Goal: Communication & Community: Participate in discussion

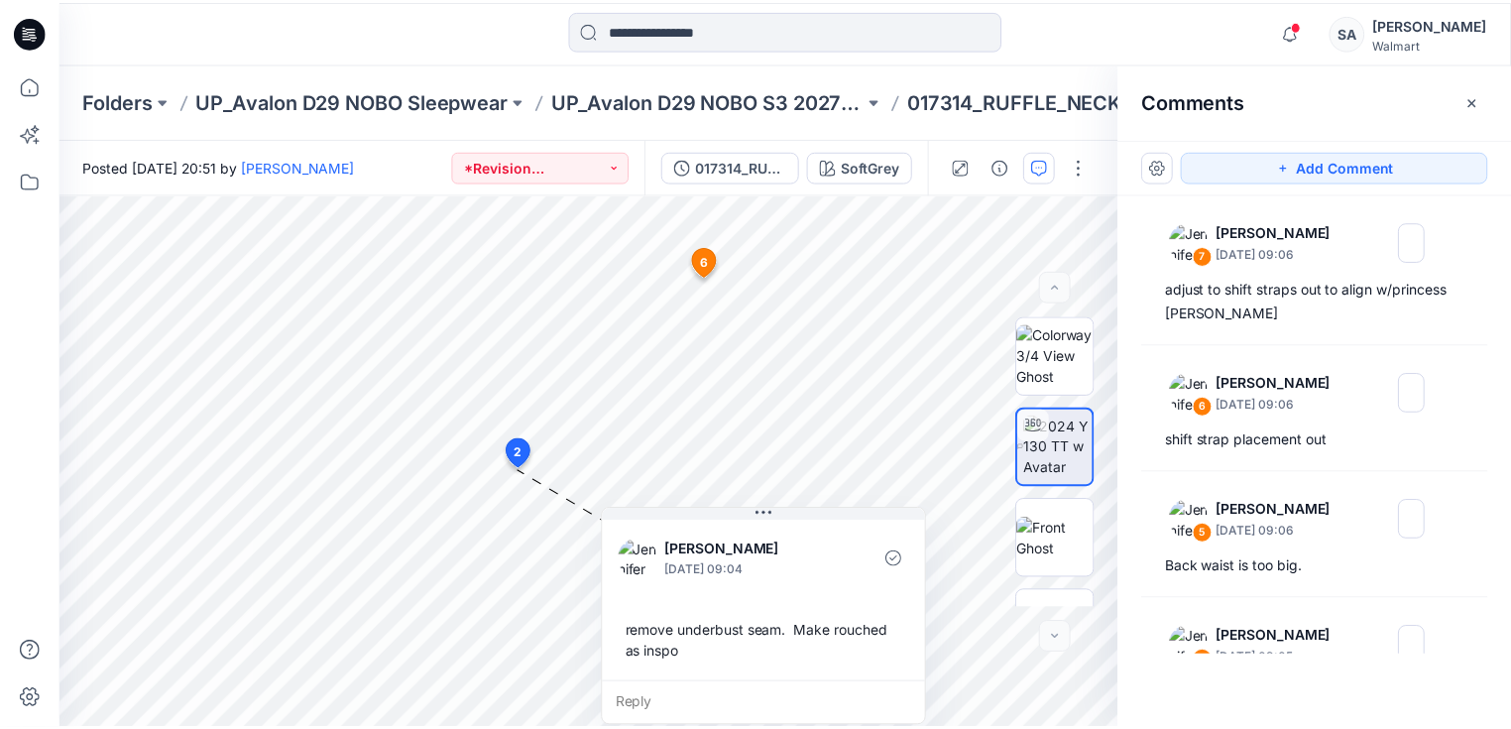
scroll to position [52, 0]
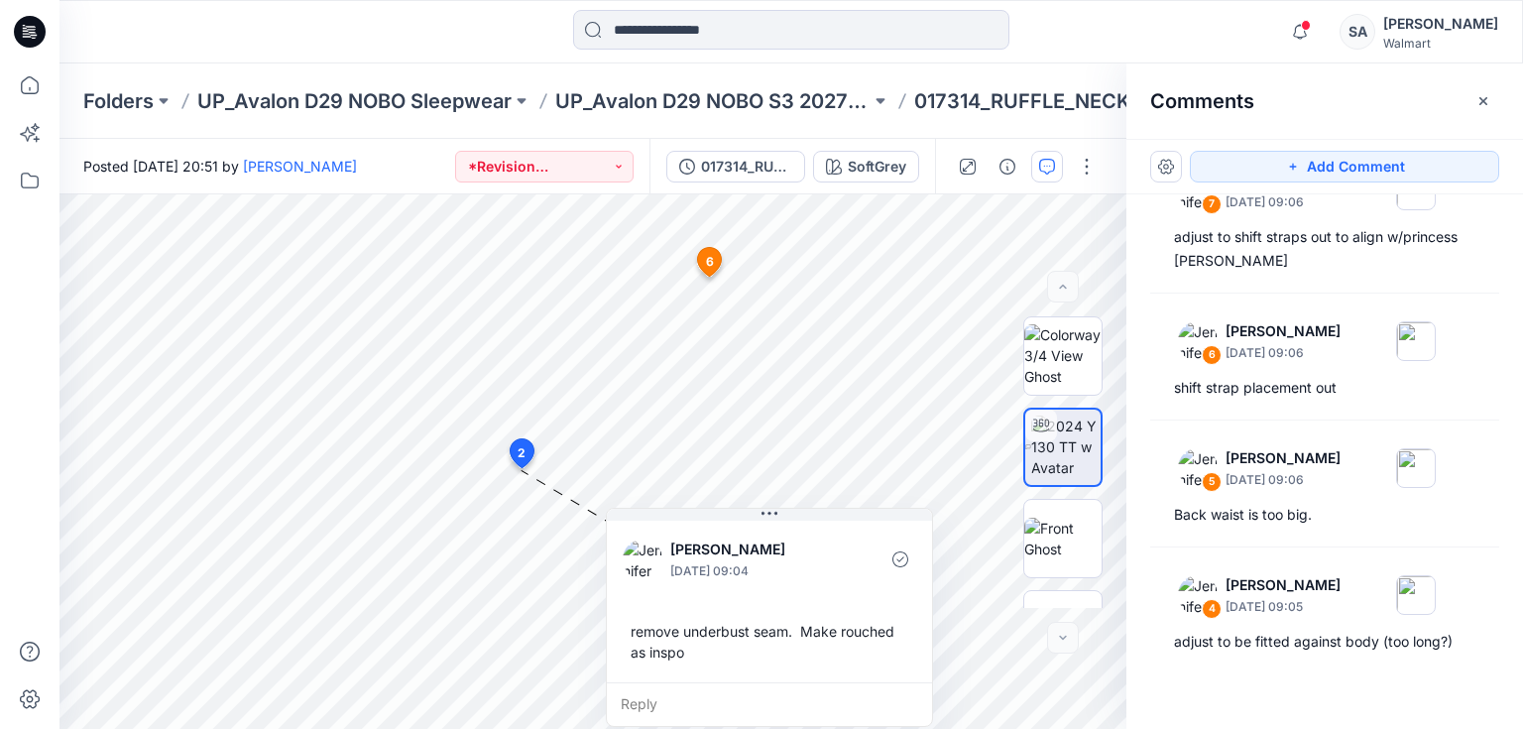
click at [33, 29] on icon at bounding box center [31, 29] width 9 height 1
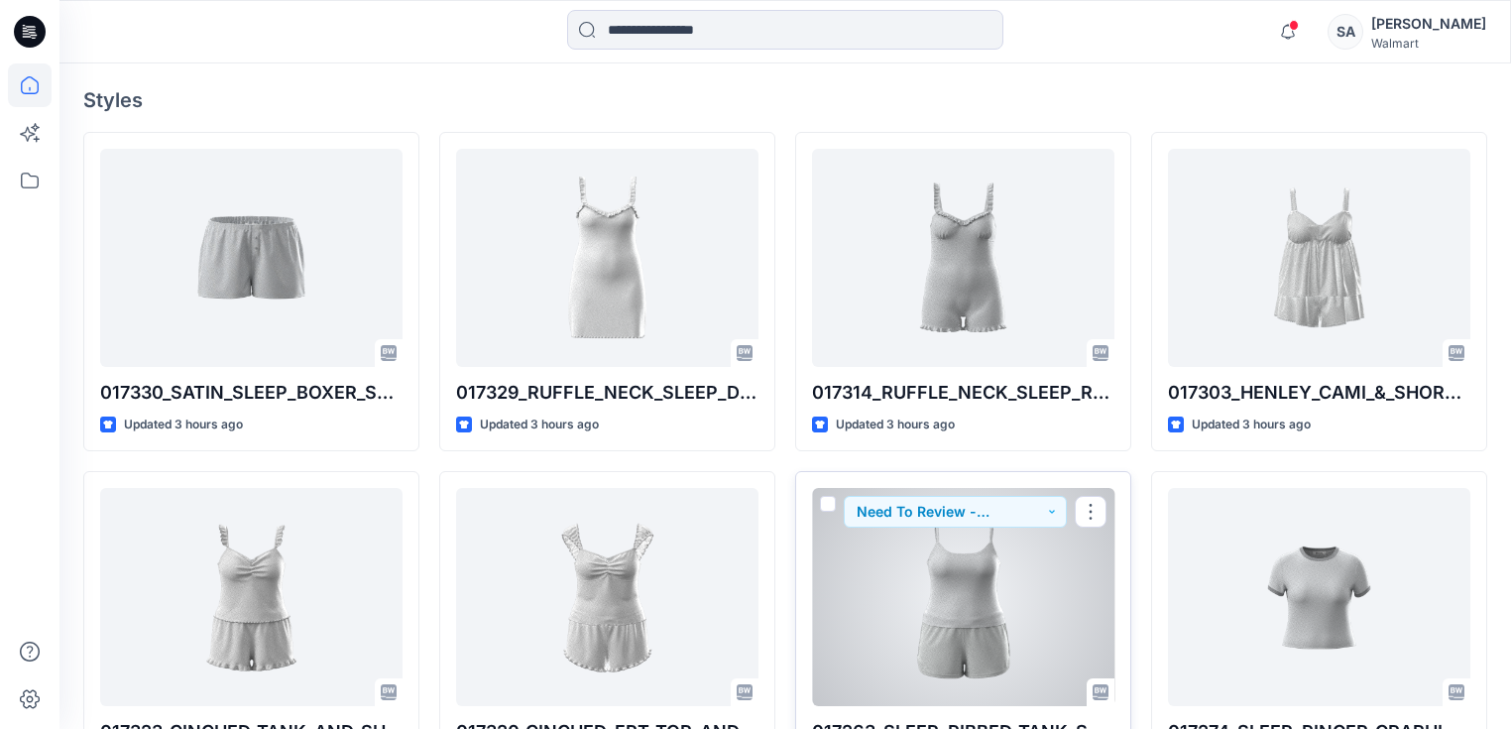
scroll to position [555, 0]
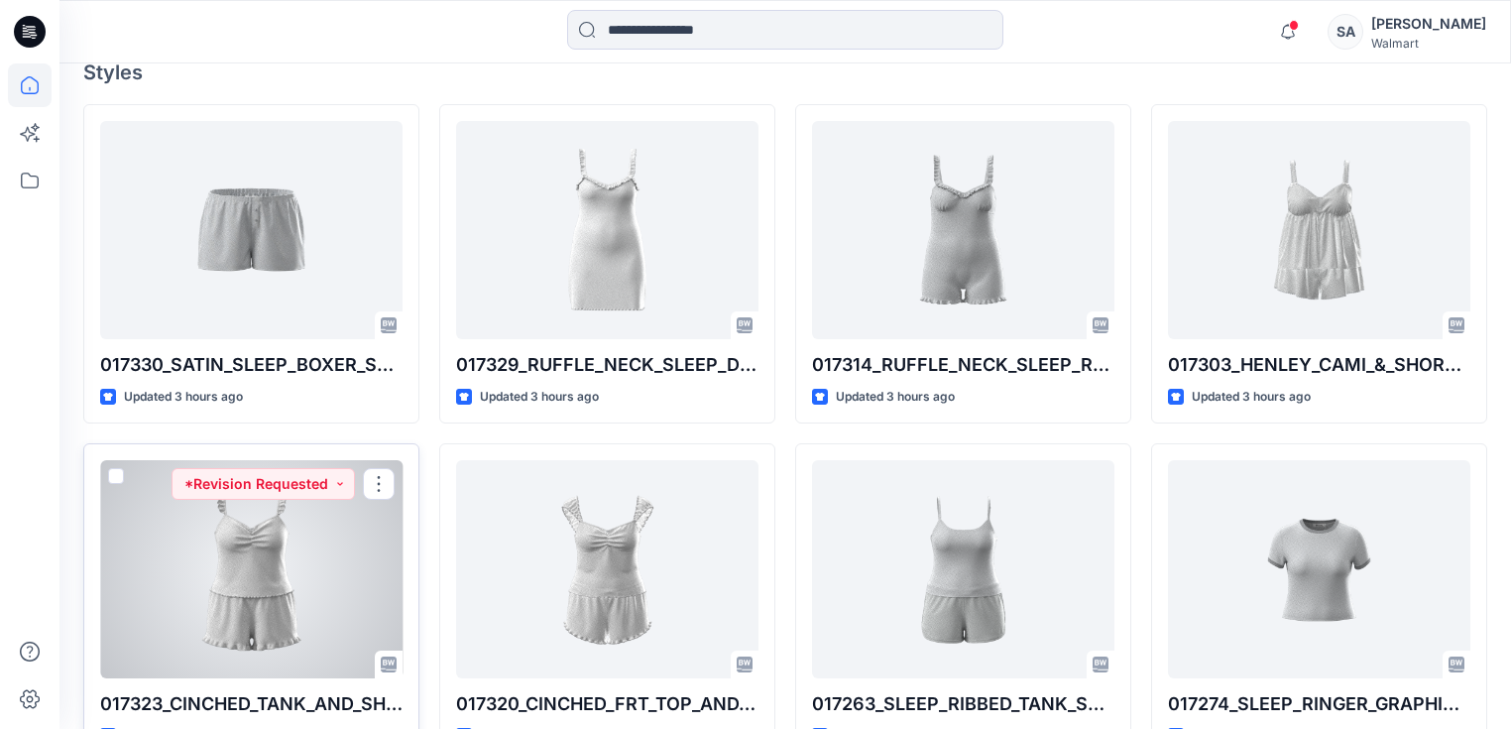
click at [353, 510] on div at bounding box center [251, 569] width 302 height 218
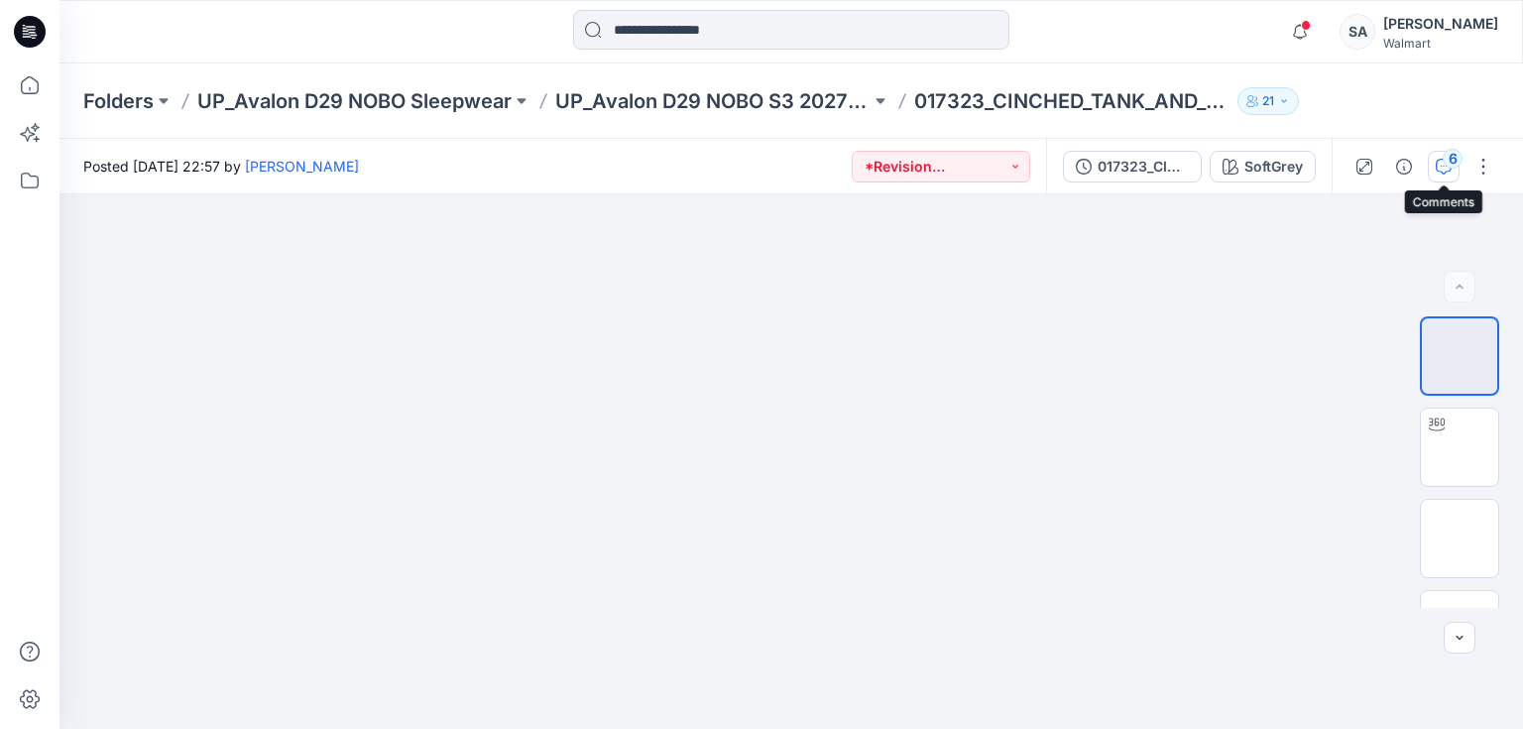
click at [1444, 159] on button "6" at bounding box center [1444, 167] width 32 height 32
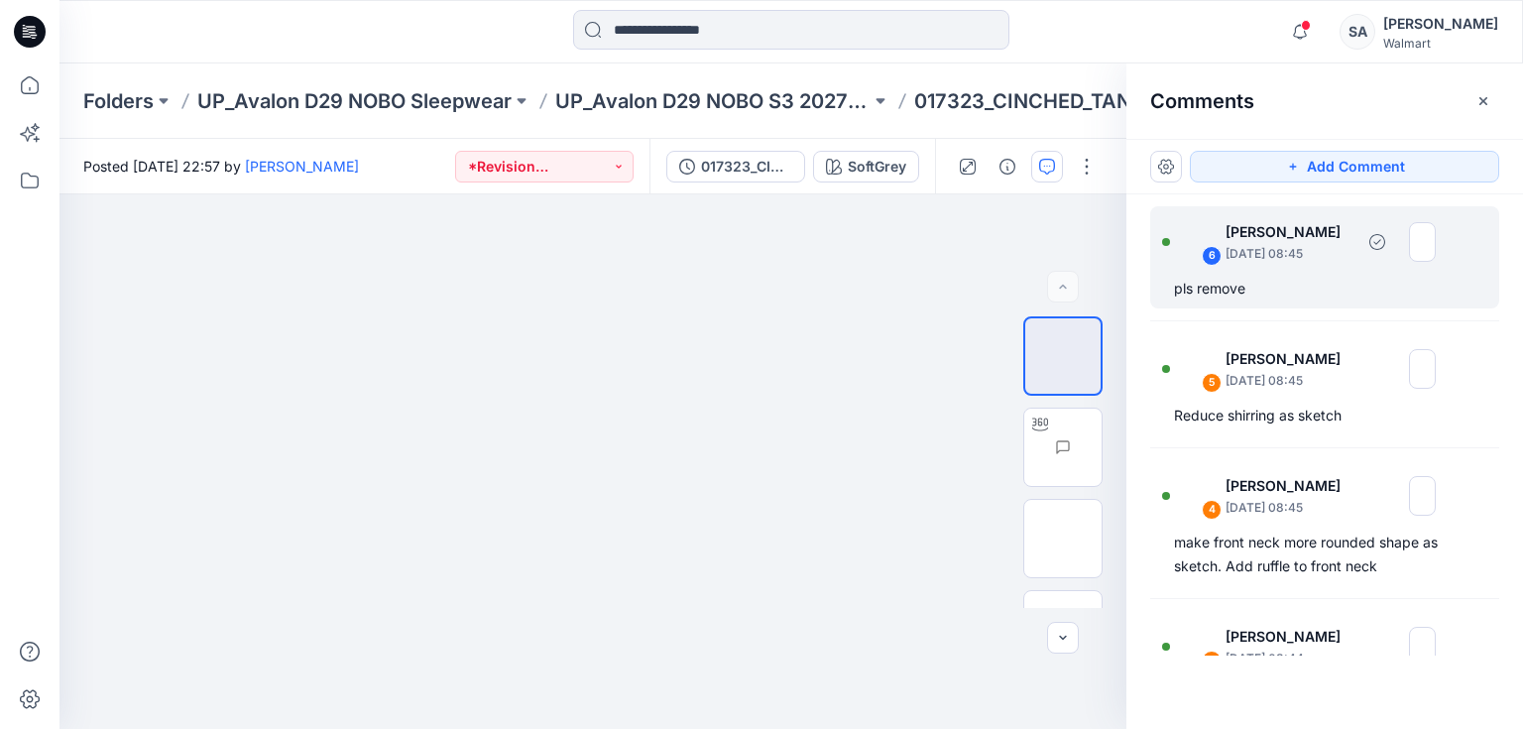
click at [1315, 288] on div "pls remove" at bounding box center [1324, 289] width 301 height 24
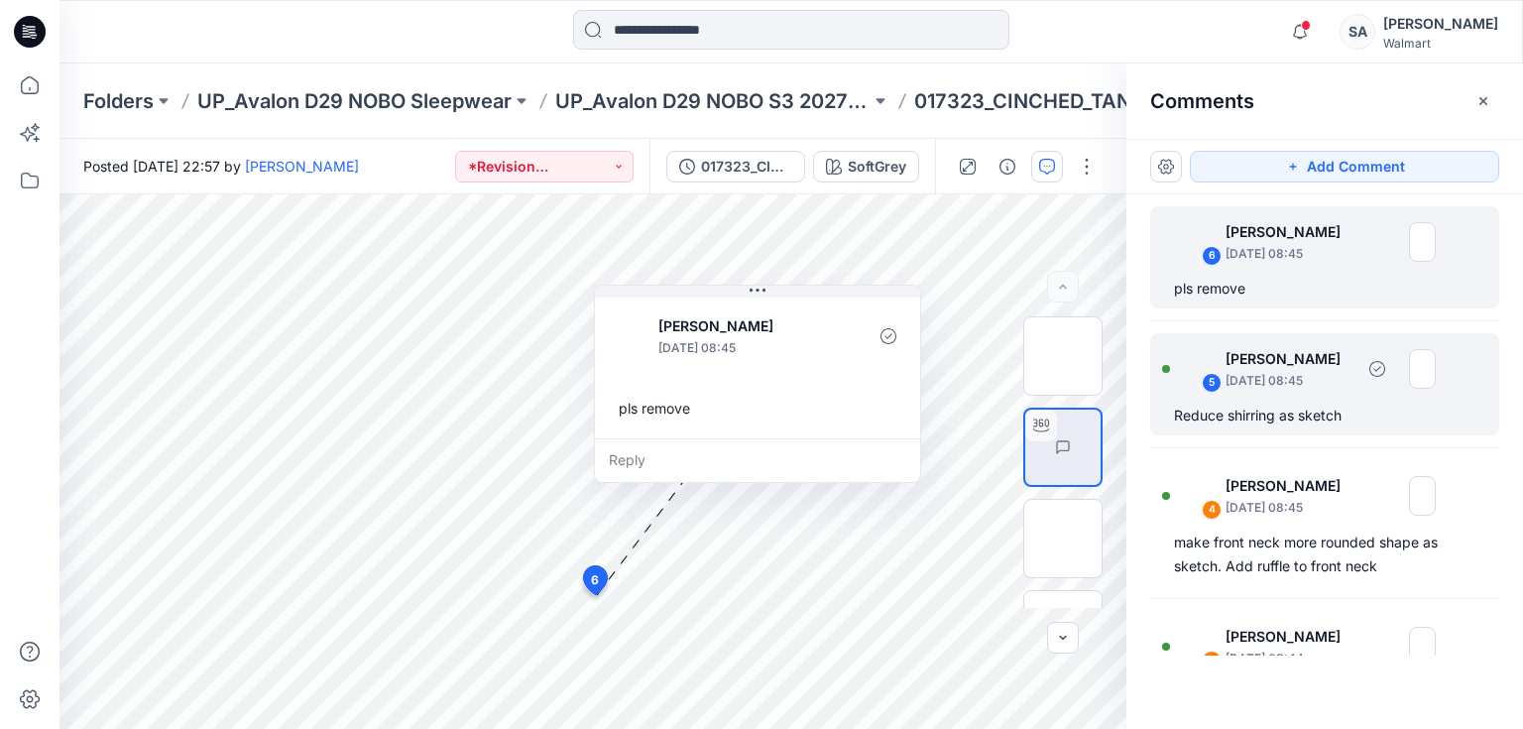
click at [1292, 412] on div "Reduce shirring as sketch" at bounding box center [1324, 416] width 301 height 24
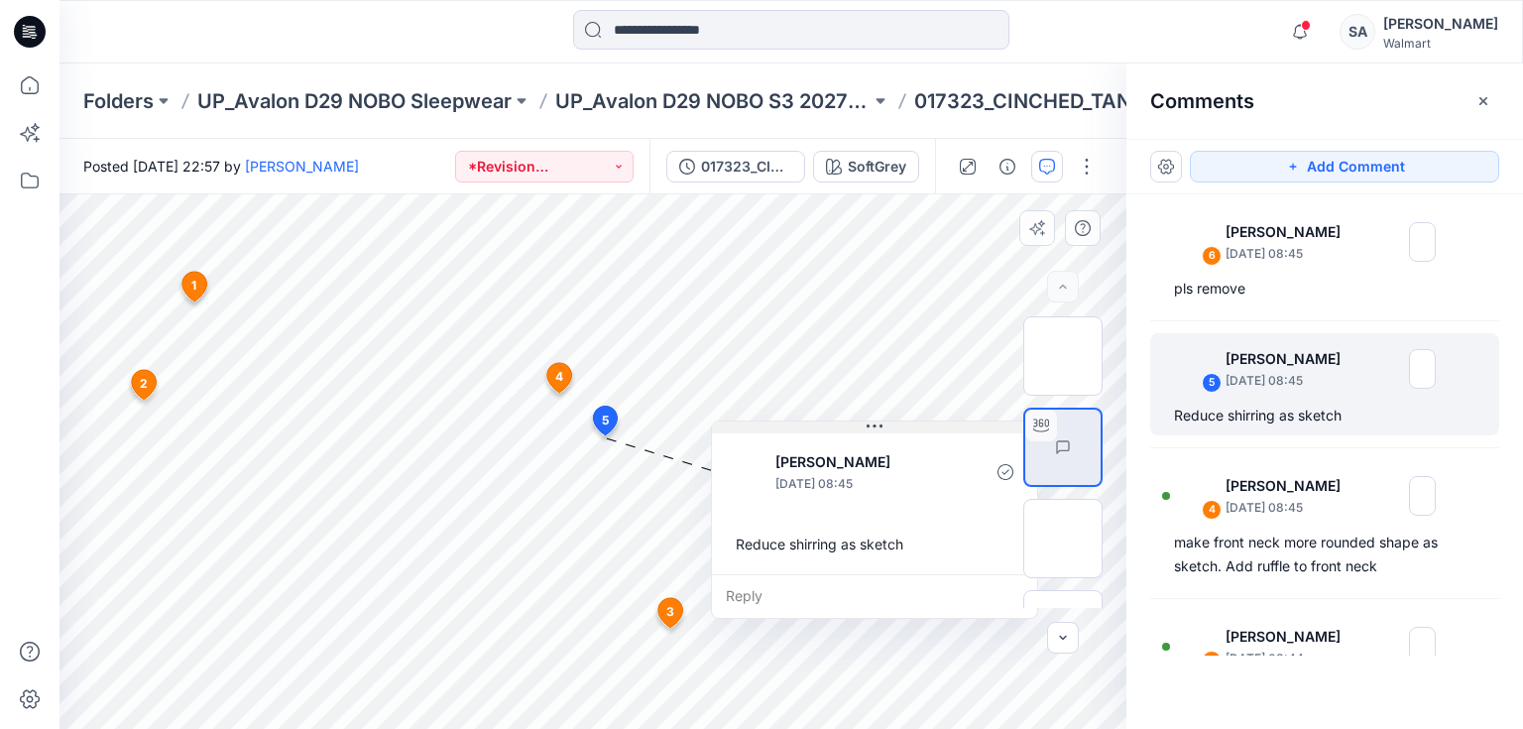
drag, startPoint x: 787, startPoint y: 457, endPoint x: 924, endPoint y: 432, distance: 139.1
click at [924, 432] on div "[PERSON_NAME] [DATE] 08:45 Reduce shirring as sketch Reply" at bounding box center [874, 519] width 327 height 198
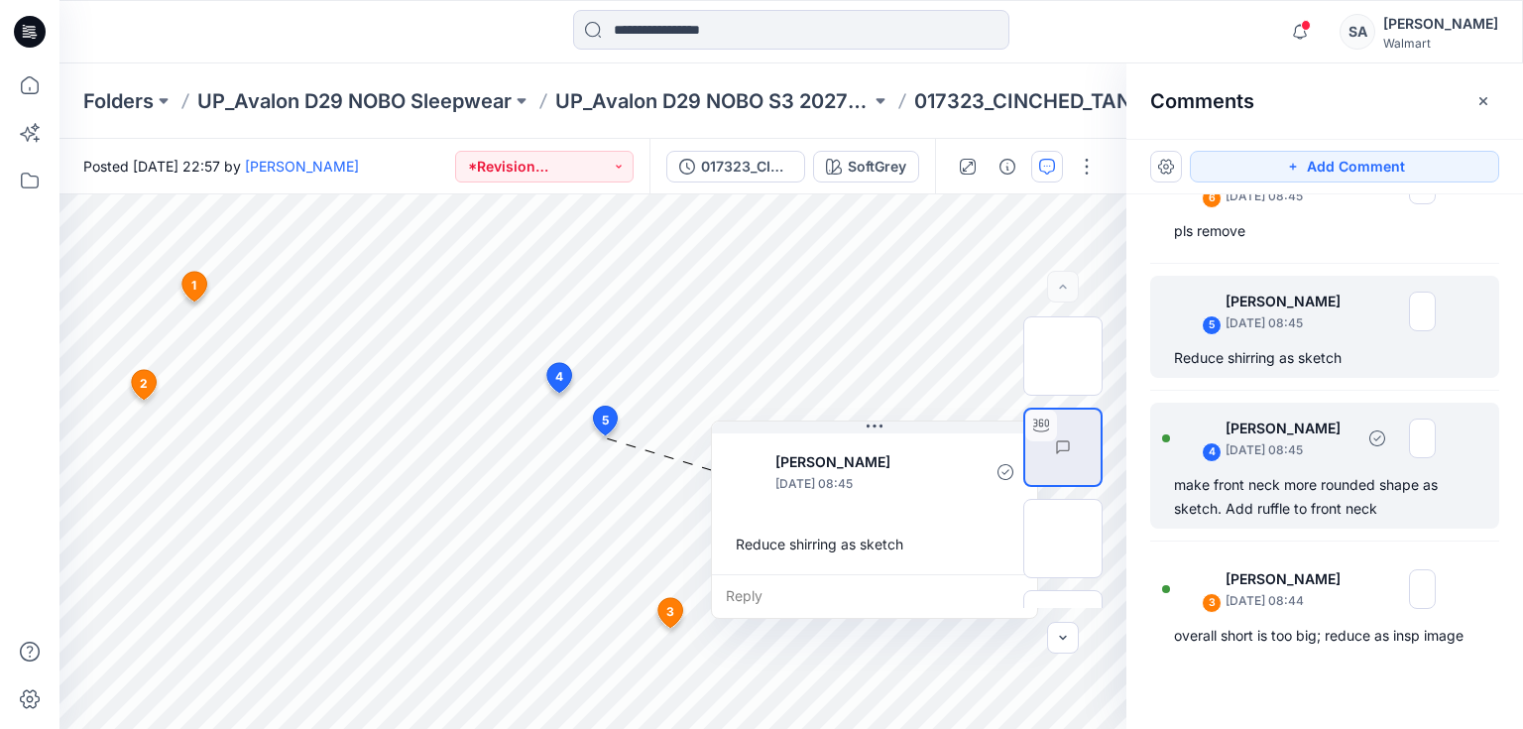
scroll to position [159, 0]
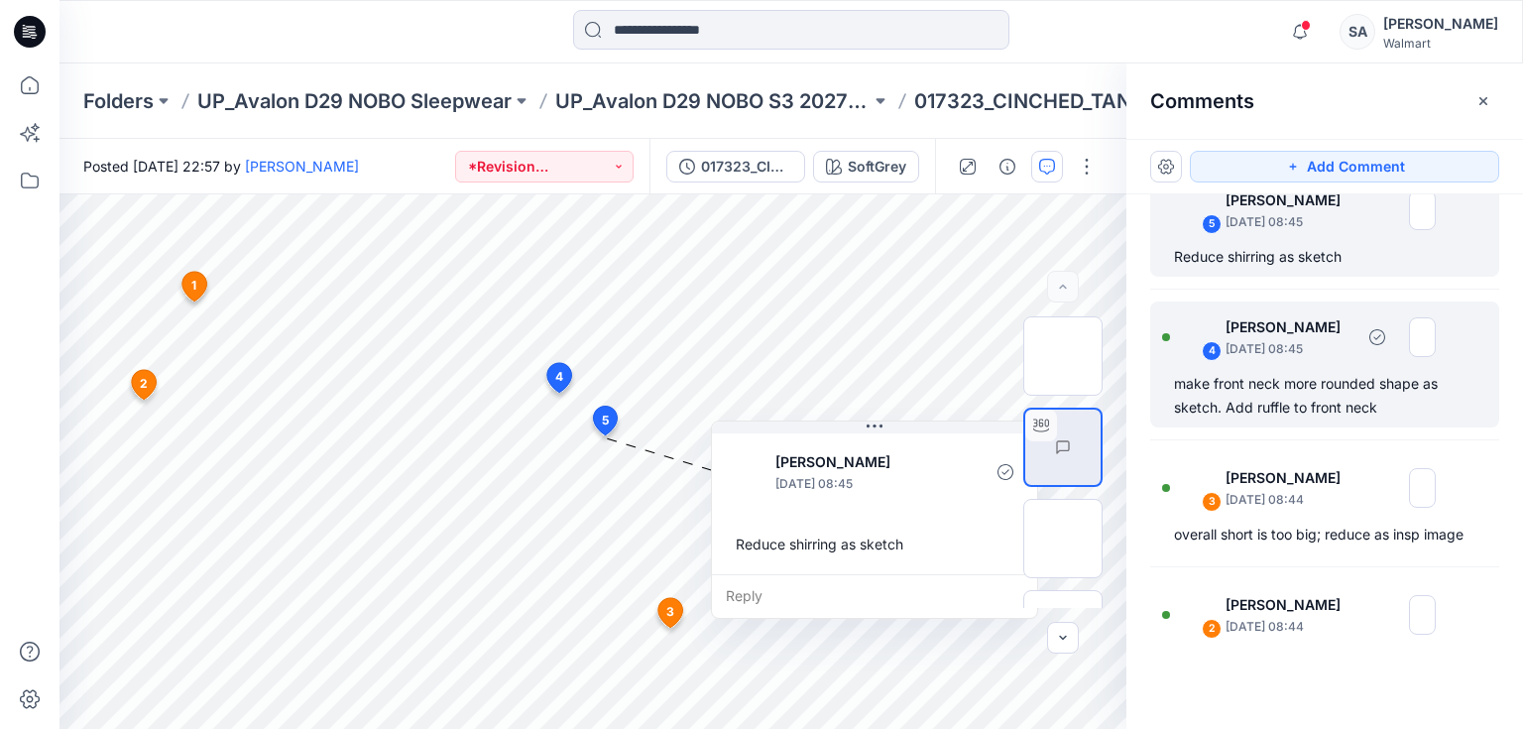
click at [1296, 395] on div "make front neck more rounded shape as sketch. Add ruffle to front neck" at bounding box center [1324, 396] width 301 height 48
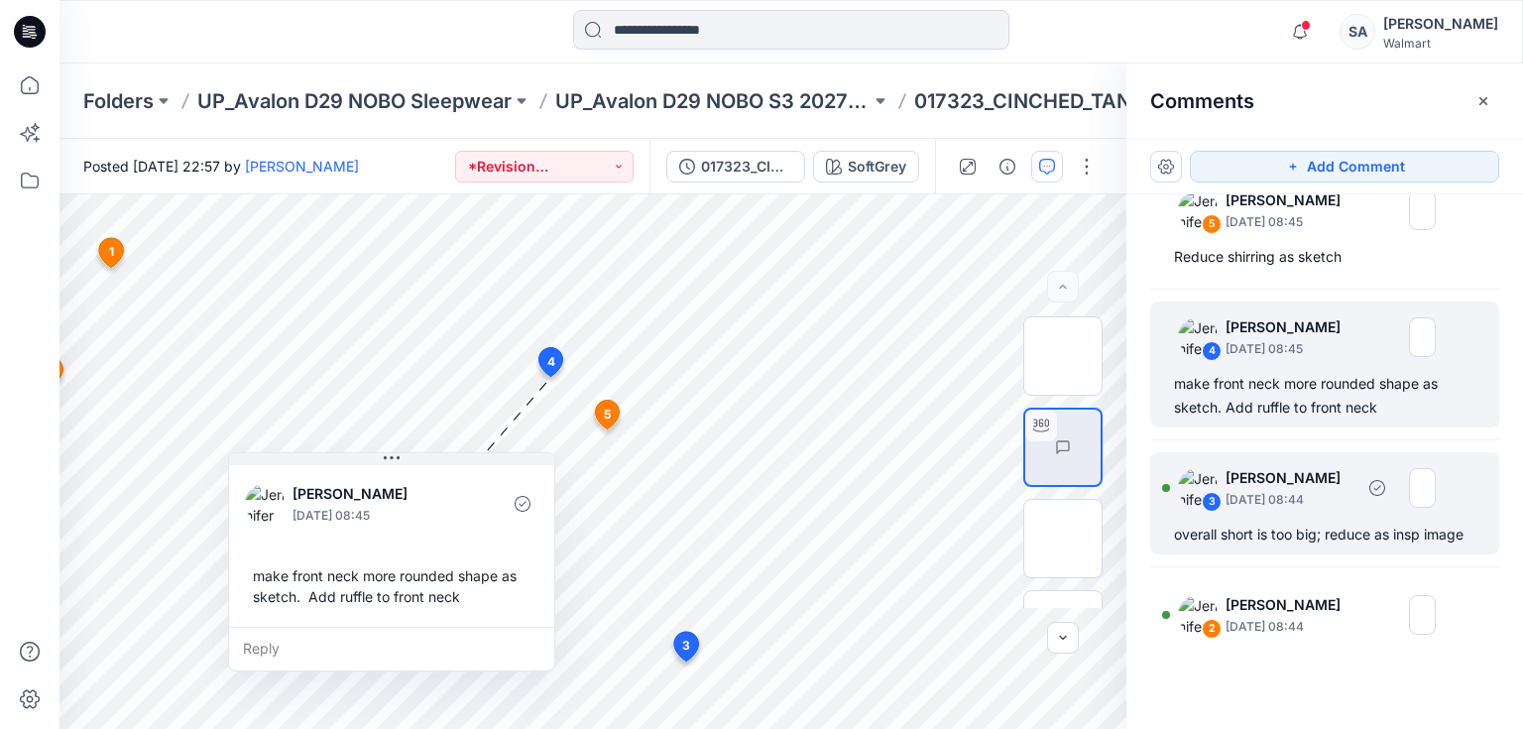
click at [1299, 486] on p "[PERSON_NAME]" at bounding box center [1289, 478] width 128 height 24
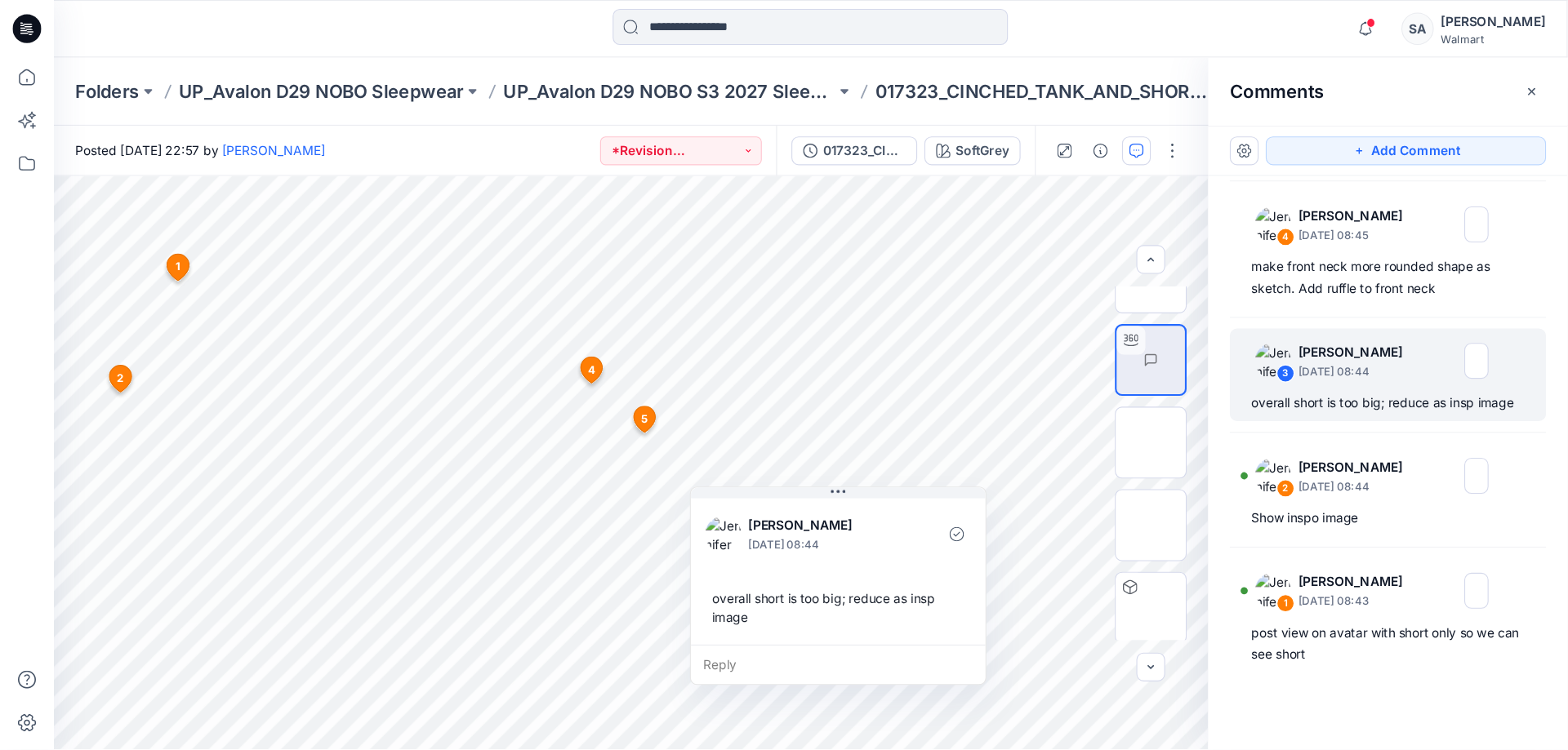
scroll to position [155, 0]
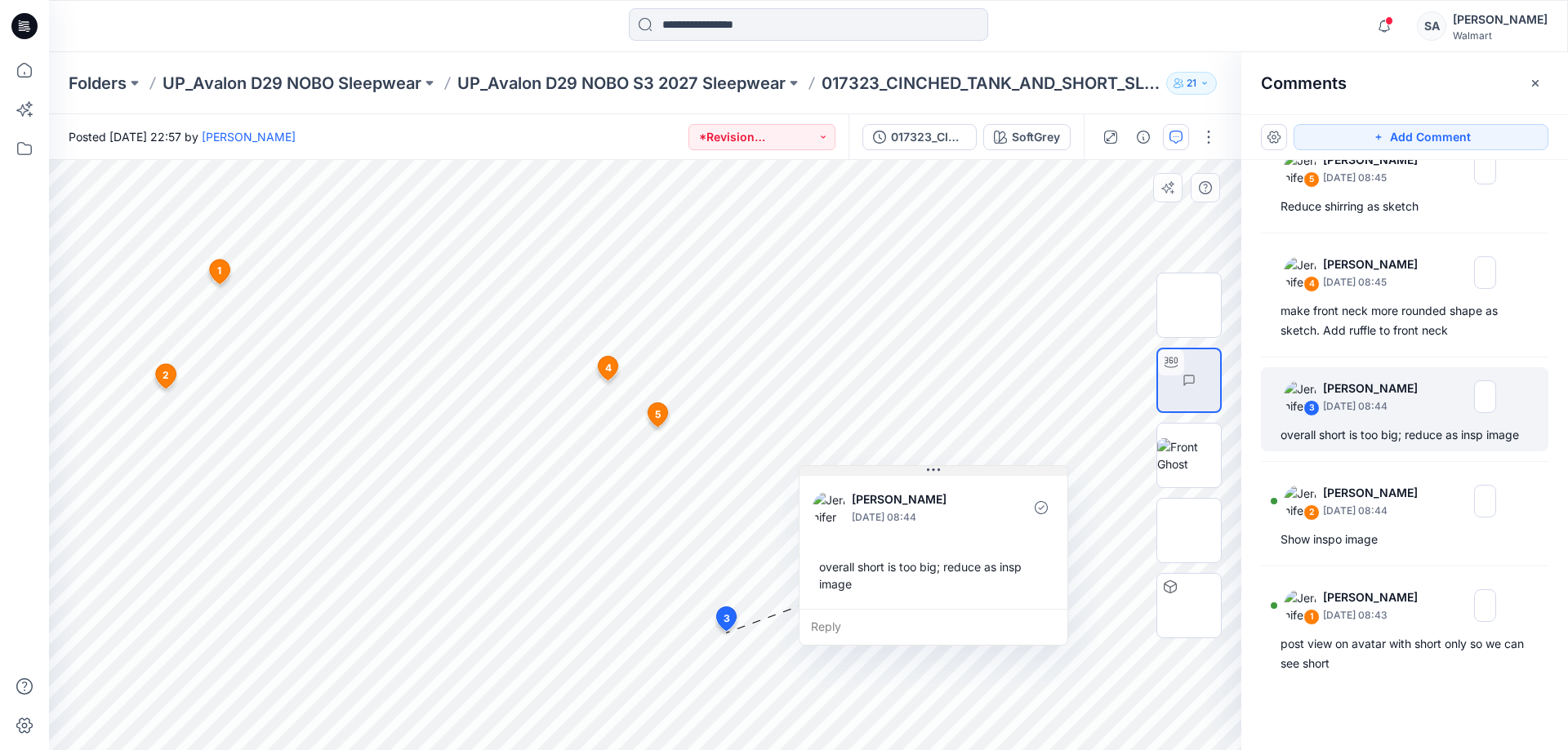
drag, startPoint x: 862, startPoint y: 487, endPoint x: 959, endPoint y: 470, distance: 98.5
click at [959, 470] on button at bounding box center [933, 471] width 268 height 10
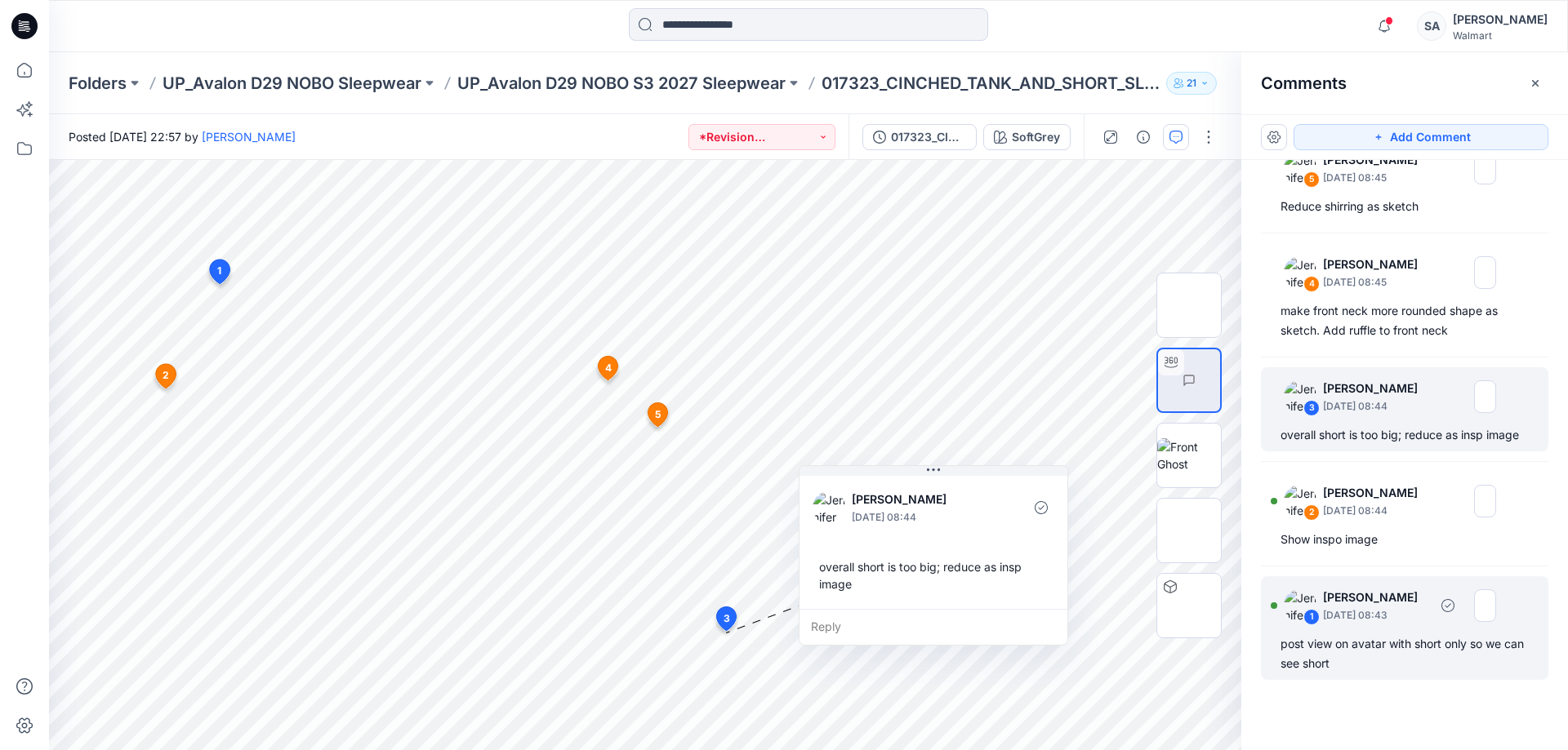
click at [1253, 599] on div "post view on avatar with short only so we can see short" at bounding box center [1404, 654] width 248 height 40
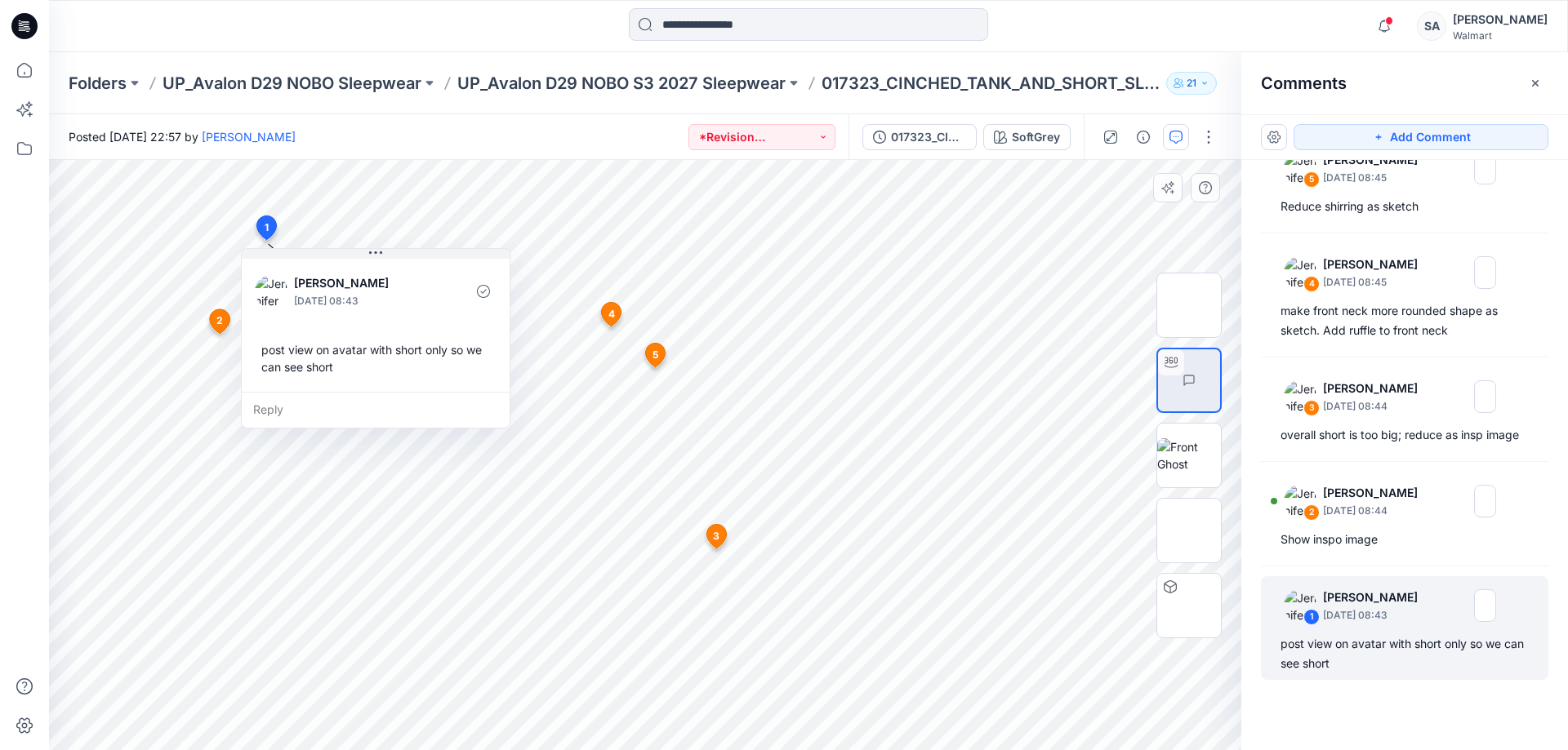
click at [334, 403] on div "Reply" at bounding box center [375, 410] width 268 height 36
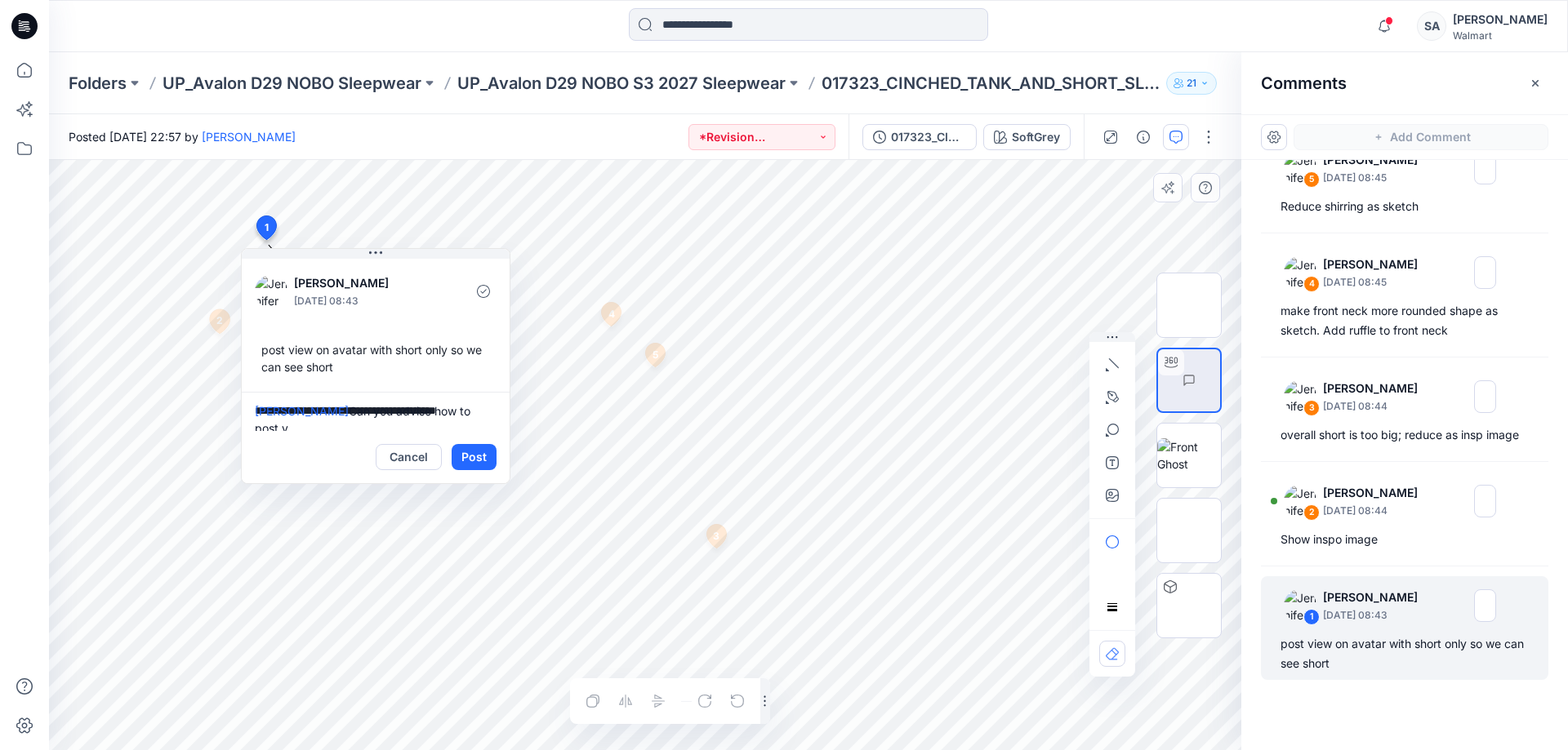
scroll to position [5, 0]
type textarea "**********"
click at [488, 462] on button "Post" at bounding box center [474, 457] width 45 height 26
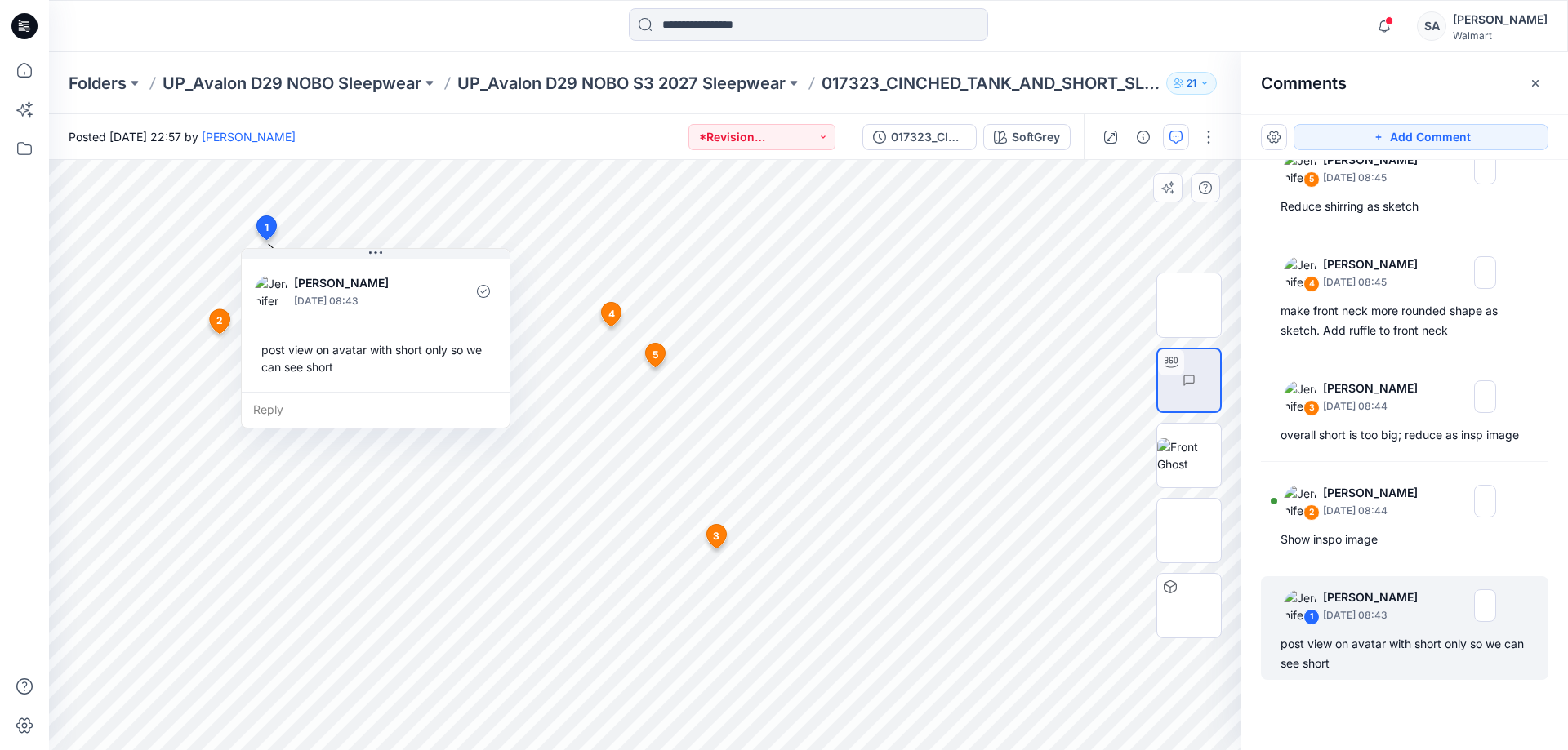
scroll to position [29, 0]
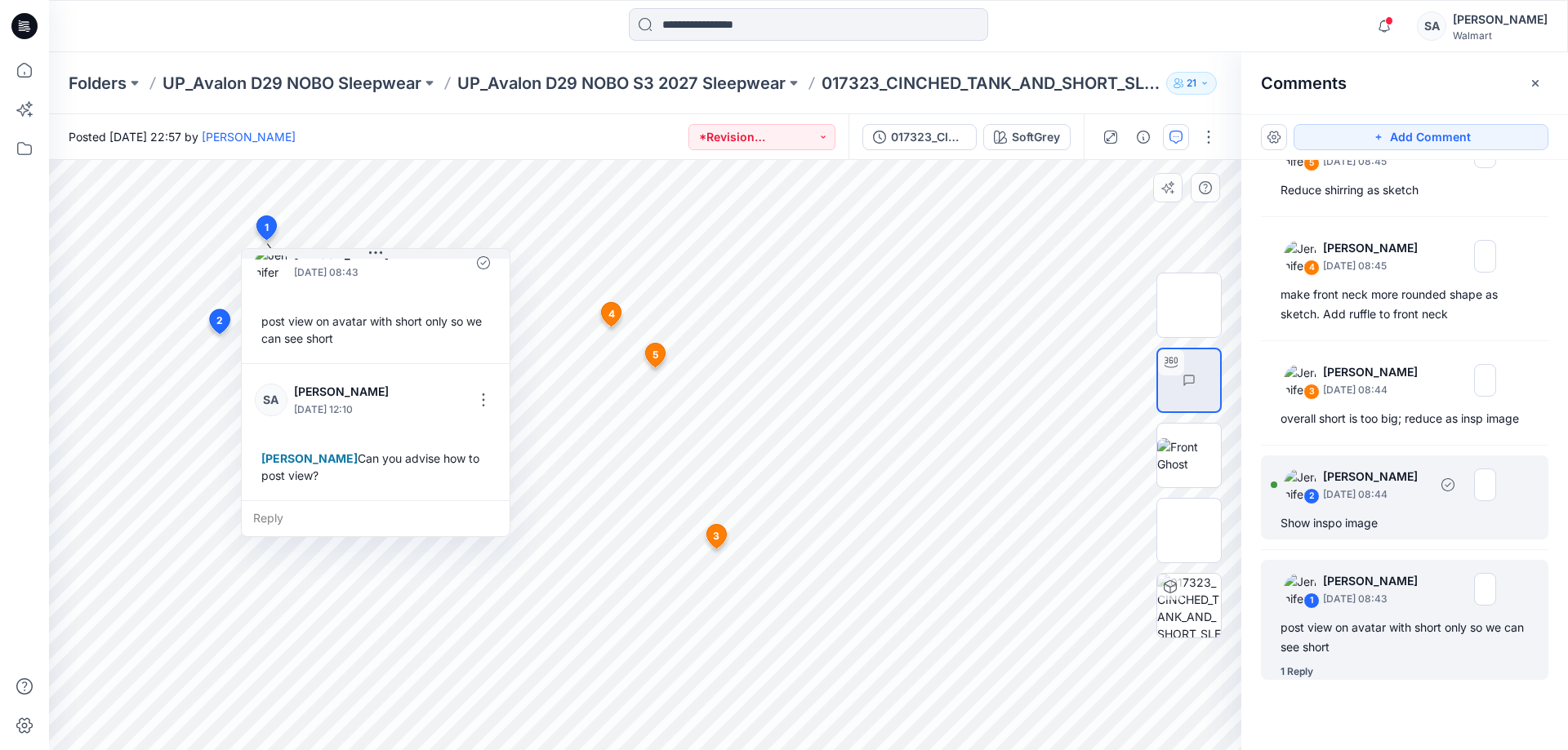
click at [1253, 529] on div "2 [PERSON_NAME] [DATE] 08:44 Show inspo image" at bounding box center [1404, 497] width 287 height 84
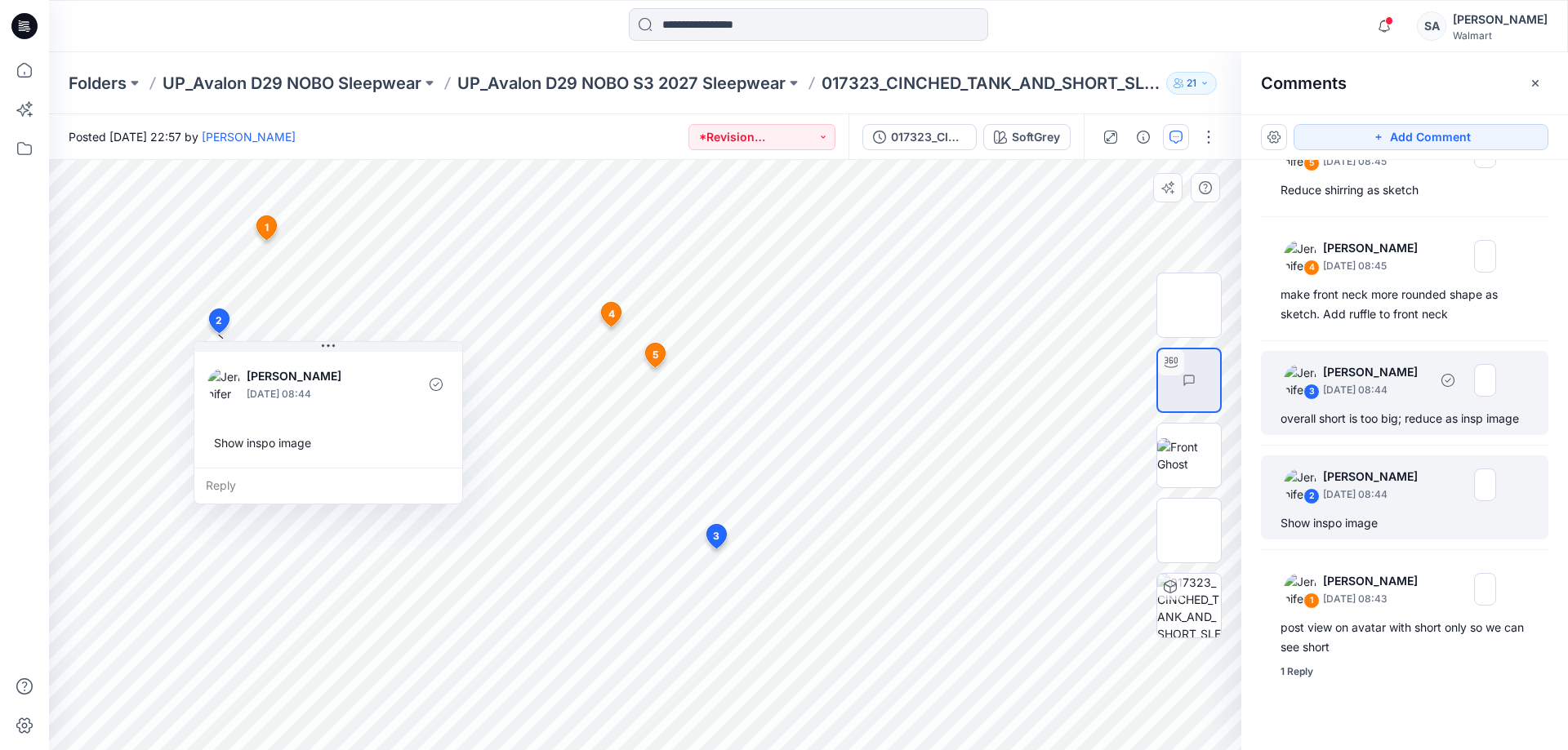
click at [1253, 426] on div "overall short is too big; reduce as insp image" at bounding box center [1404, 419] width 248 height 20
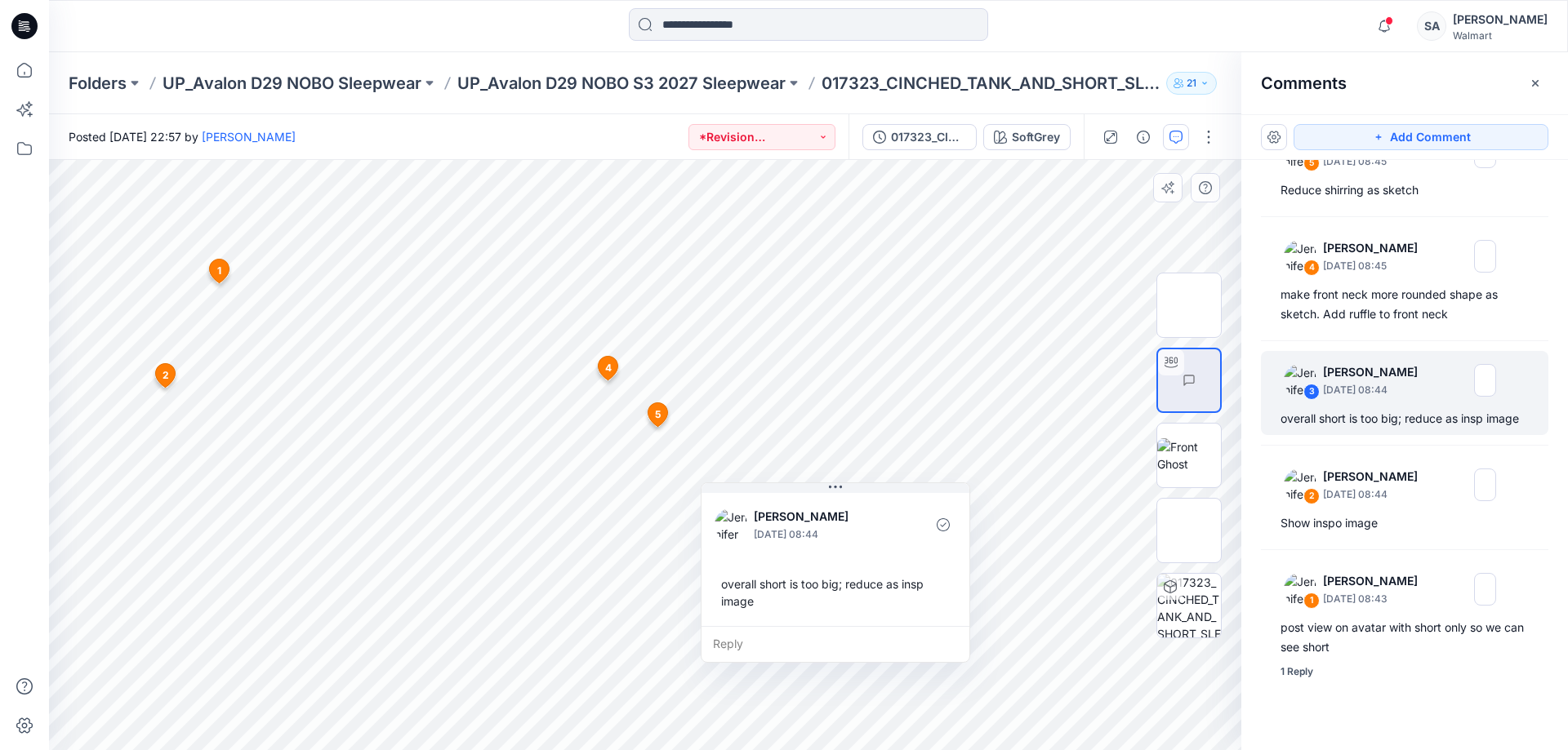
click at [844, 599] on div "Reply" at bounding box center [835, 644] width 268 height 36
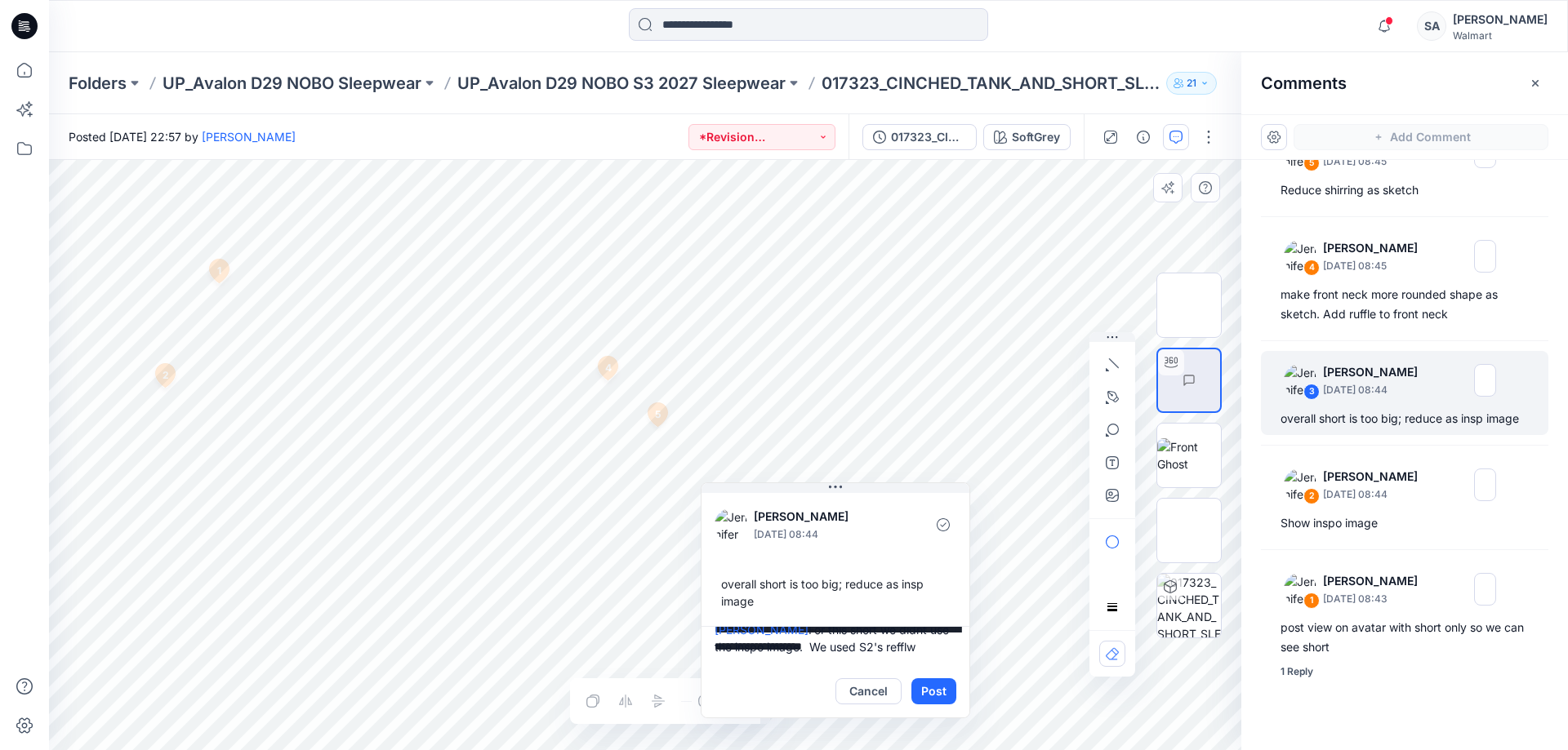
scroll to position [16, 0]
type textarea "**********"
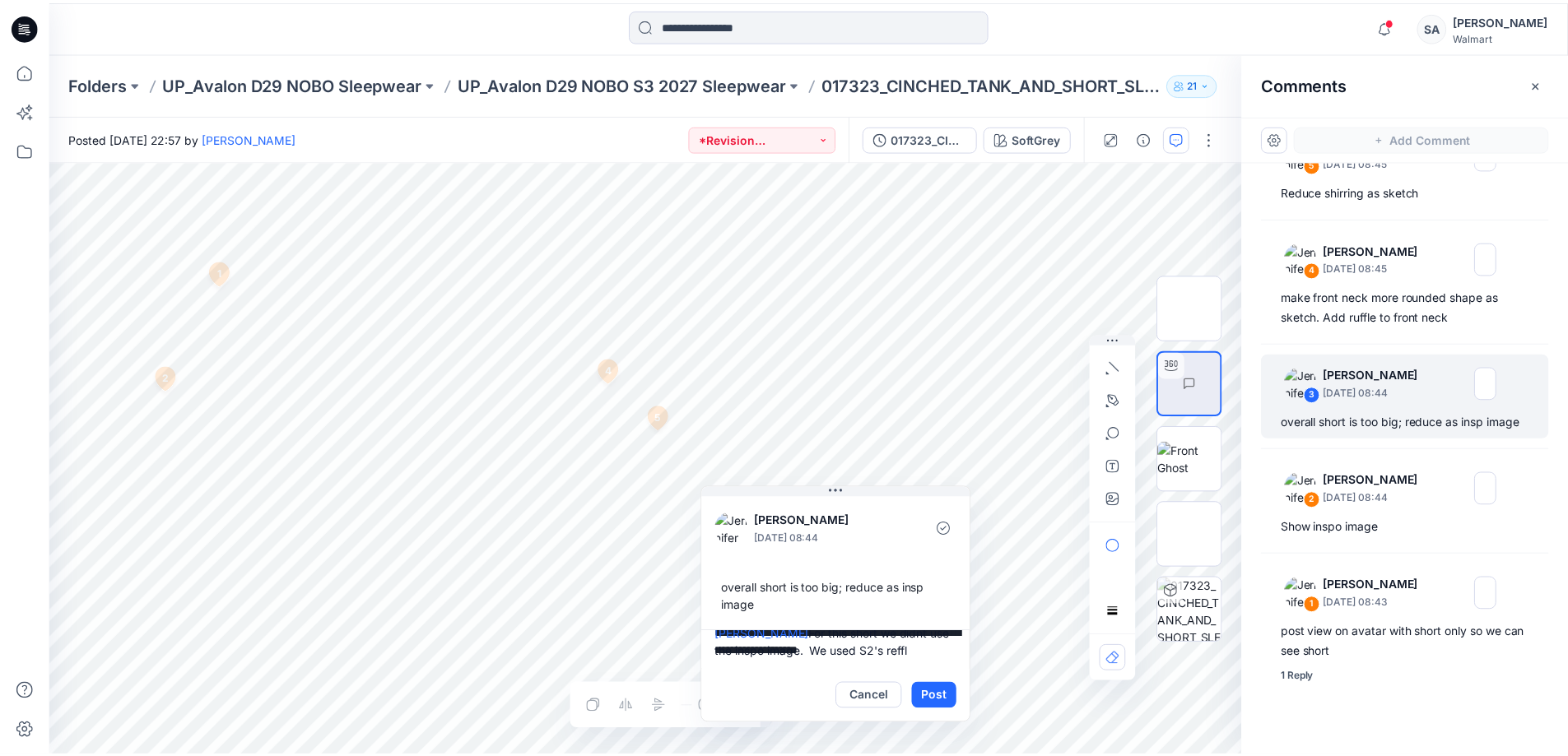
scroll to position [0, 0]
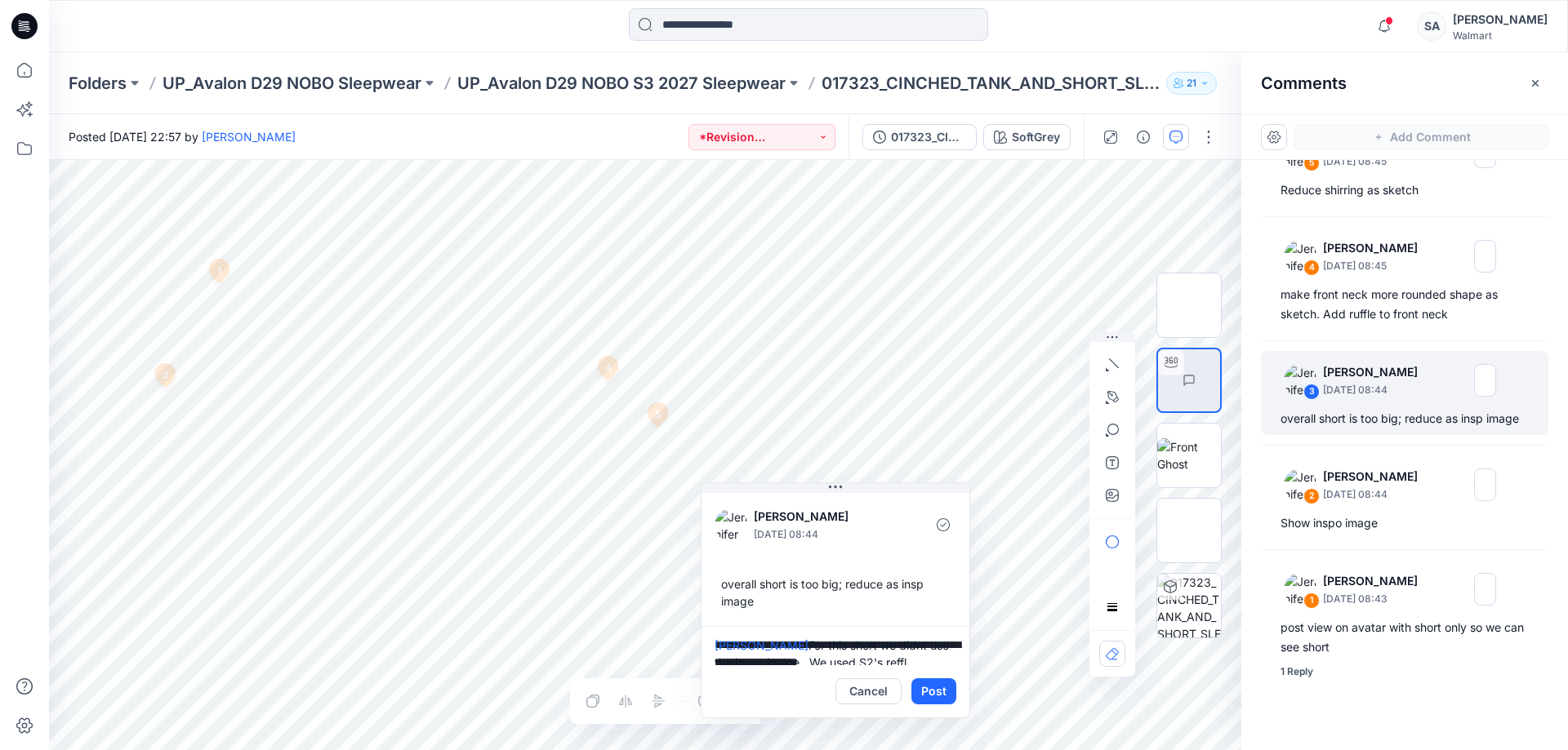
click at [679, 599] on div "**********" at bounding box center [645, 454] width 1192 height 590
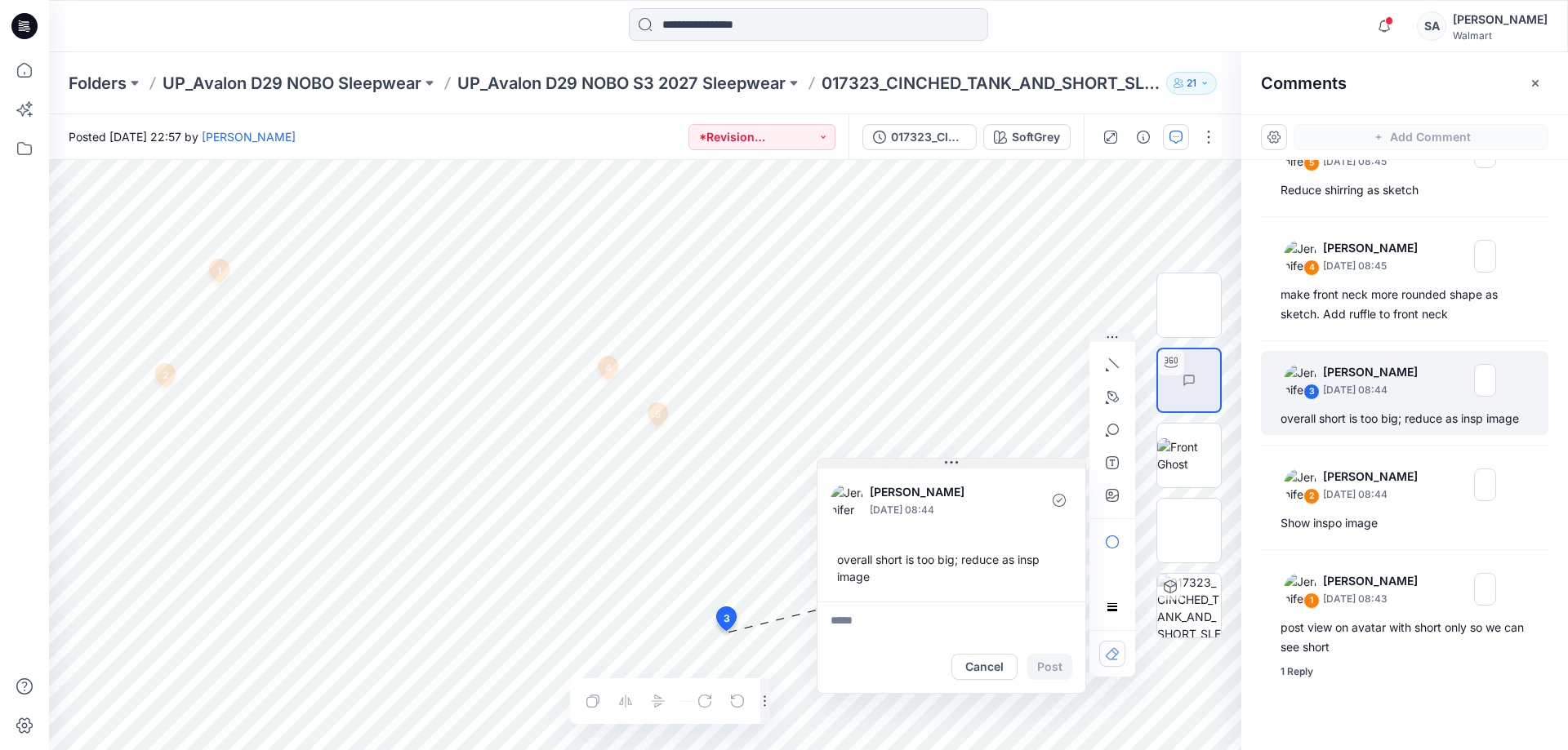
drag, startPoint x: 838, startPoint y: 484, endPoint x: 951, endPoint y: 459, distance: 115.7
click at [954, 459] on icon at bounding box center [951, 463] width 13 height 13
click at [1253, 118] on div "Add Comment" at bounding box center [1404, 137] width 327 height 46
drag, startPoint x: 1397, startPoint y: 83, endPoint x: 1388, endPoint y: 89, distance: 10.8
click at [1253, 82] on div "Comments" at bounding box center [1404, 82] width 327 height 61
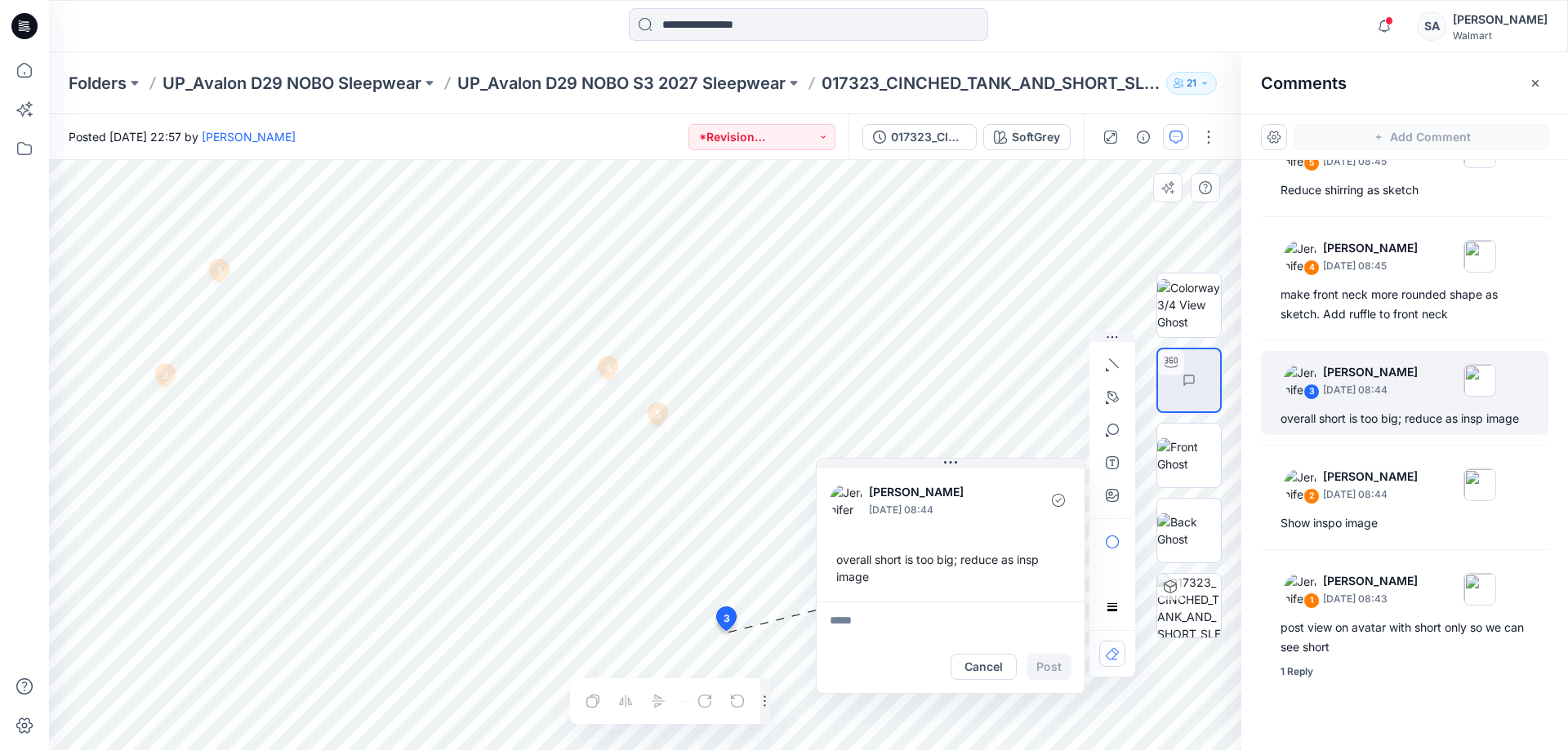
click at [702, 599] on div at bounding box center [670, 701] width 200 height 46
click at [762, 599] on icon "button" at bounding box center [764, 701] width 11 height 13
click at [298, 532] on div "Layer 1" at bounding box center [645, 454] width 1192 height 590
drag, startPoint x: 845, startPoint y: 483, endPoint x: 964, endPoint y: 453, distance: 122.7
click at [964, 453] on button at bounding box center [954, 457] width 268 height 10
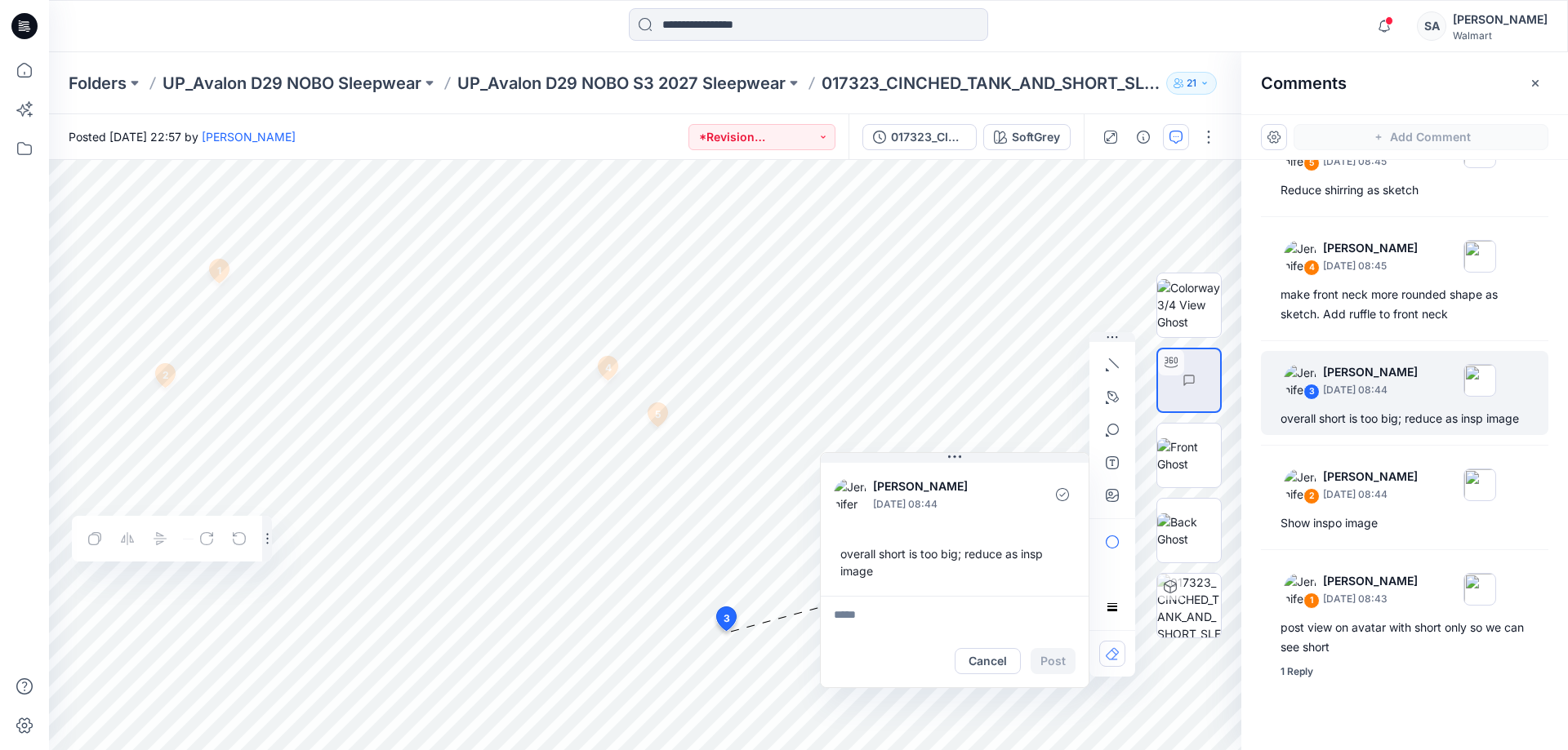
click at [25, 16] on icon at bounding box center [25, 26] width 26 height 26
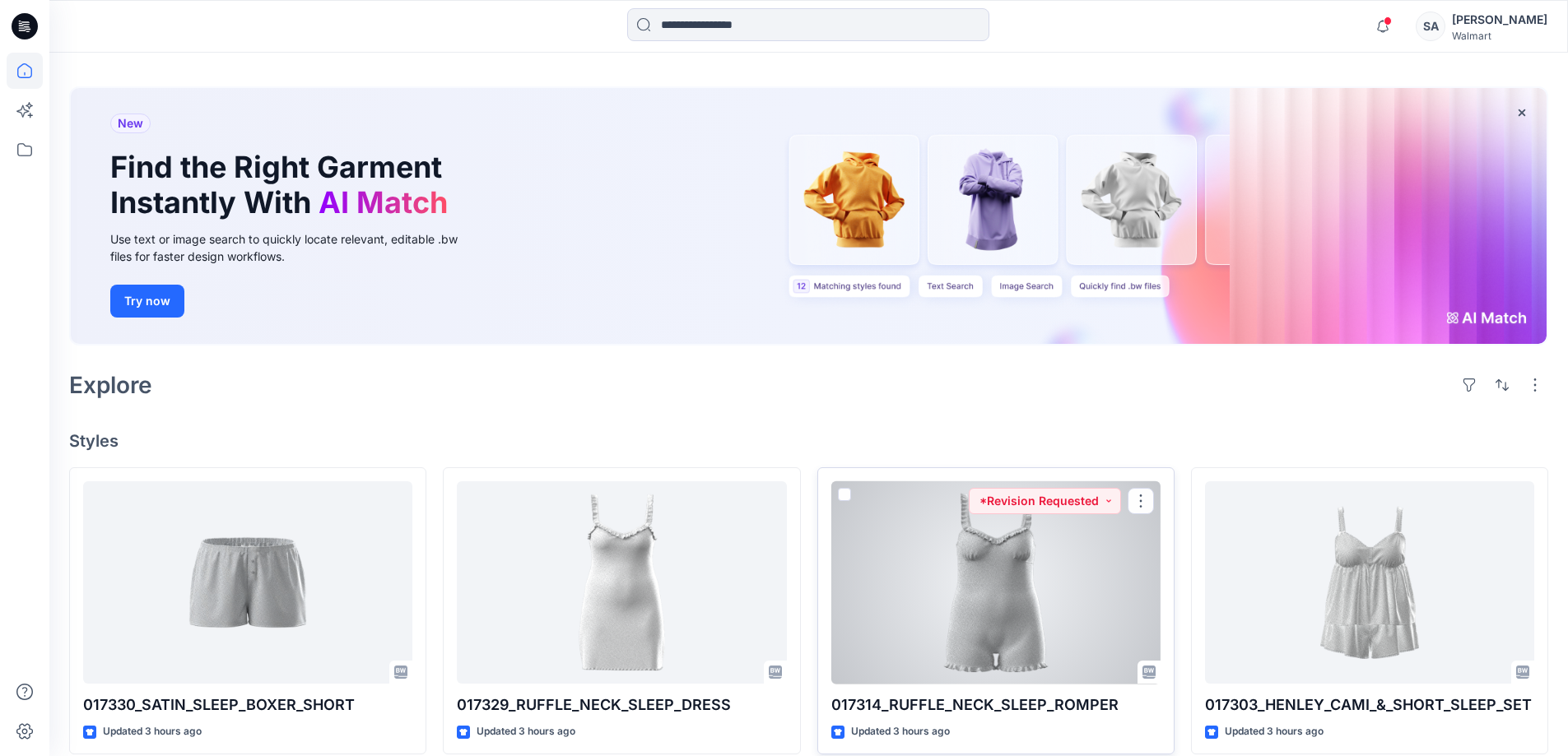
scroll to position [164, 0]
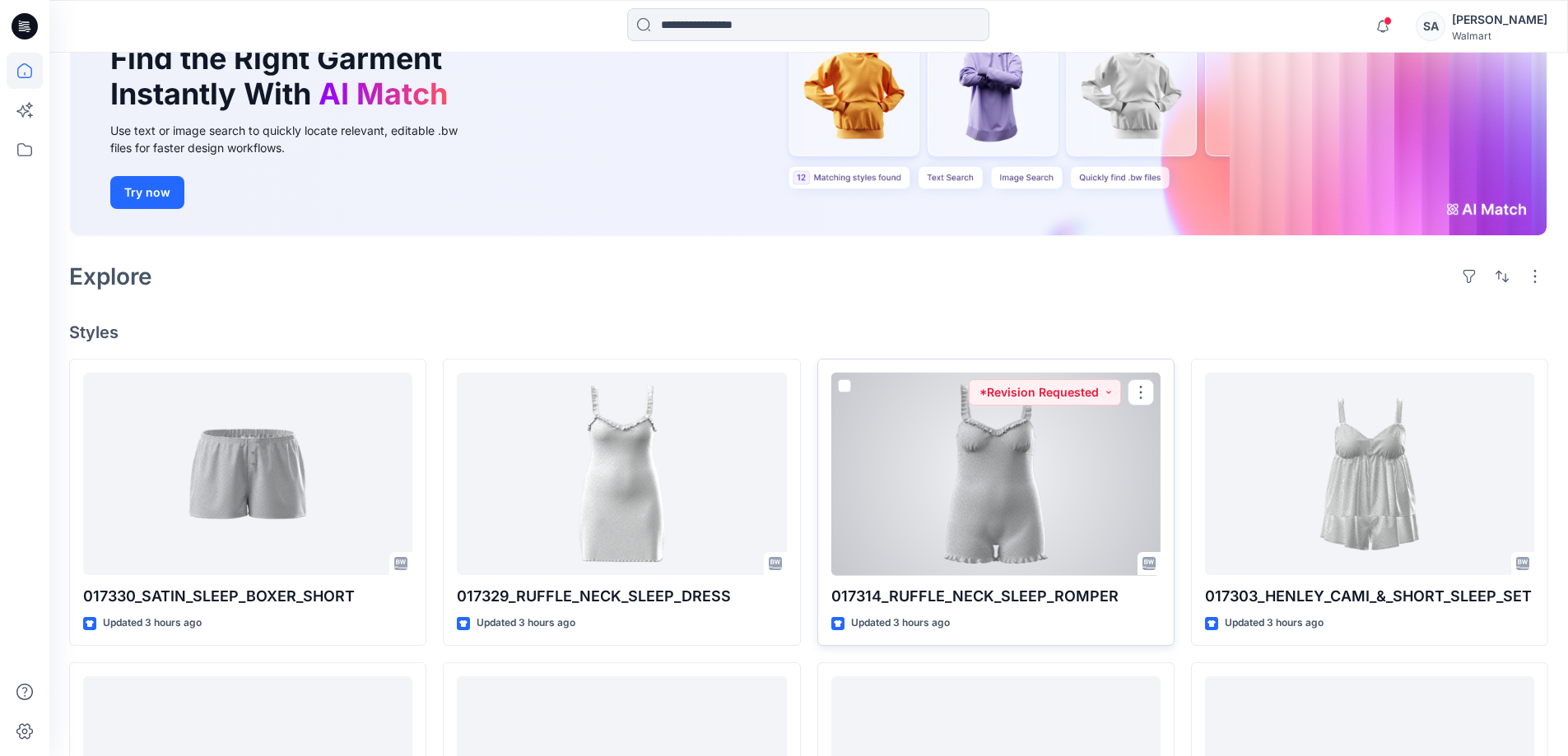
click at [1099, 423] on div at bounding box center [995, 474] width 330 height 203
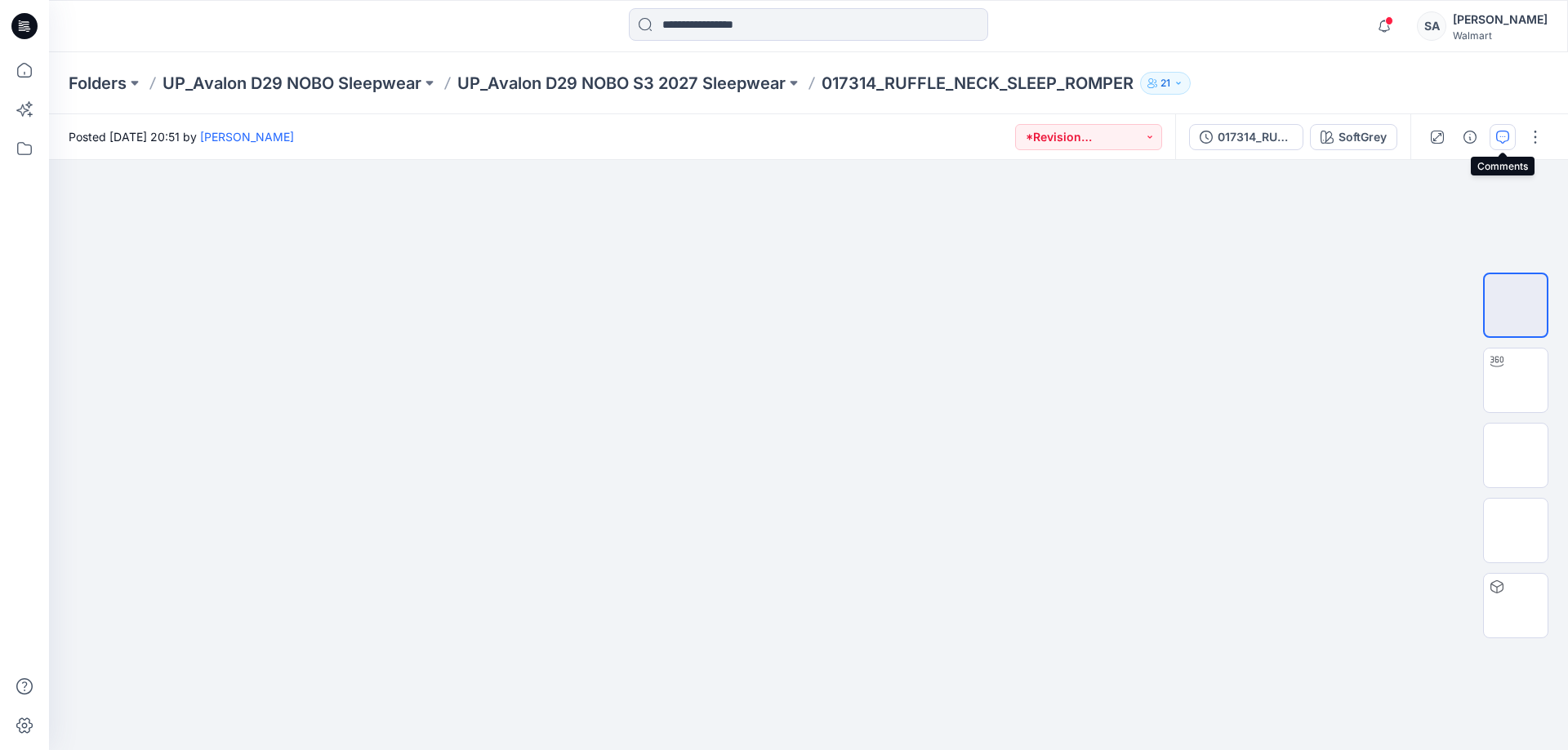
click at [1253, 140] on button "button" at bounding box center [1502, 137] width 26 height 26
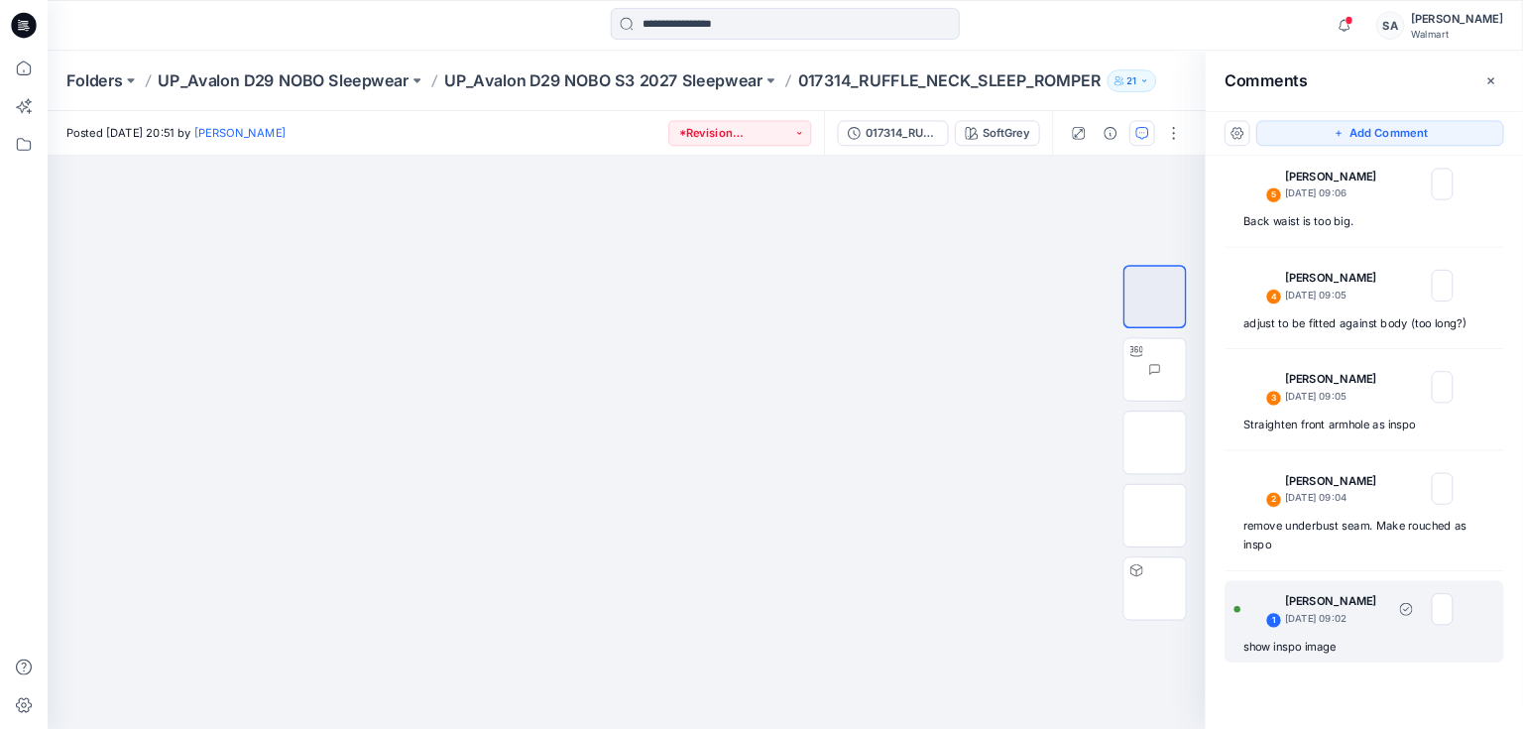
scroll to position [291, 0]
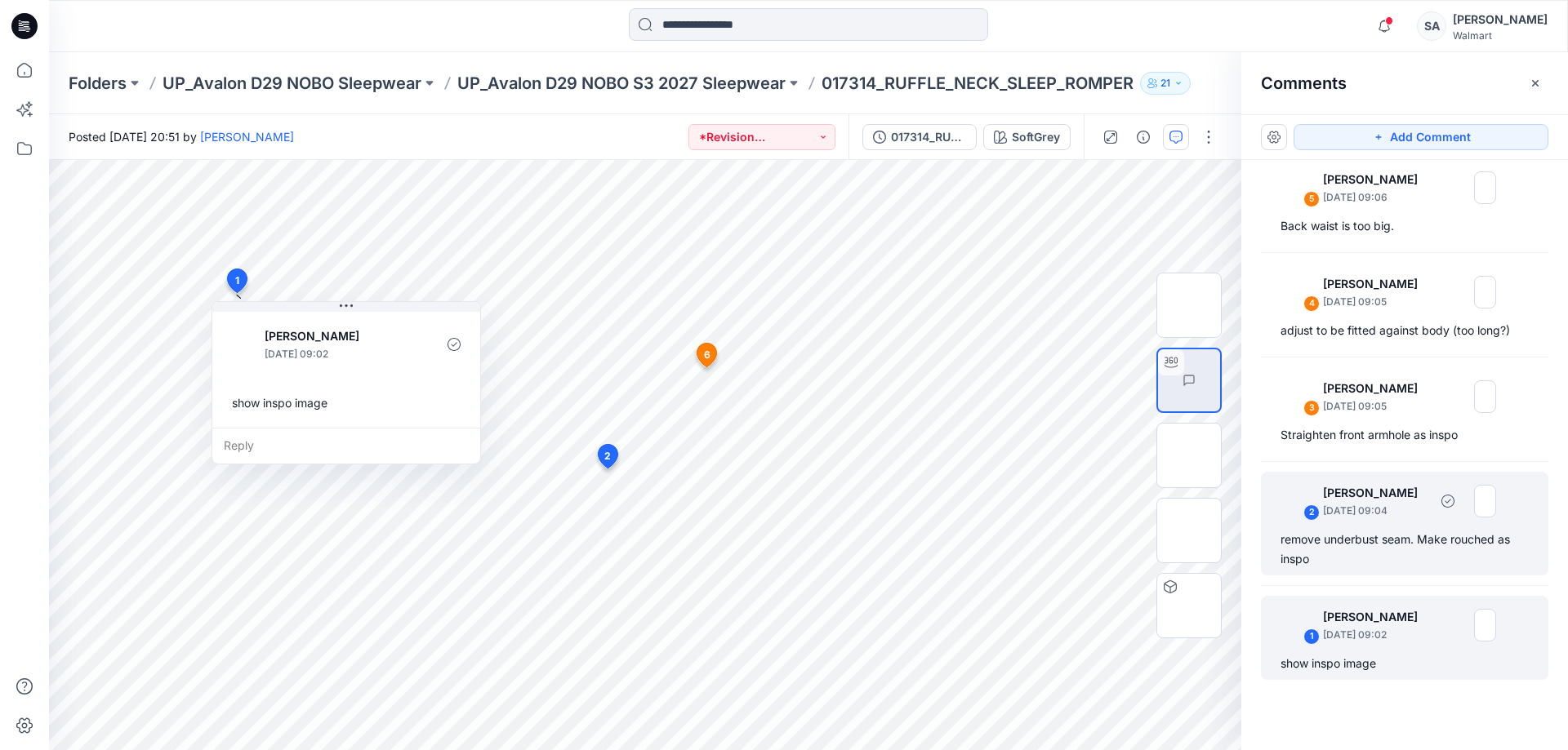
click at [1253, 551] on div "remove underbust seam. Make rouched as inspo" at bounding box center [1404, 549] width 248 height 40
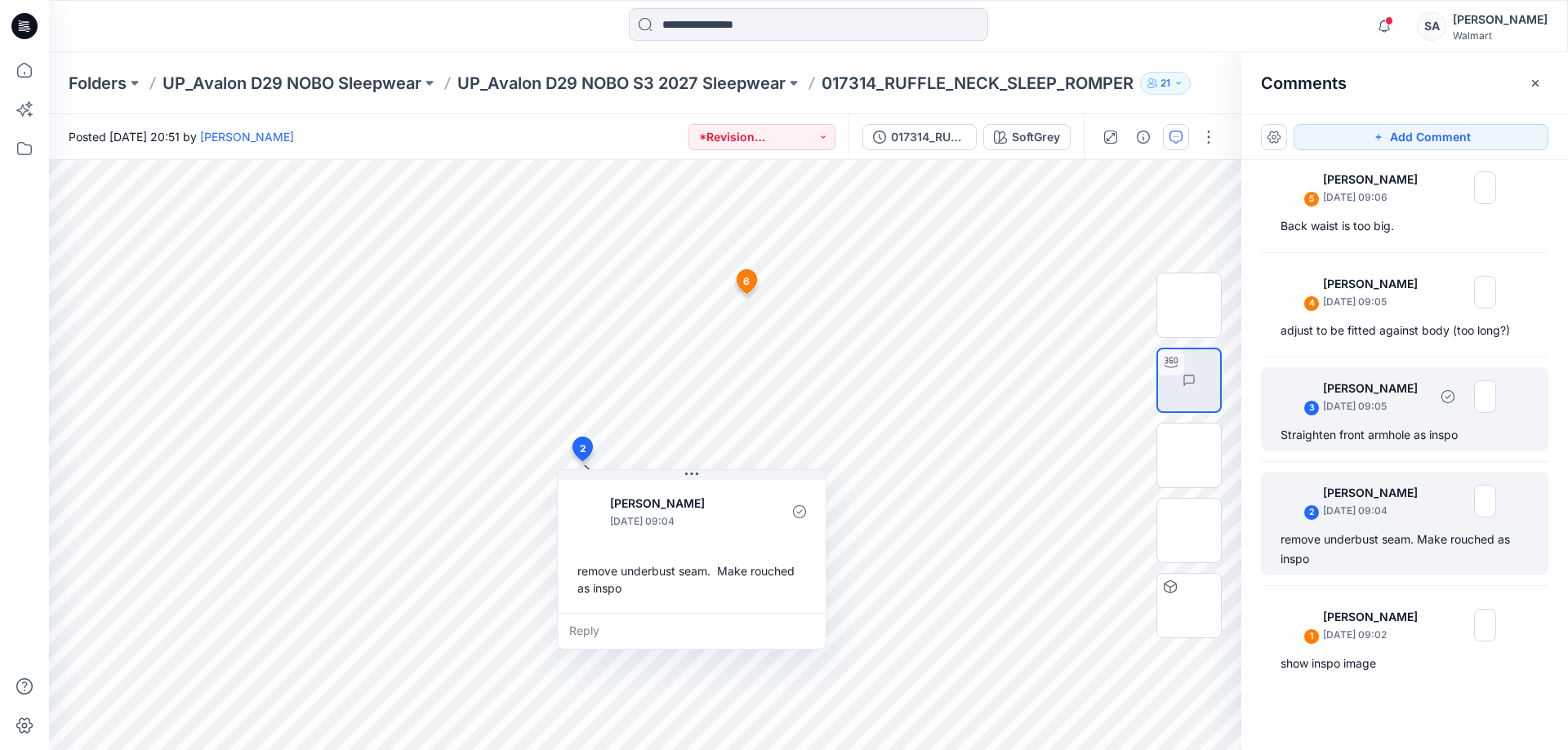
click at [1253, 441] on div "Straighten front armhole as inspo" at bounding box center [1404, 436] width 248 height 20
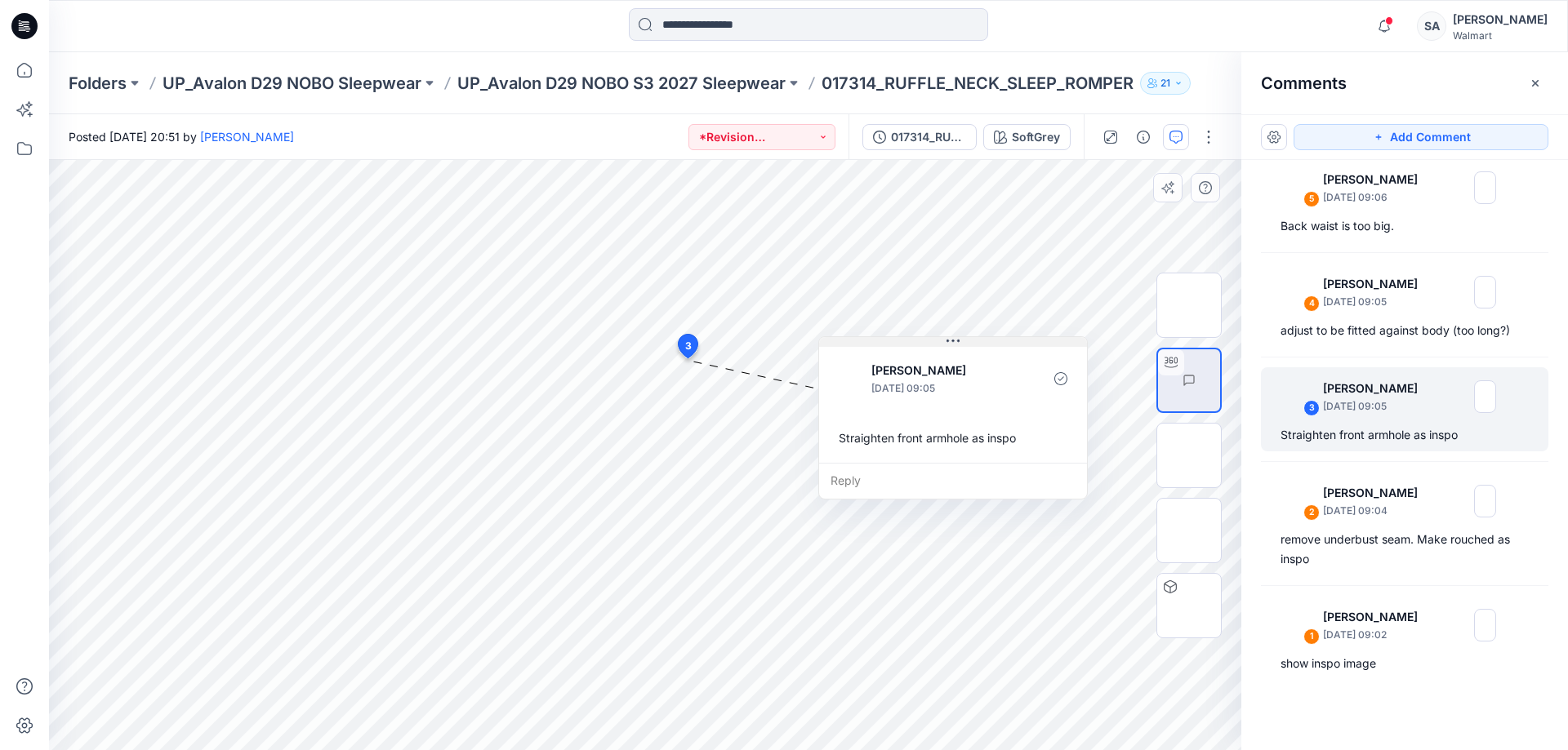
drag, startPoint x: 800, startPoint y: 375, endPoint x: 955, endPoint y: 345, distance: 157.9
click at [955, 345] on icon at bounding box center [953, 342] width 13 height 13
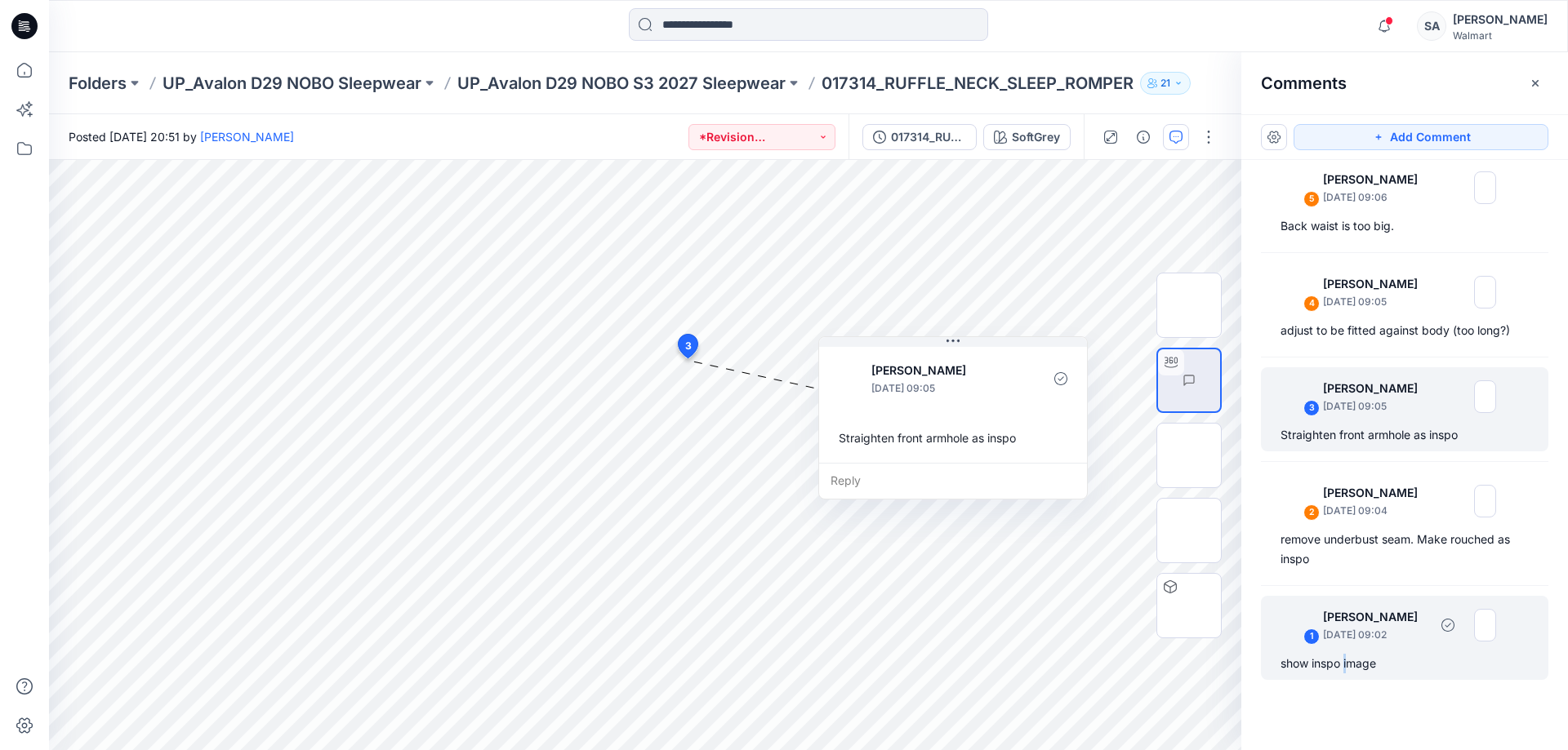
click at [1253, 599] on div "show inspo image" at bounding box center [1404, 664] width 248 height 20
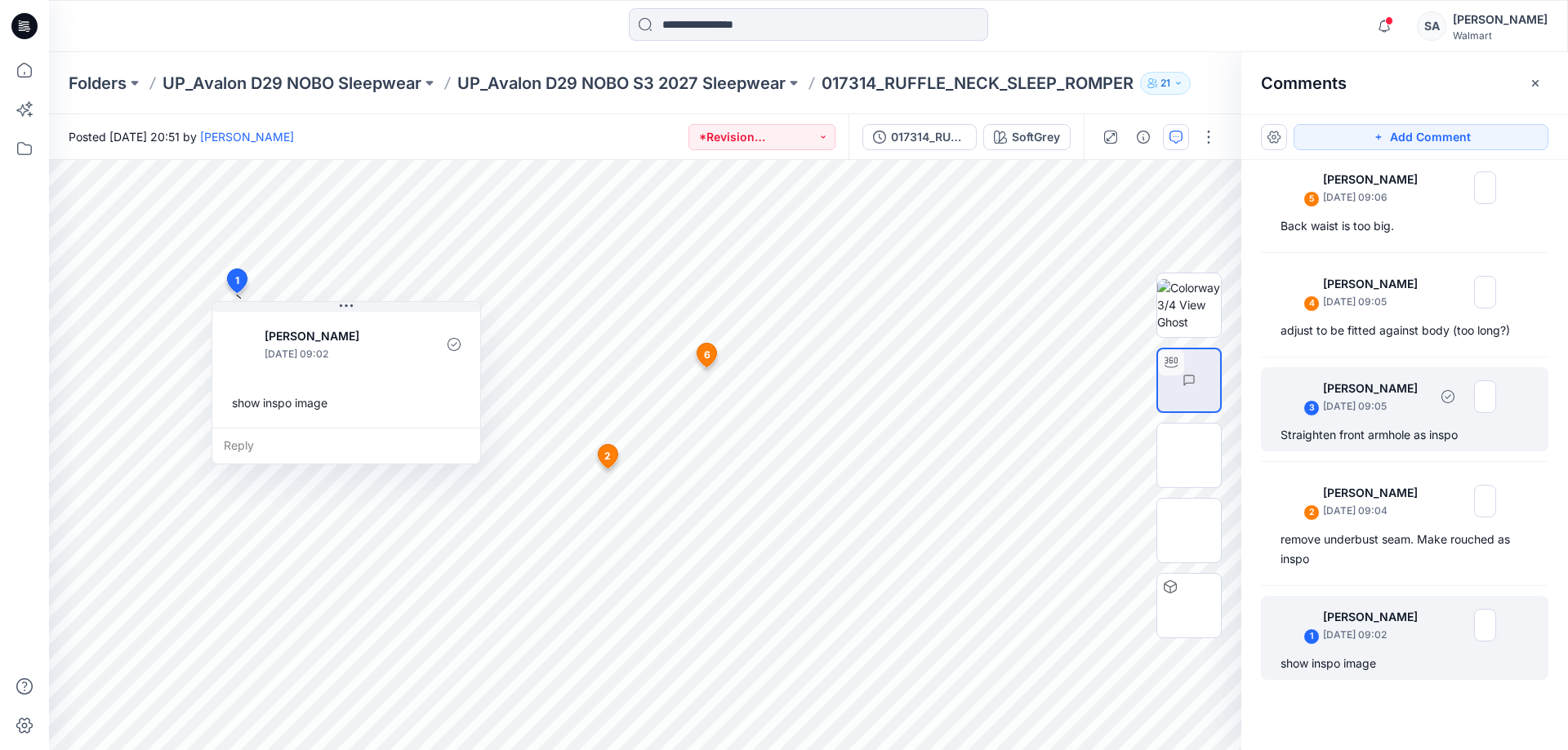
click at [1253, 430] on div "Straighten front armhole as inspo" at bounding box center [1404, 436] width 248 height 20
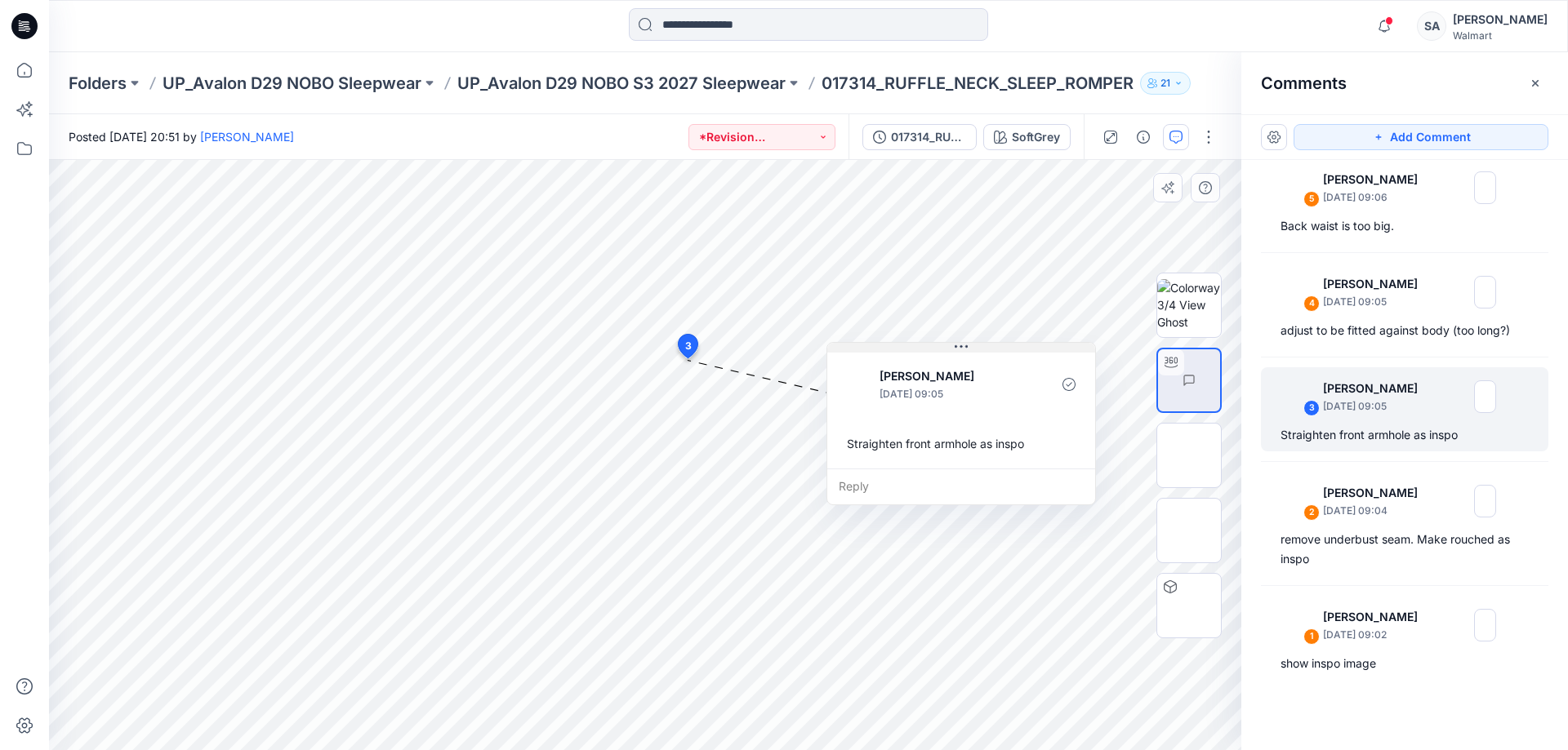
drag, startPoint x: 762, startPoint y: 378, endPoint x: 921, endPoint y: 351, distance: 161.3
click at [921, 351] on button at bounding box center [960, 347] width 268 height 10
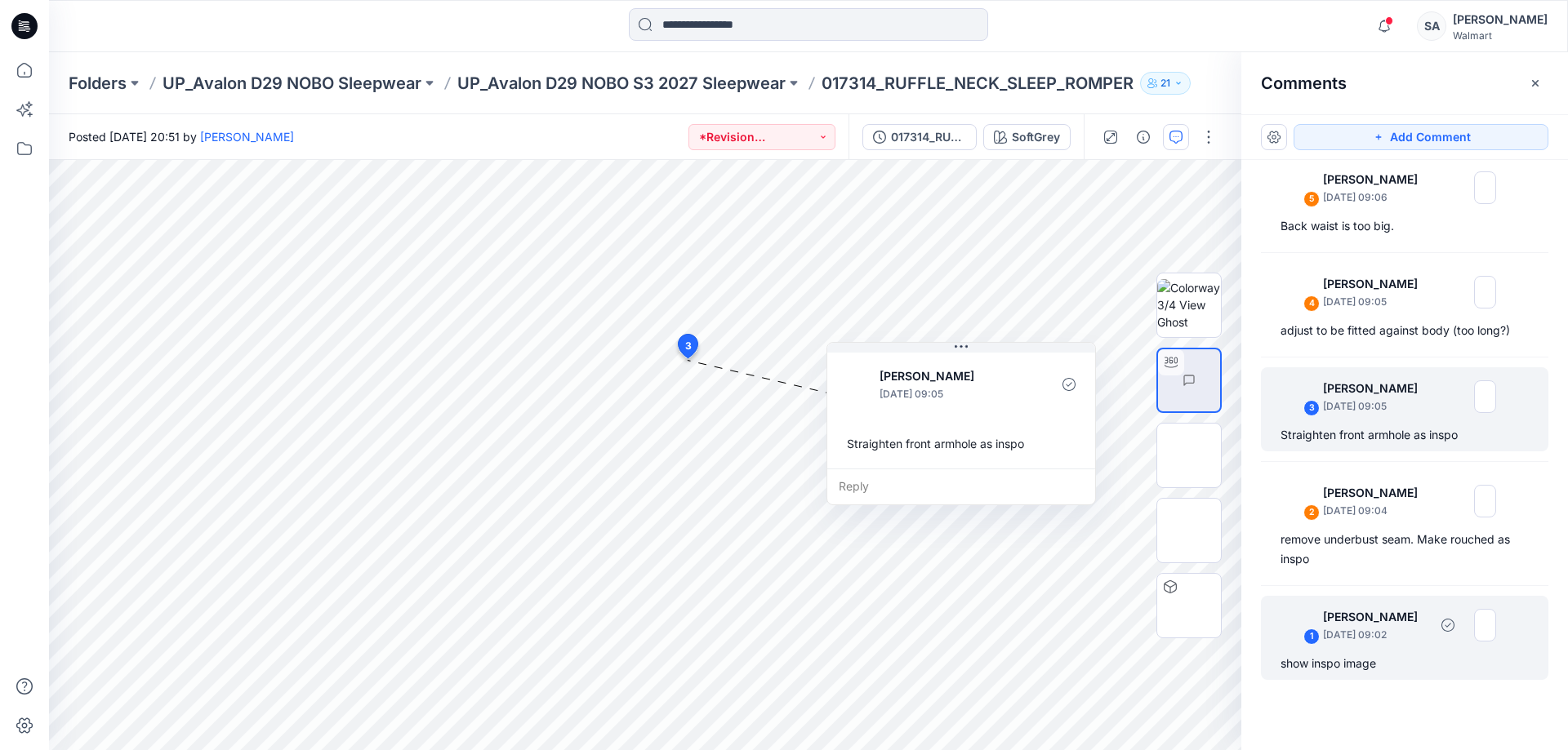
click at [1253, 599] on p "[DATE] 09:02" at bounding box center [1375, 635] width 105 height 16
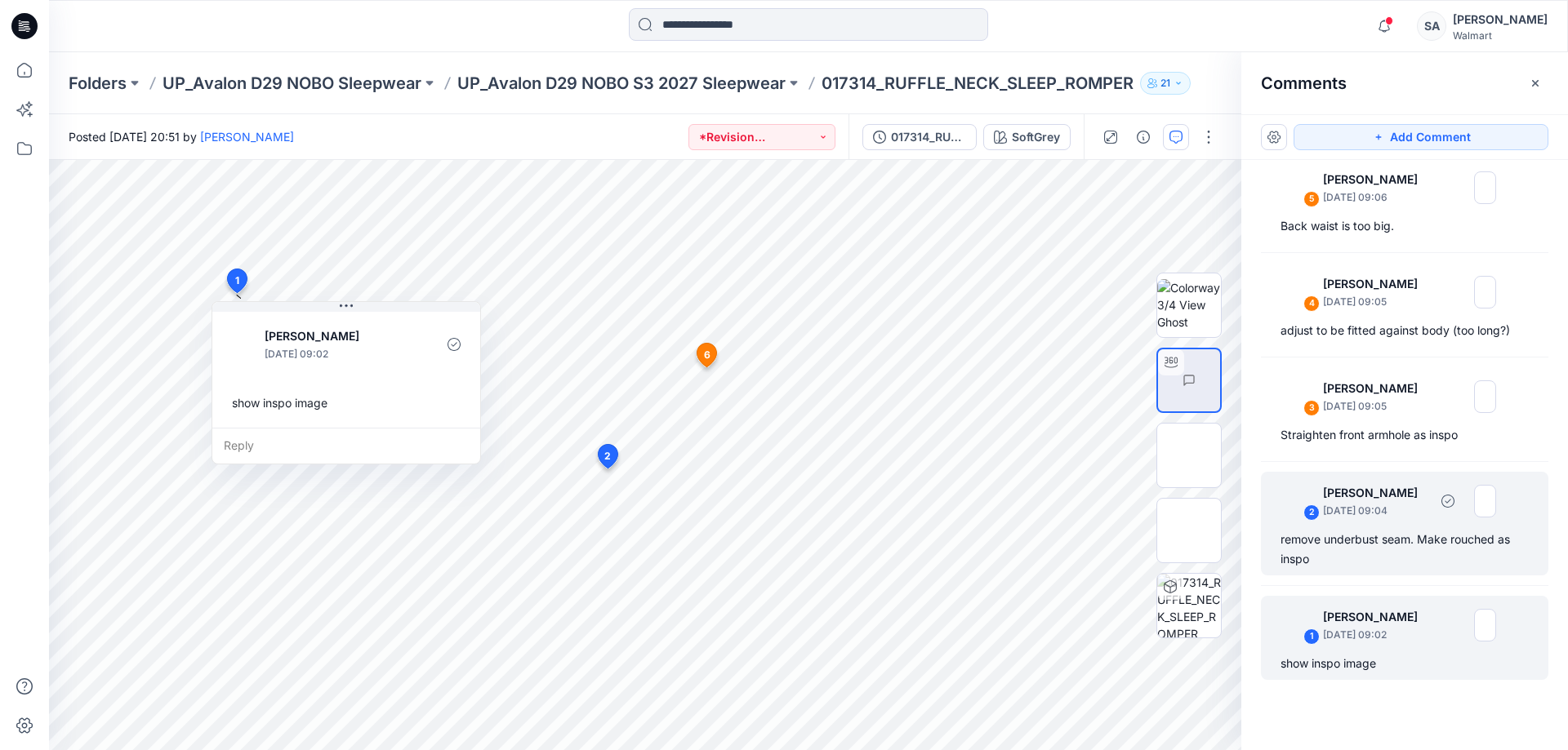
click at [1253, 561] on div "remove underbust seam. Make rouched as inspo" at bounding box center [1404, 549] width 248 height 40
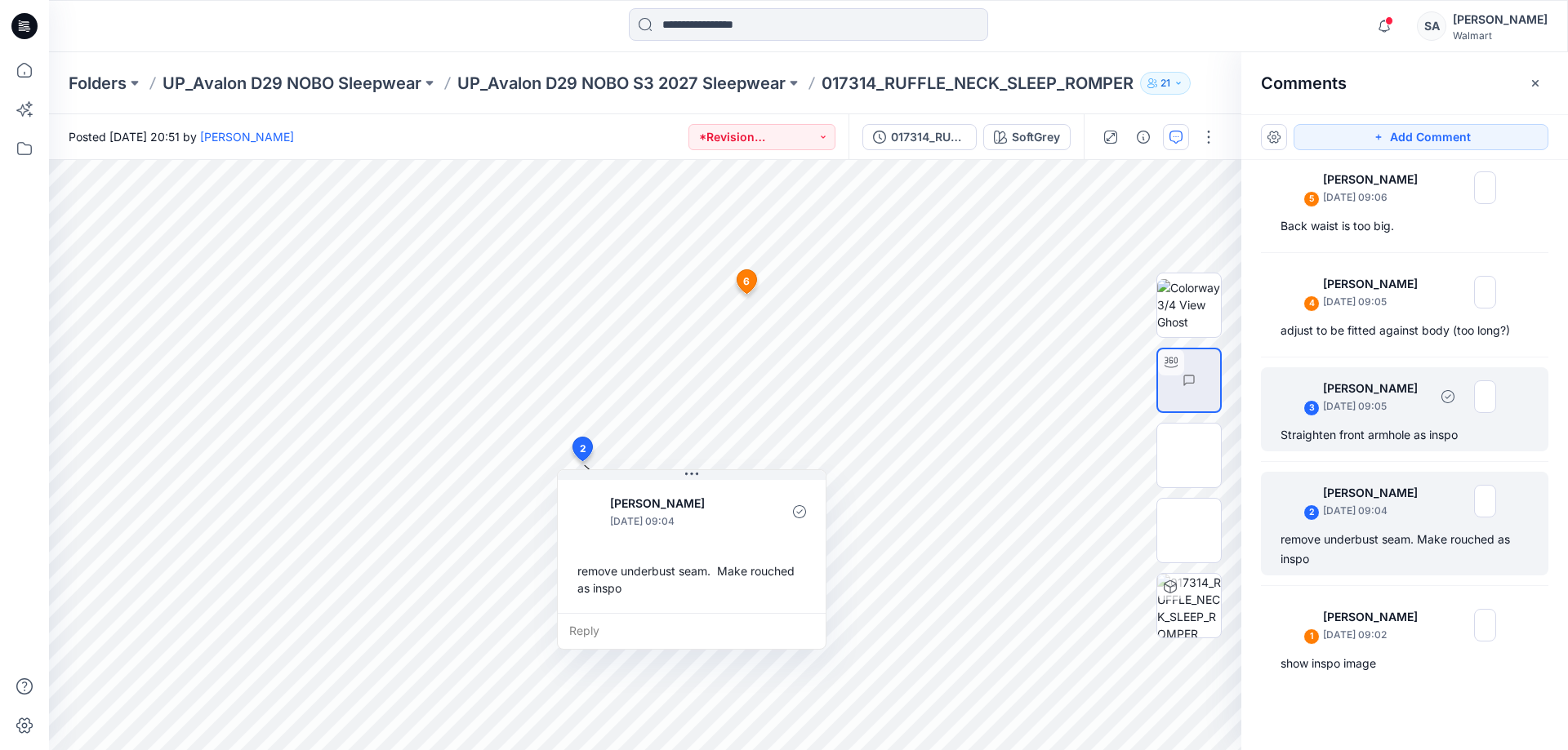
click at [1253, 433] on div "Straighten front armhole as inspo" at bounding box center [1404, 436] width 248 height 20
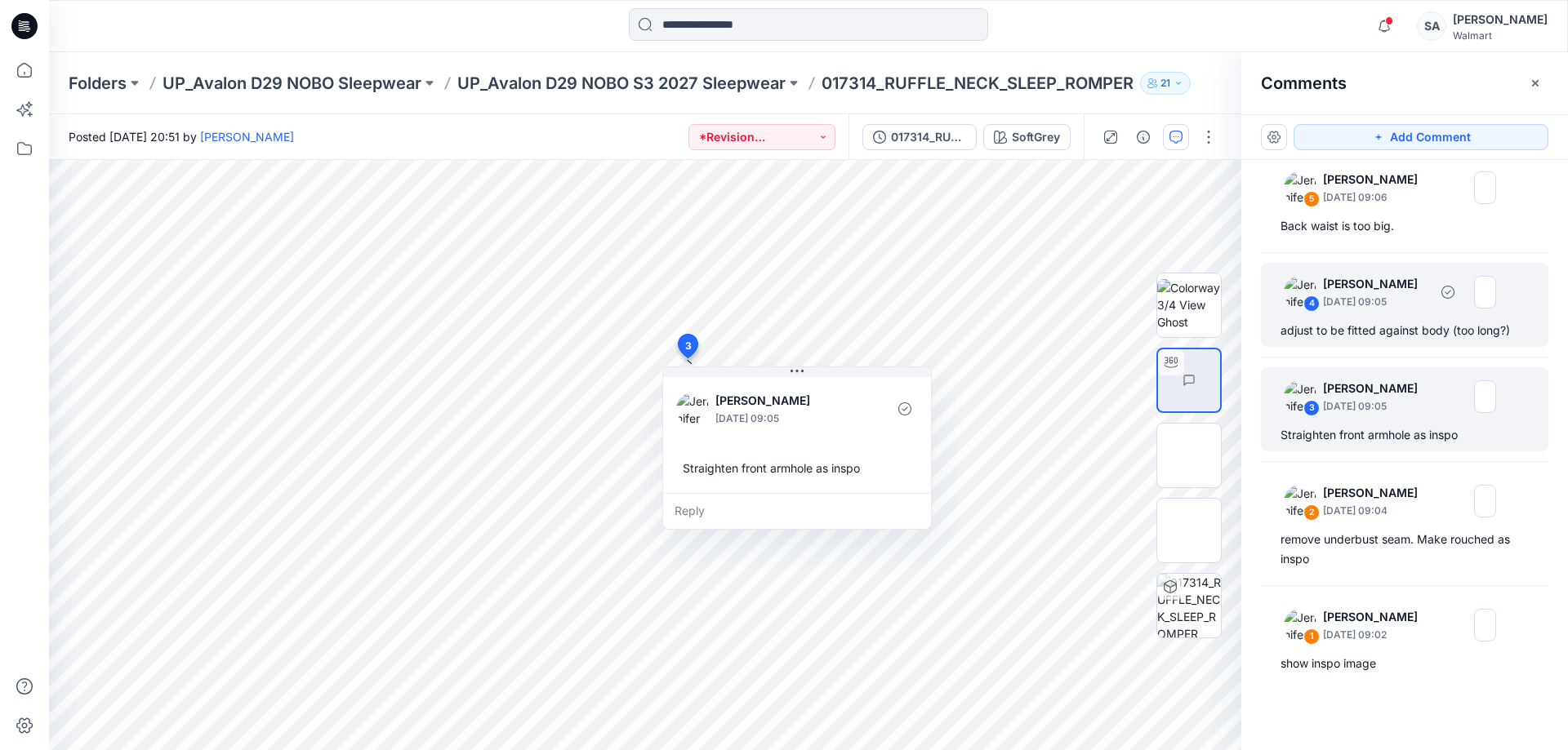
click at [1253, 333] on div "adjust to be fitted against body (too long?)" at bounding box center [1404, 331] width 248 height 20
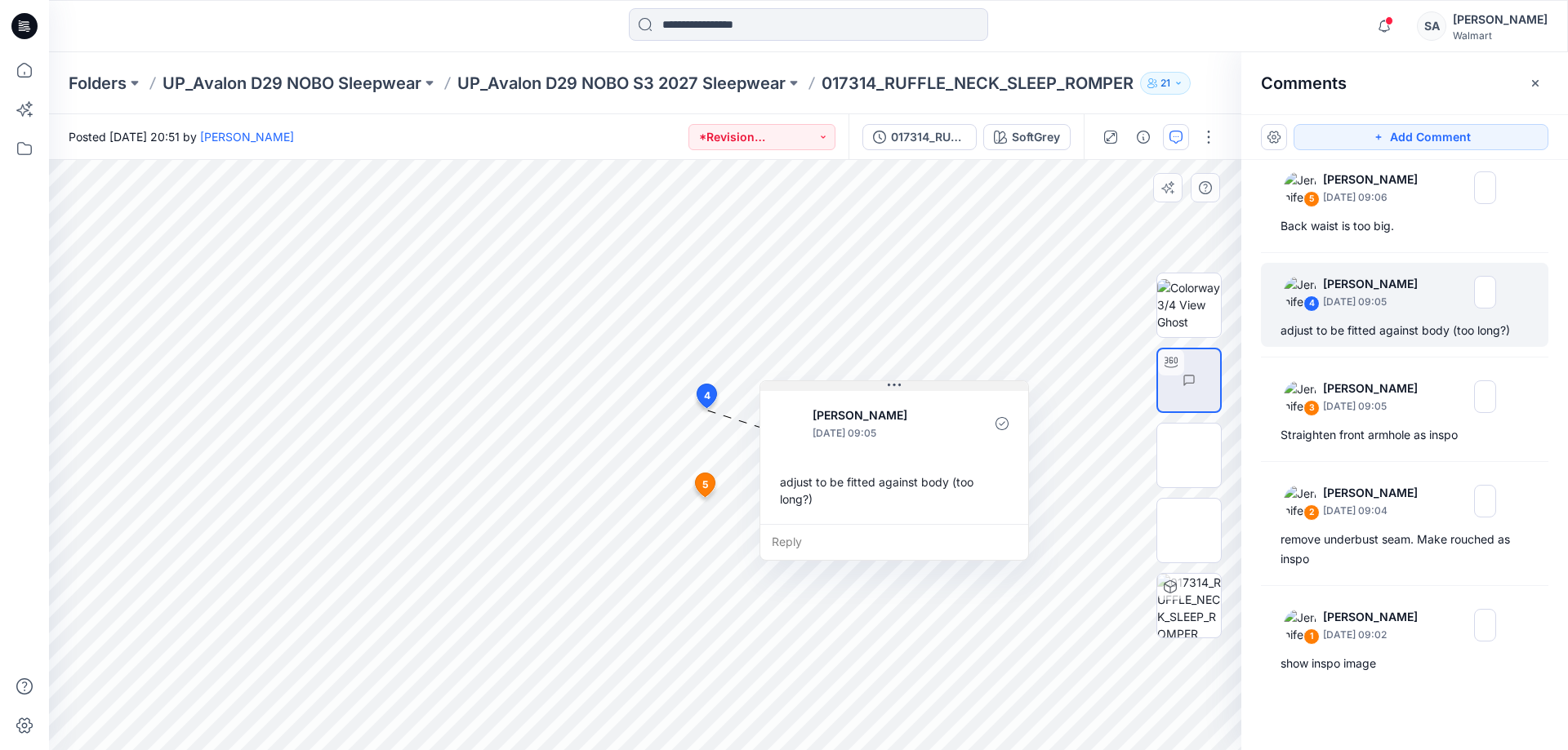
drag, startPoint x: 852, startPoint y: 426, endPoint x: 930, endPoint y: 389, distance: 86.3
click at [930, 389] on button at bounding box center [894, 386] width 268 height 10
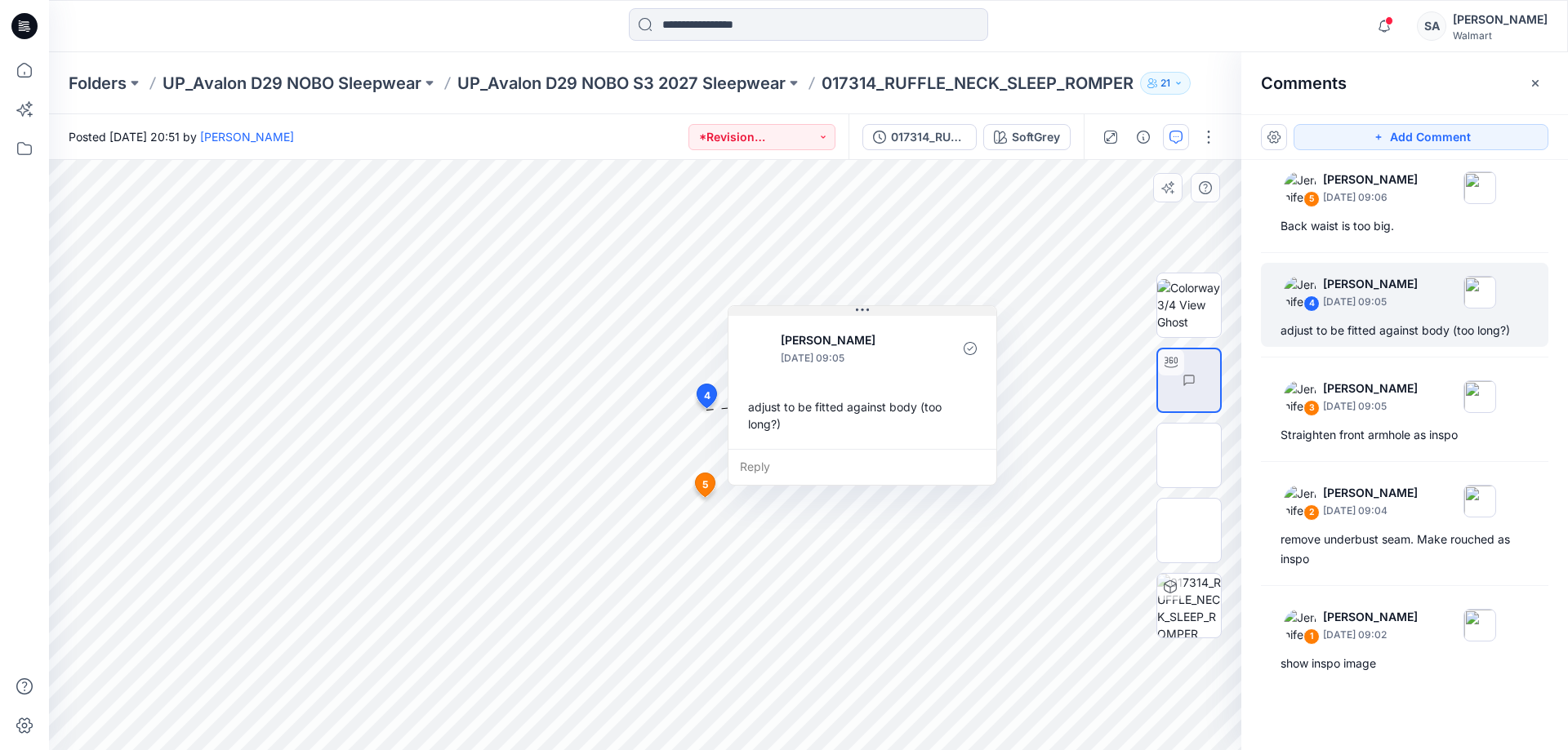
drag, startPoint x: 922, startPoint y: 389, endPoint x: 890, endPoint y: 314, distance: 81.5
click at [890, 314] on button at bounding box center [861, 311] width 268 height 10
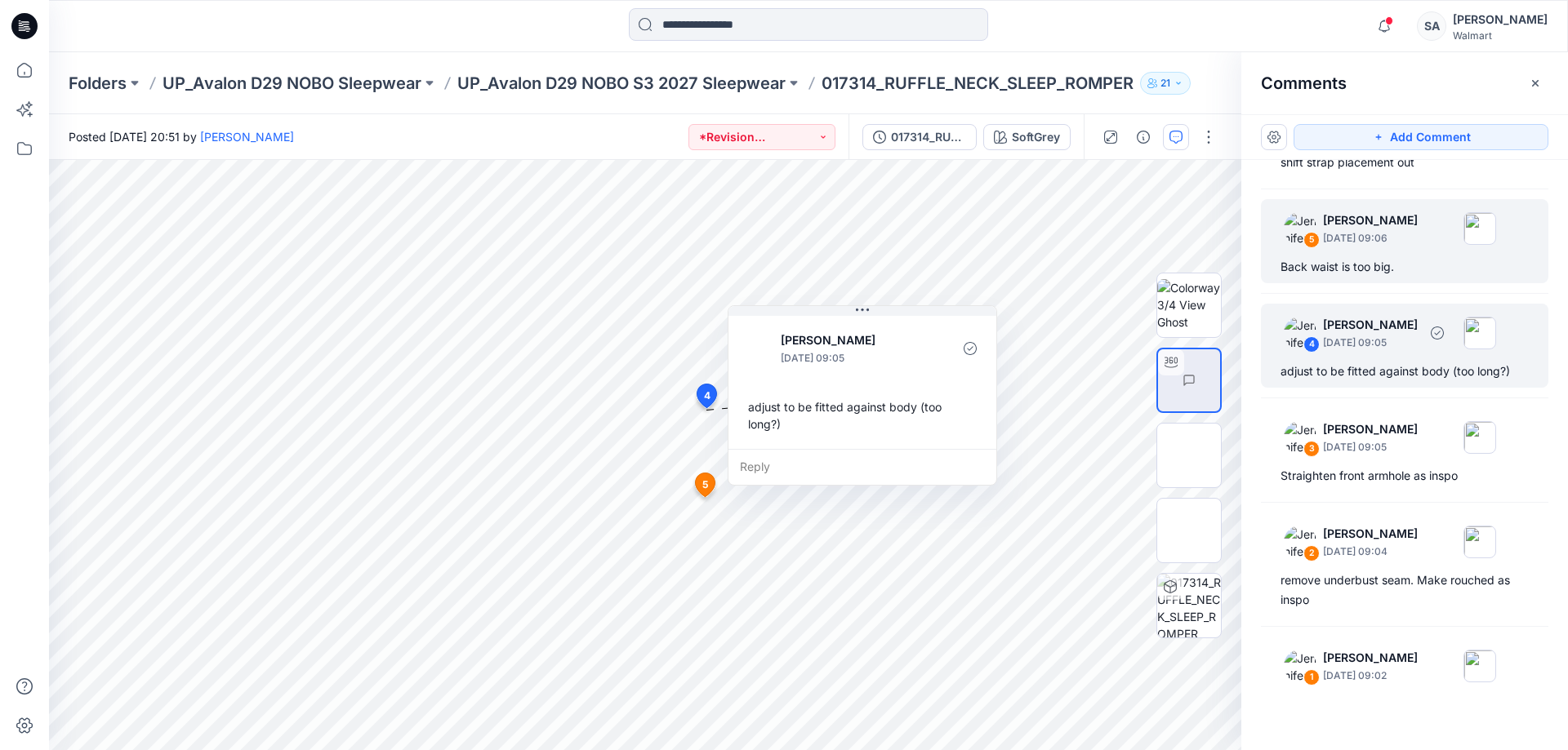
scroll to position [158, 0]
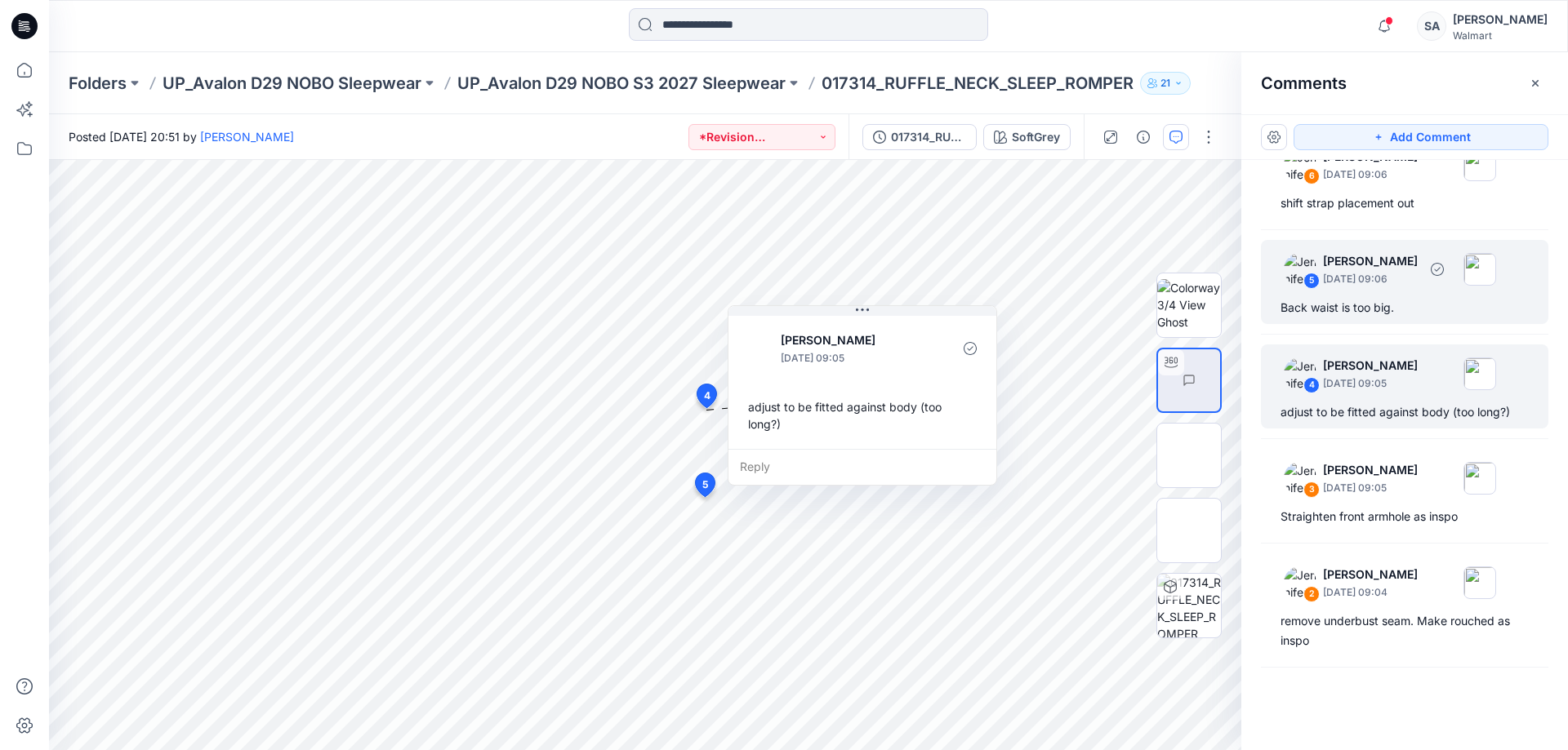
click at [1253, 282] on p "[DATE] 09:06" at bounding box center [1370, 279] width 95 height 16
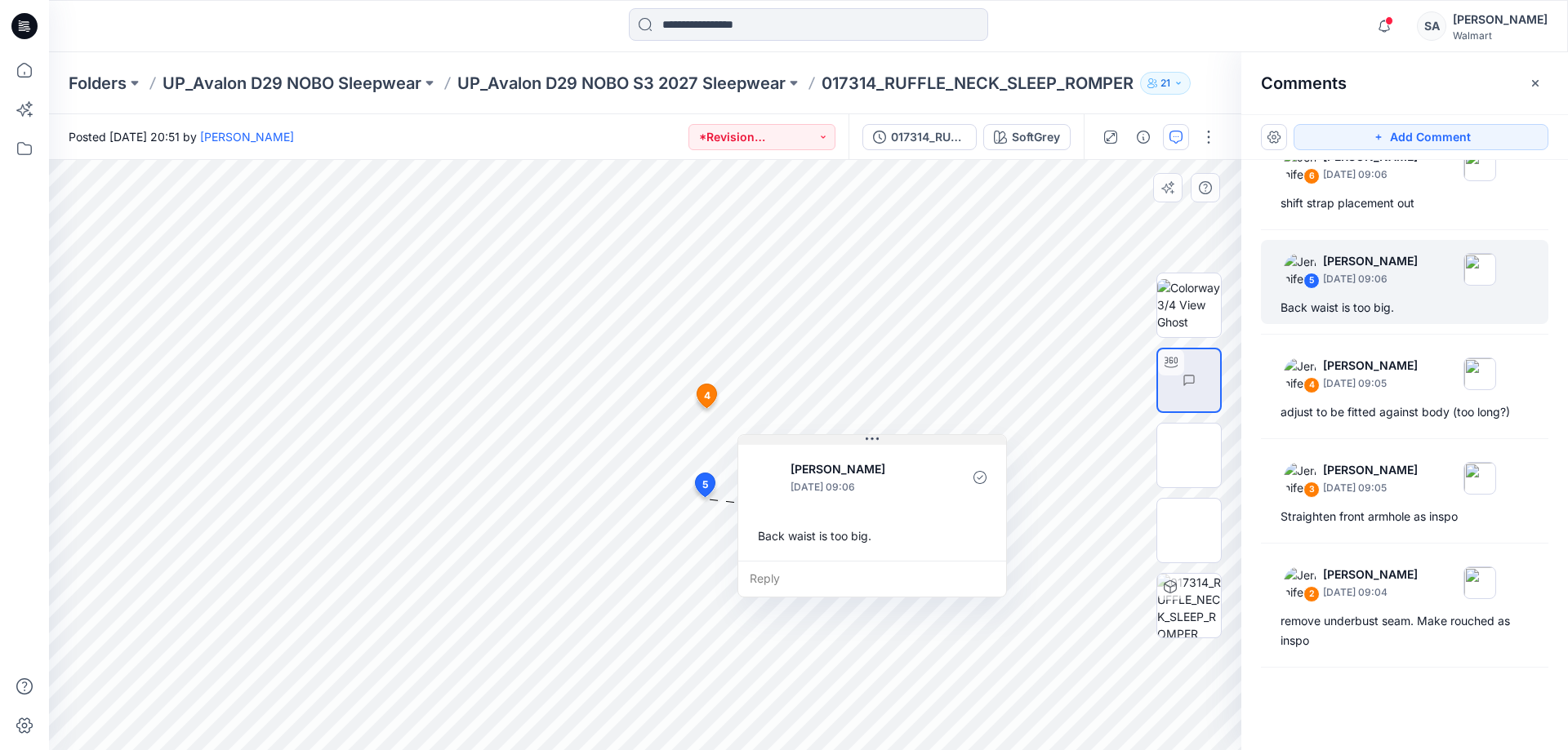
drag, startPoint x: 815, startPoint y: 510, endPoint x: 874, endPoint y: 439, distance: 92.3
click at [874, 439] on icon at bounding box center [872, 439] width 13 height 13
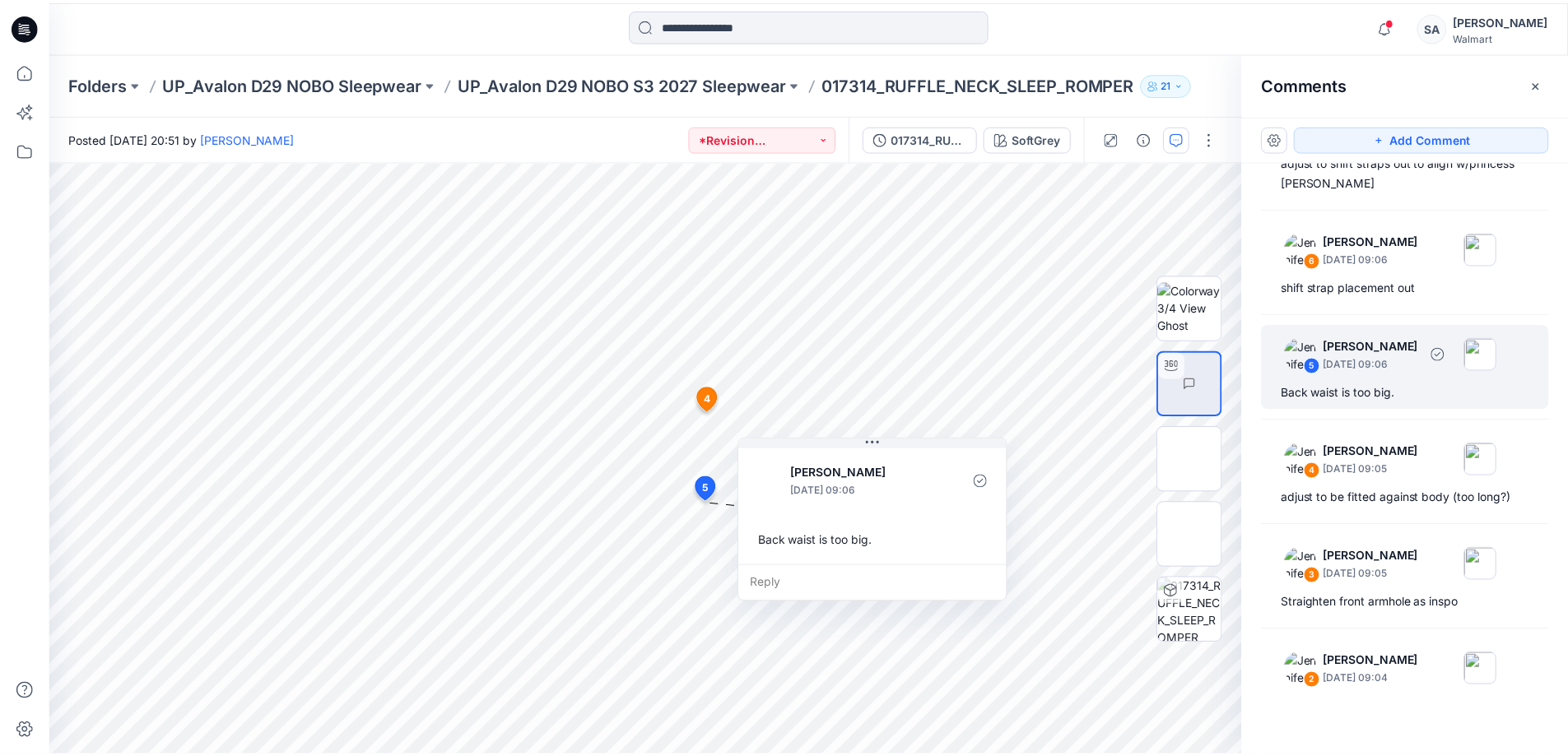
scroll to position [0, 0]
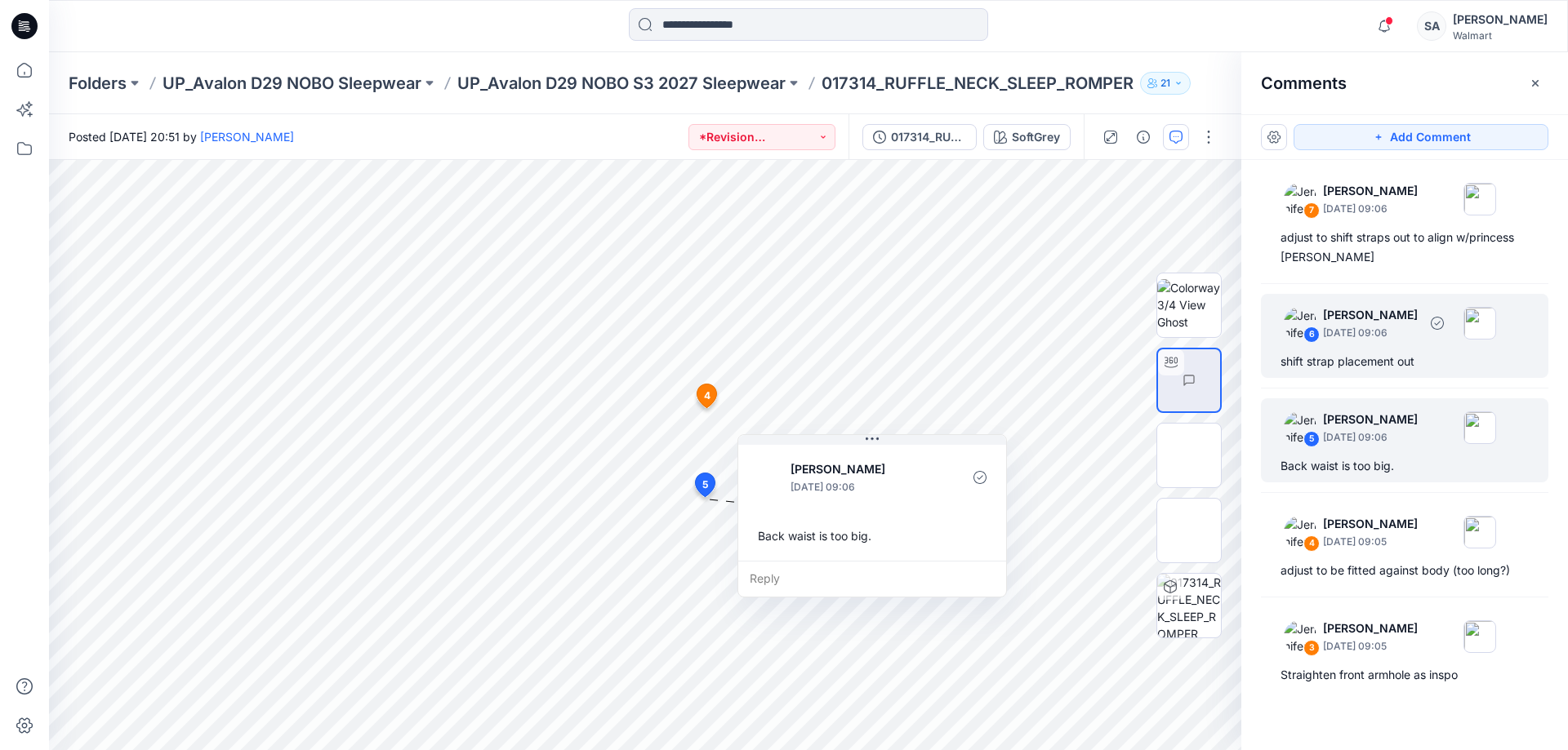
click at [1253, 357] on div "shift strap placement out" at bounding box center [1404, 361] width 248 height 20
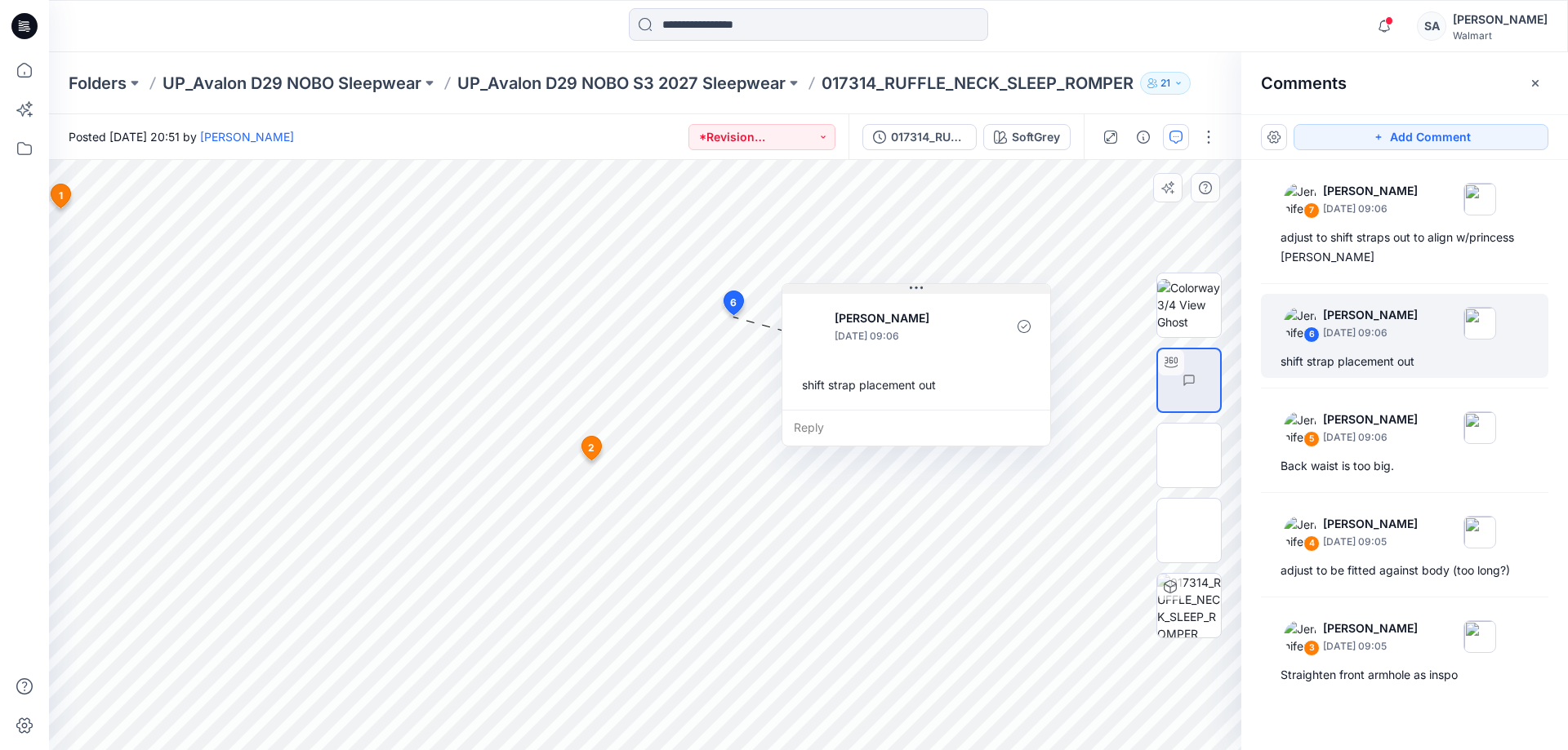
drag, startPoint x: 859, startPoint y: 328, endPoint x: 932, endPoint y: 287, distance: 83.7
click at [932, 287] on button at bounding box center [916, 289] width 268 height 10
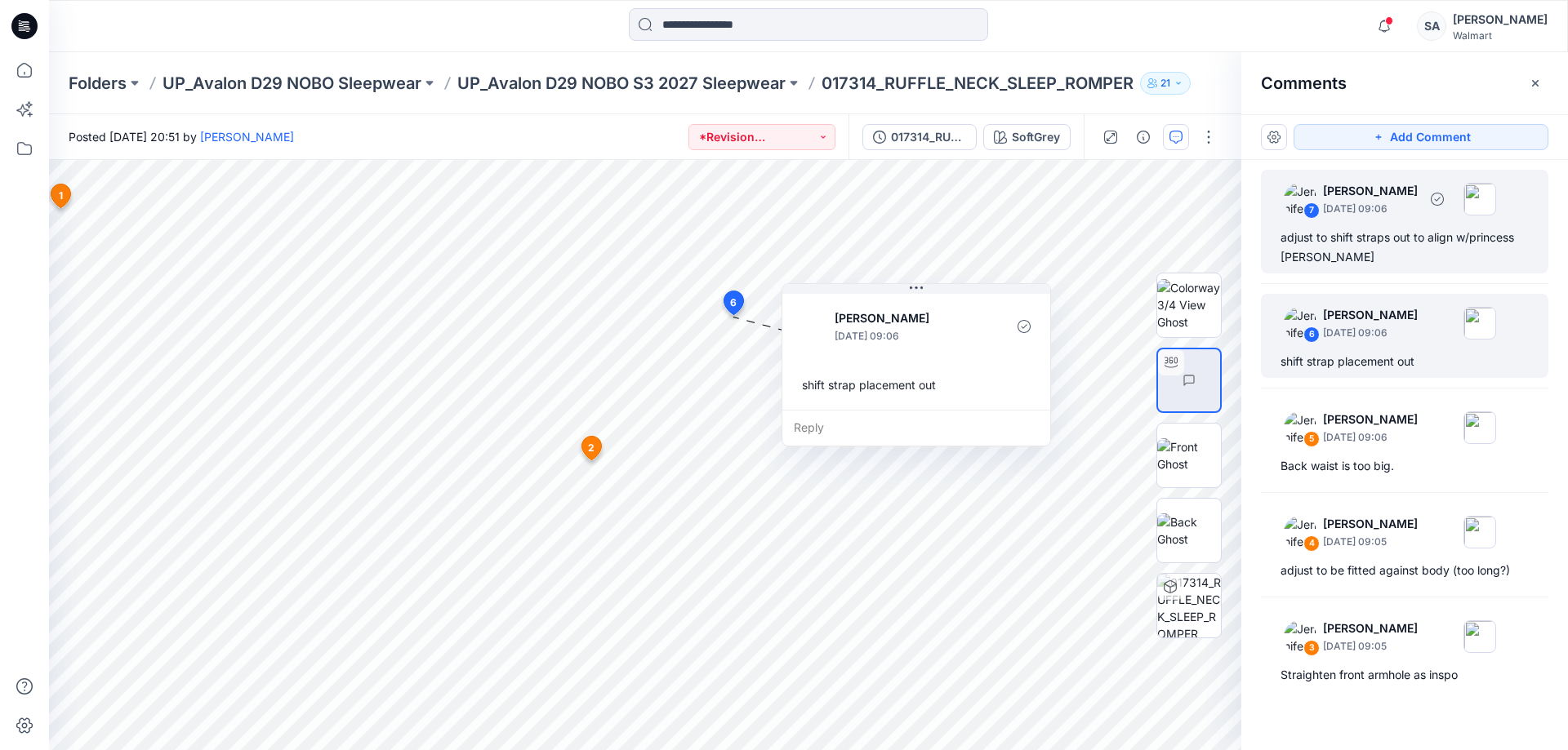
click at [1253, 254] on div "adjust to shift straps out to align w/princess [PERSON_NAME]" at bounding box center [1404, 248] width 248 height 40
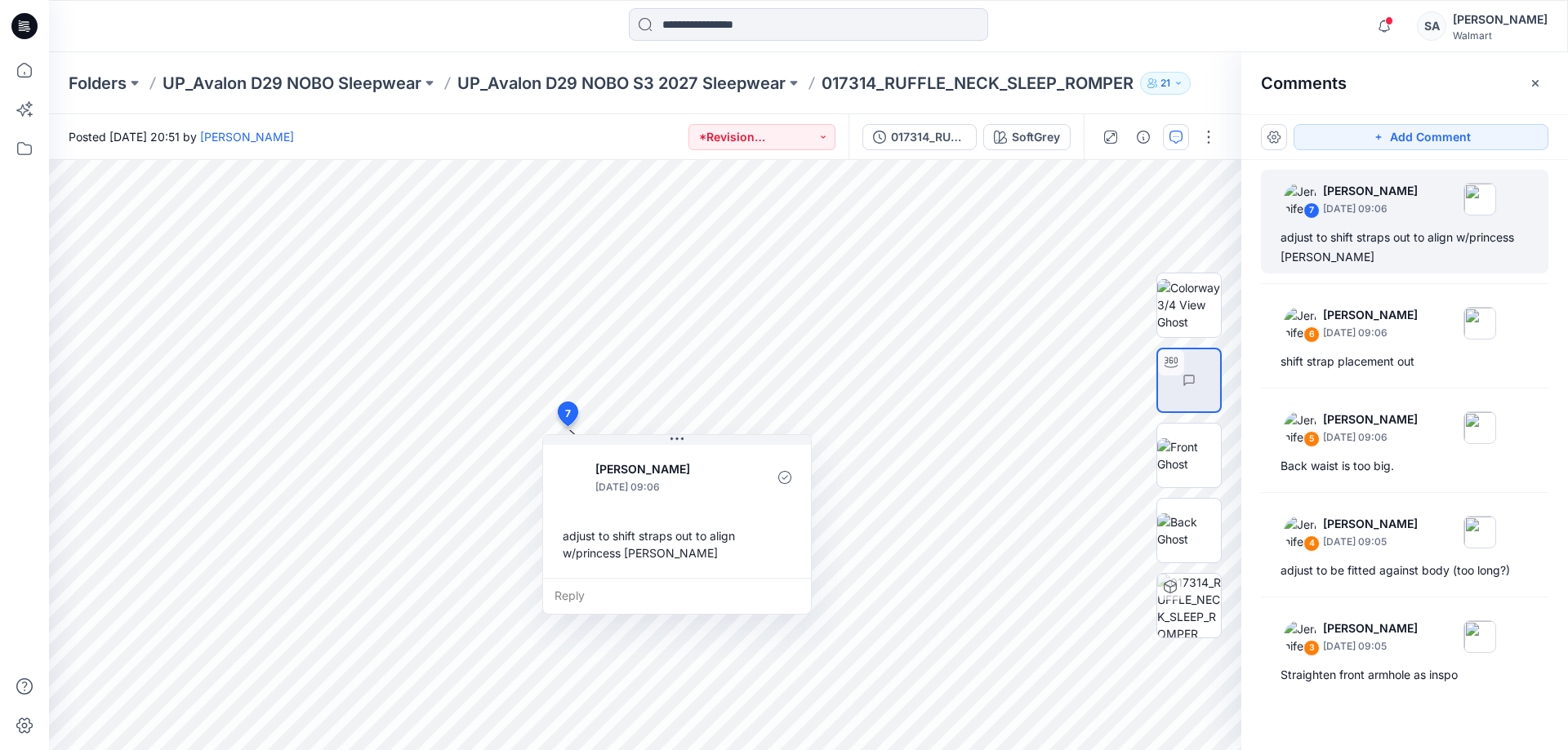
click at [29, 25] on icon at bounding box center [25, 26] width 26 height 52
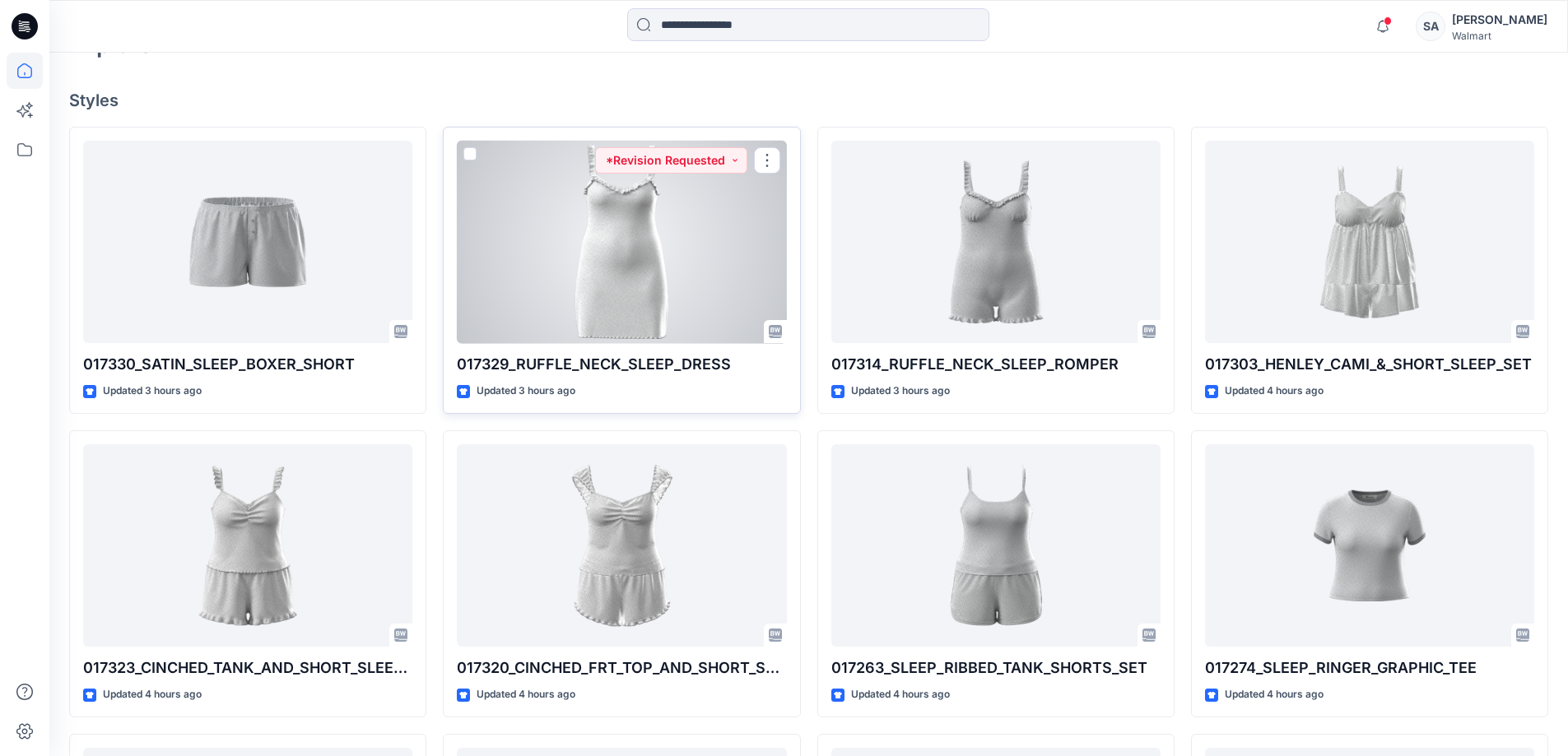
scroll to position [412, 0]
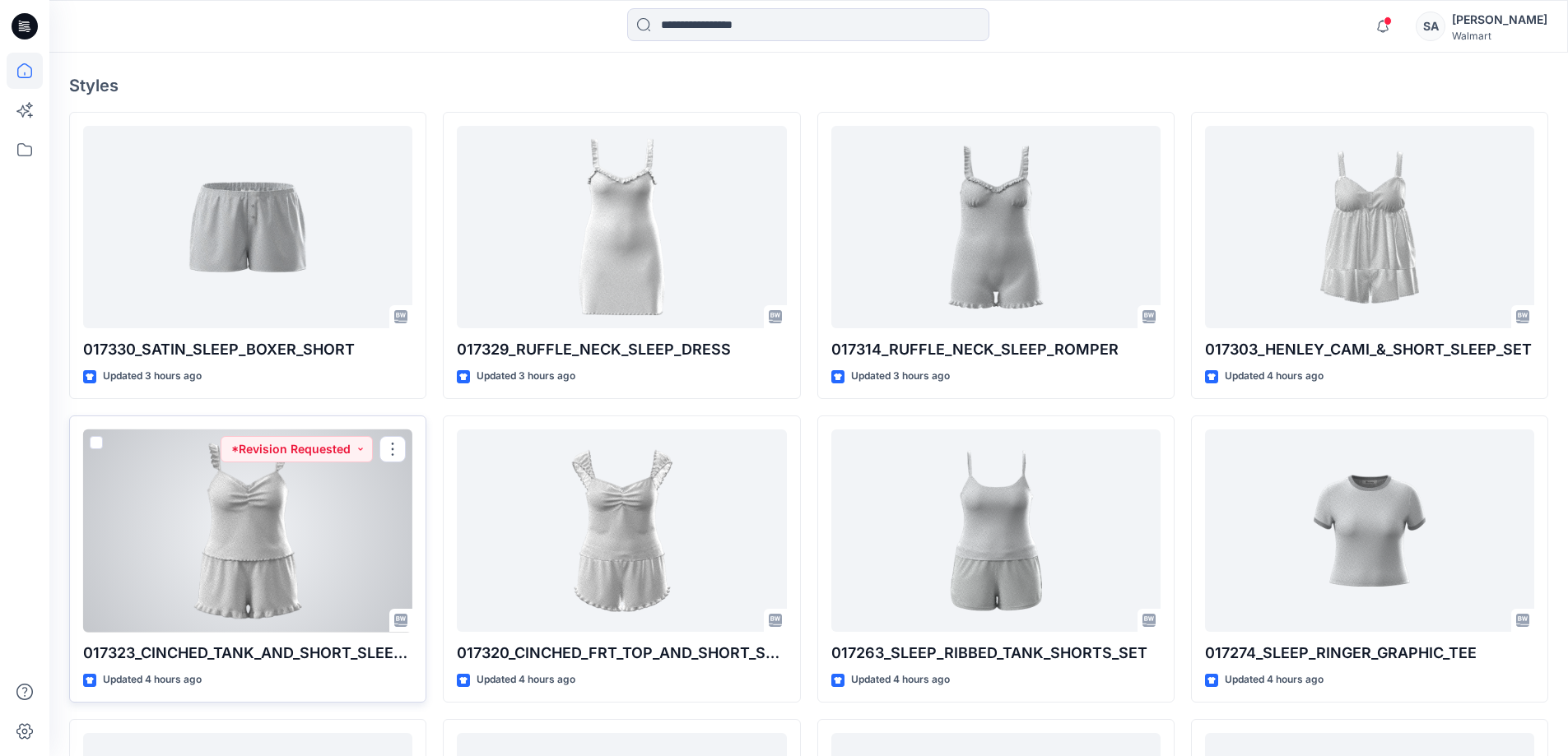
click at [381, 493] on div at bounding box center [247, 531] width 330 height 203
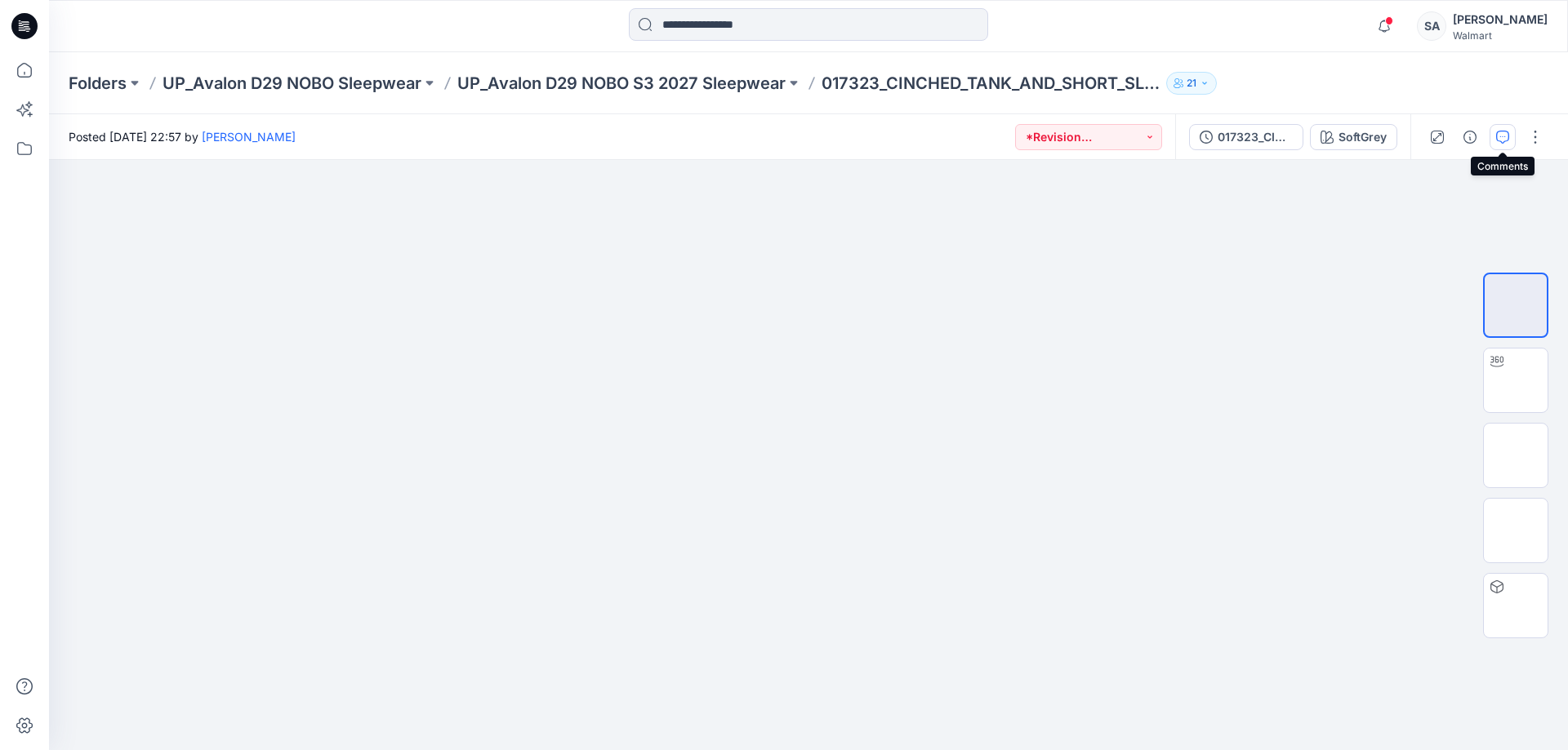
click at [1253, 139] on icon "button" at bounding box center [1502, 137] width 13 height 13
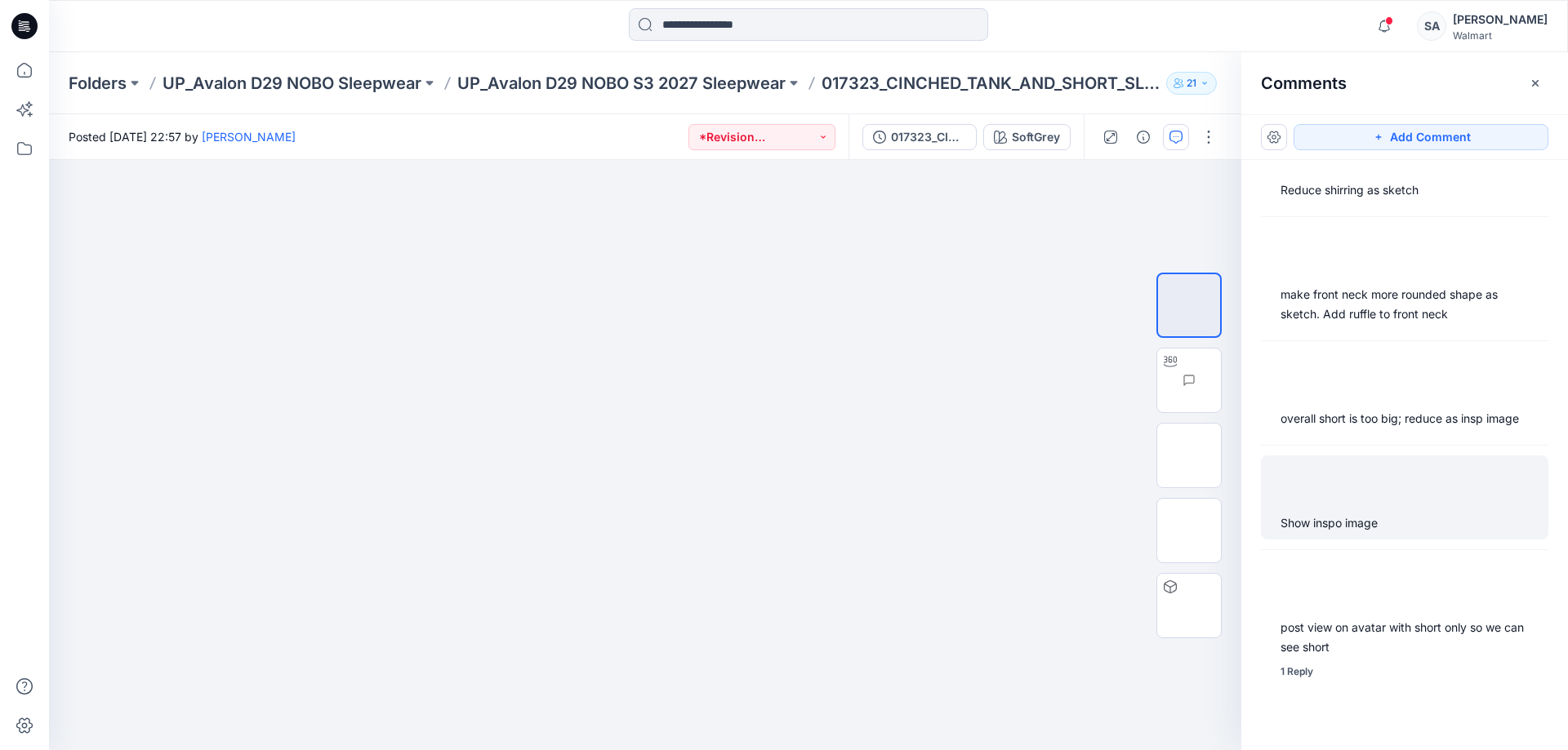
scroll to position [171, 0]
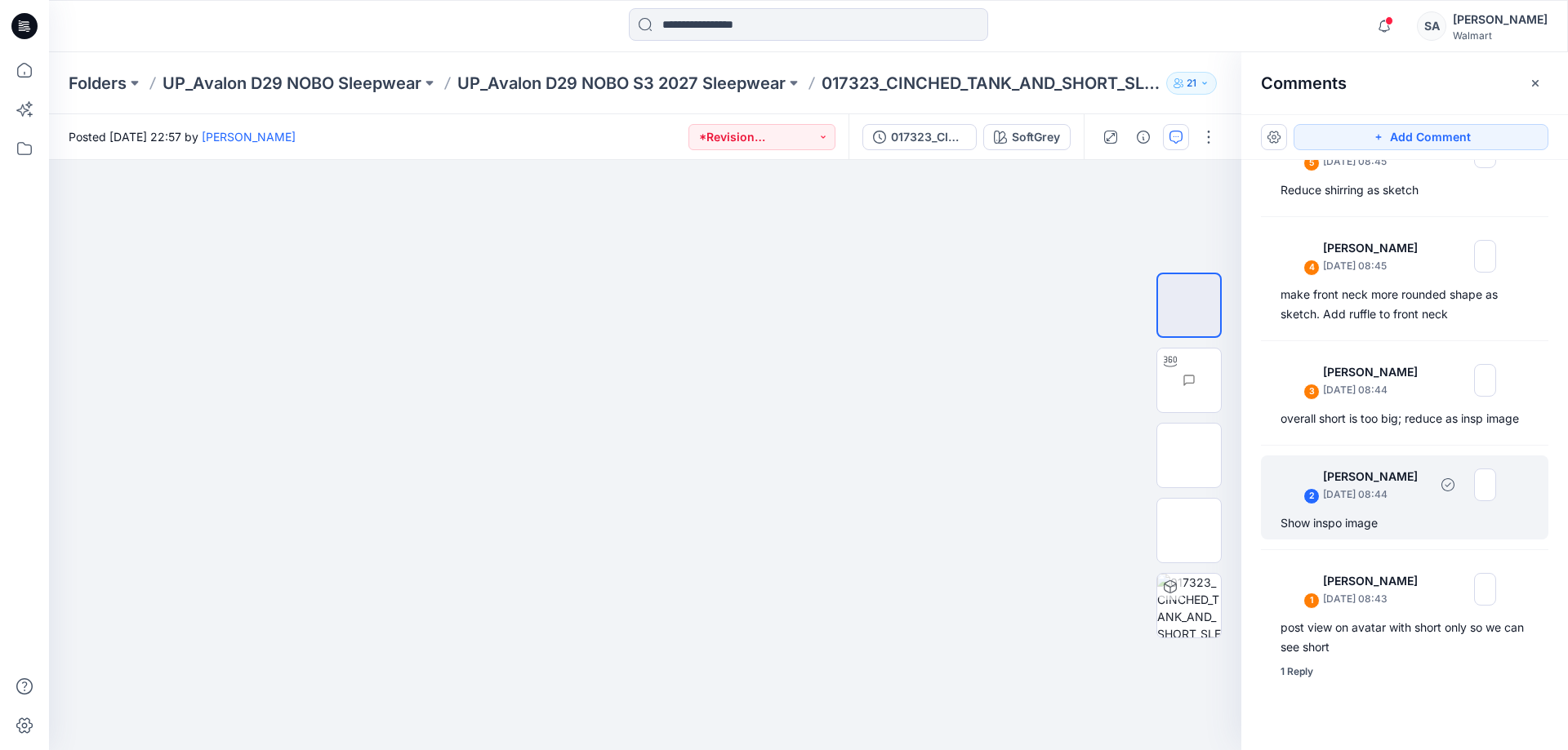
click at [1253, 522] on div "Show inspo image" at bounding box center [1404, 524] width 248 height 20
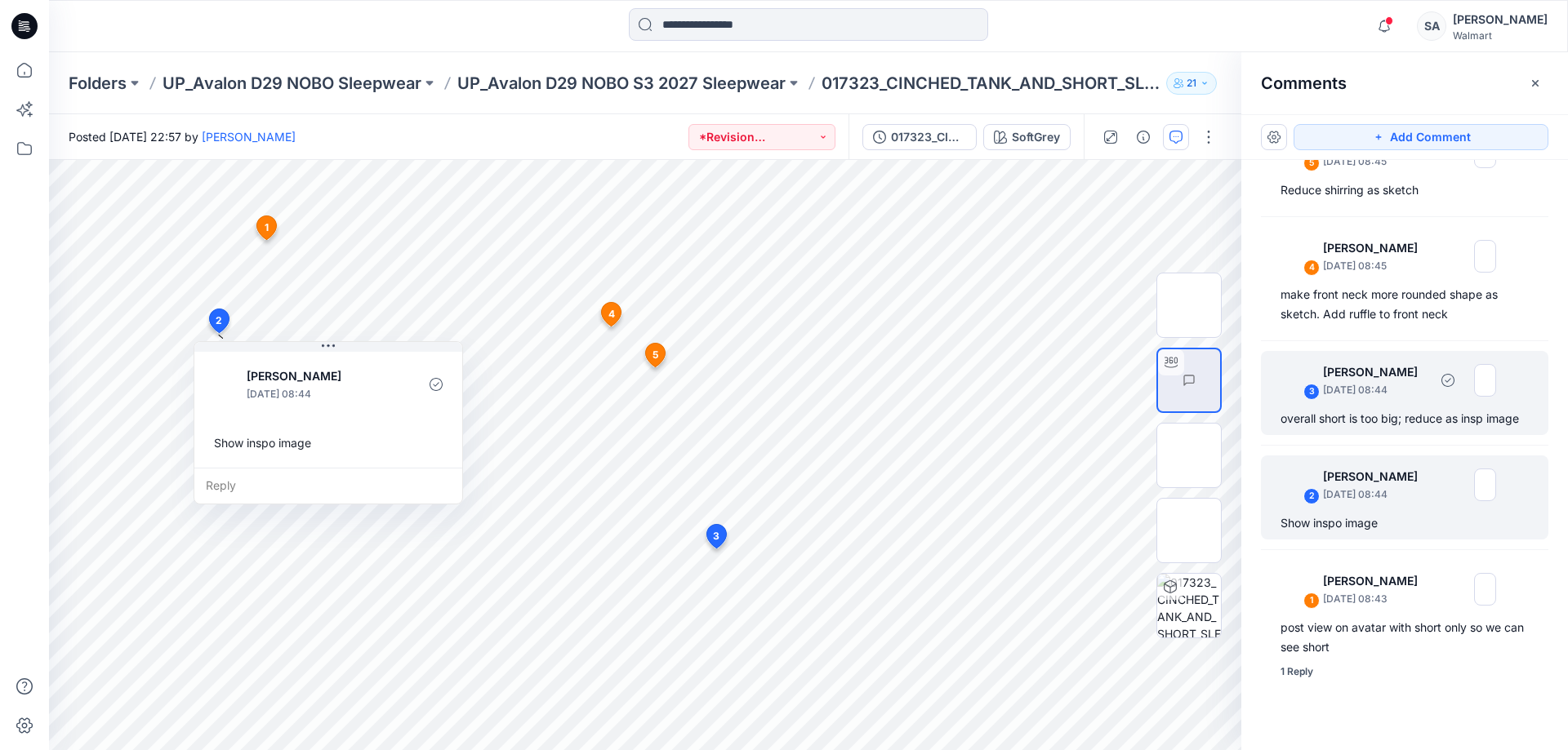
click at [1253, 409] on div "overall short is too big; reduce as insp image" at bounding box center [1404, 419] width 248 height 20
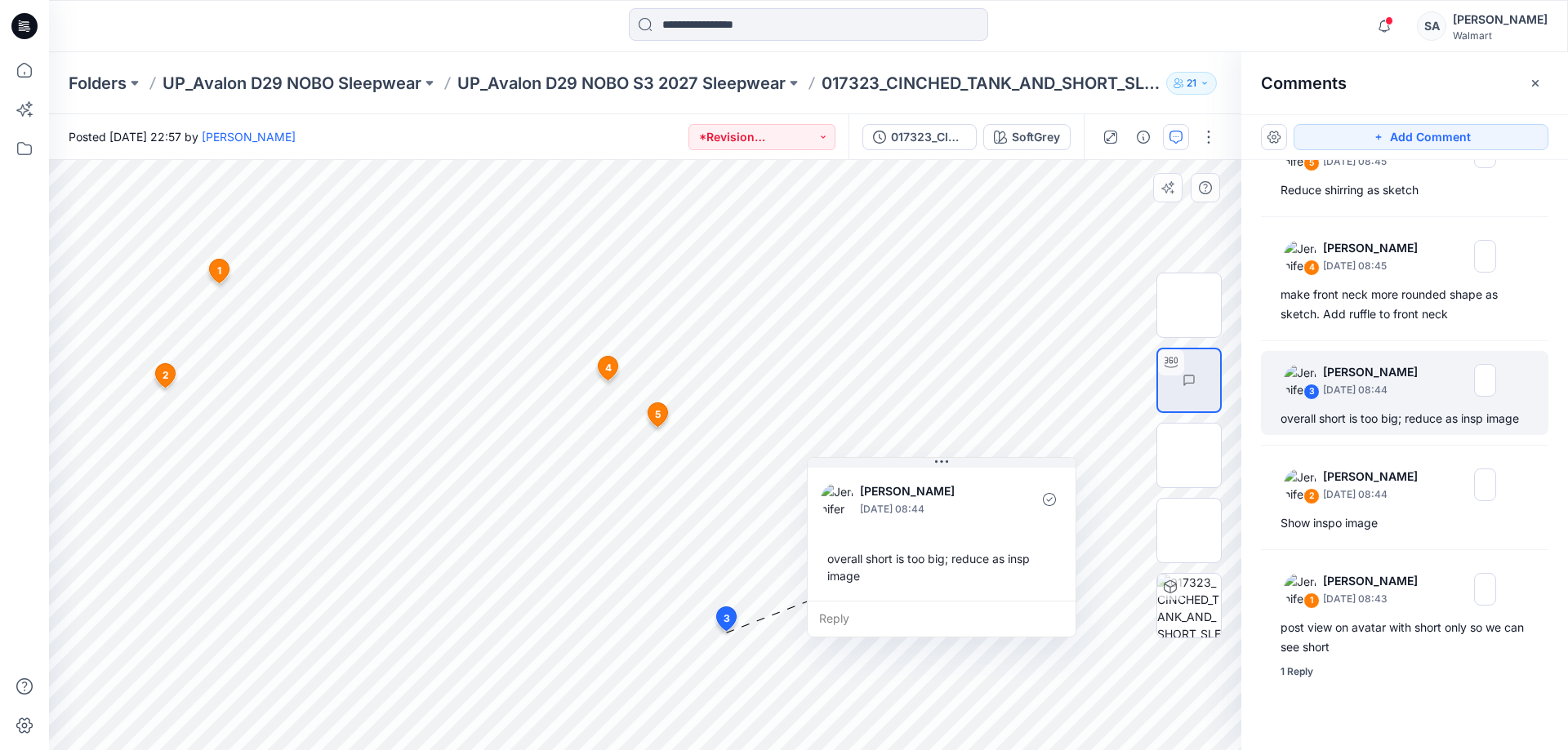
drag, startPoint x: 816, startPoint y: 482, endPoint x: 922, endPoint y: 458, distance: 108.7
click at [922, 457] on div "[PERSON_NAME] [DATE] 08:44 overall short is too big; reduce as insp image Reply" at bounding box center [941, 547] width 269 height 180
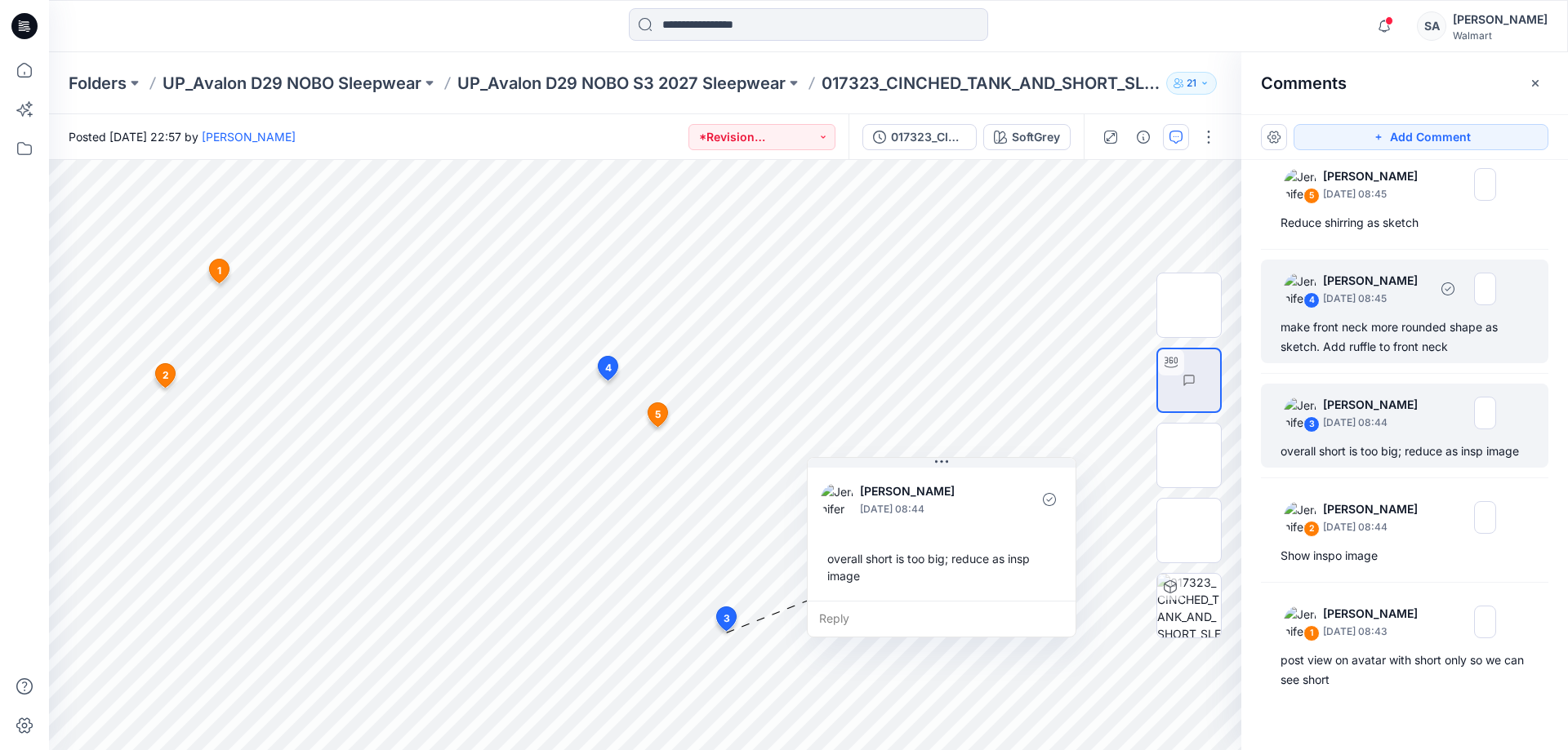
scroll to position [90, 0]
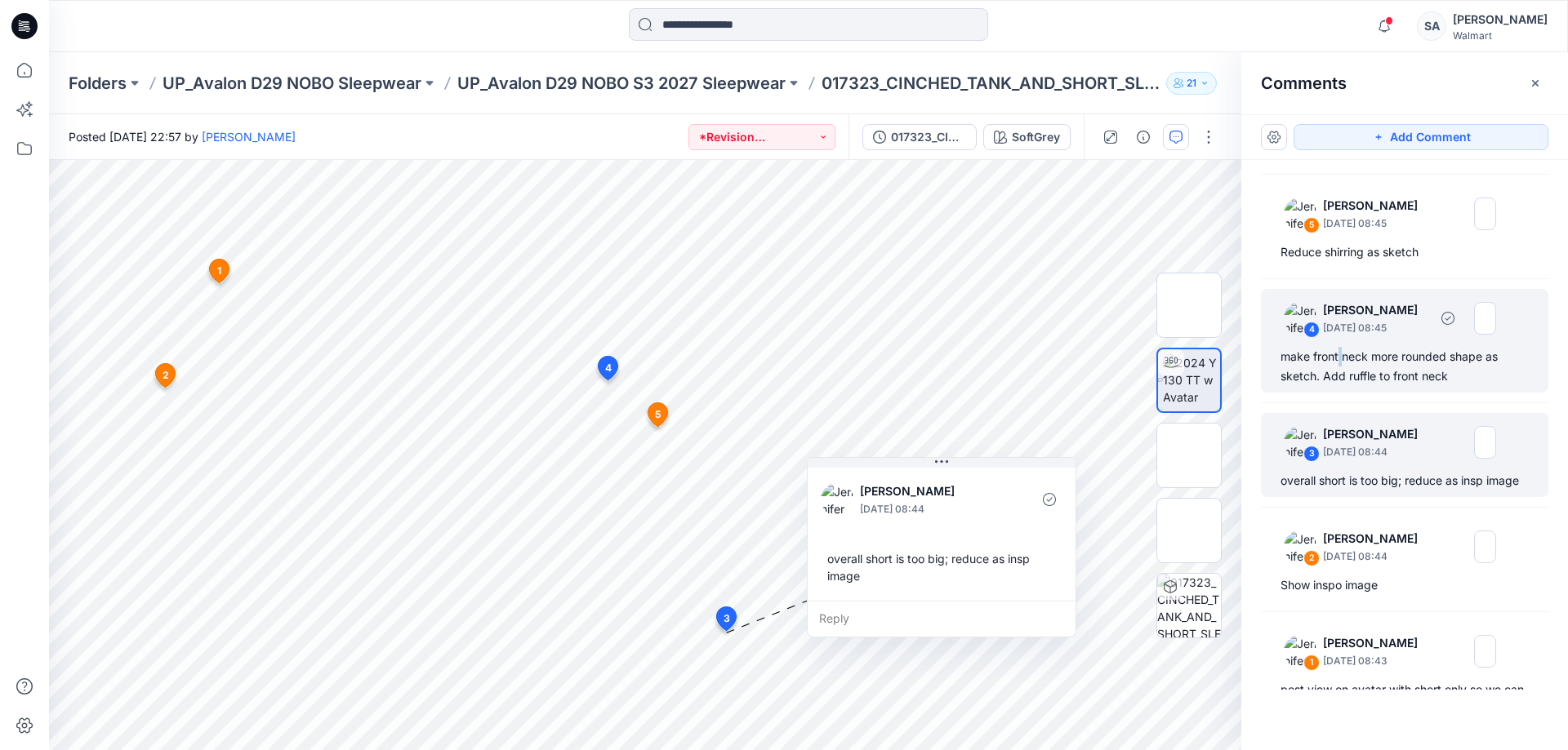
click at [1253, 360] on div "make front neck more rounded shape as sketch. Add ruffle to front neck" at bounding box center [1404, 366] width 248 height 40
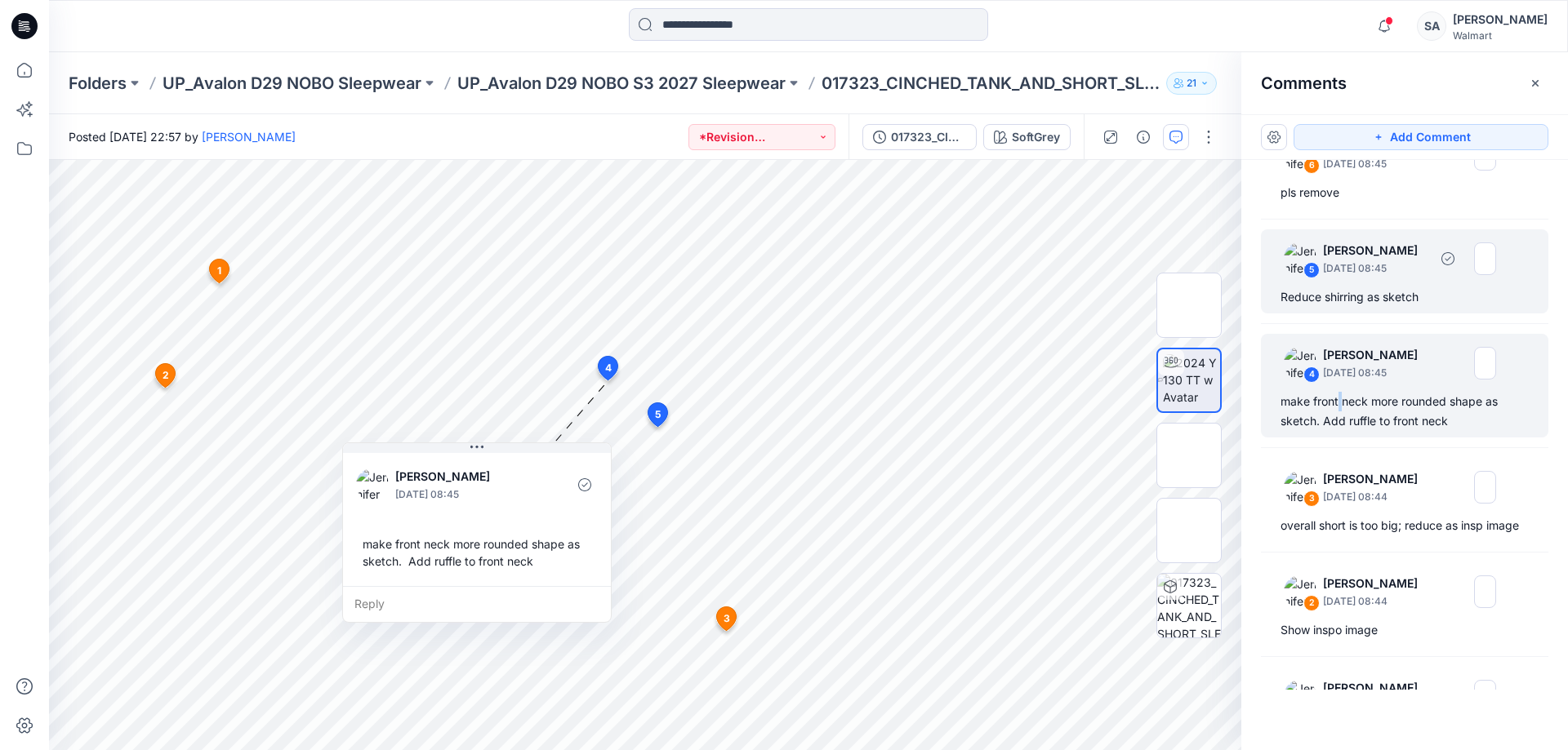
scroll to position [0, 0]
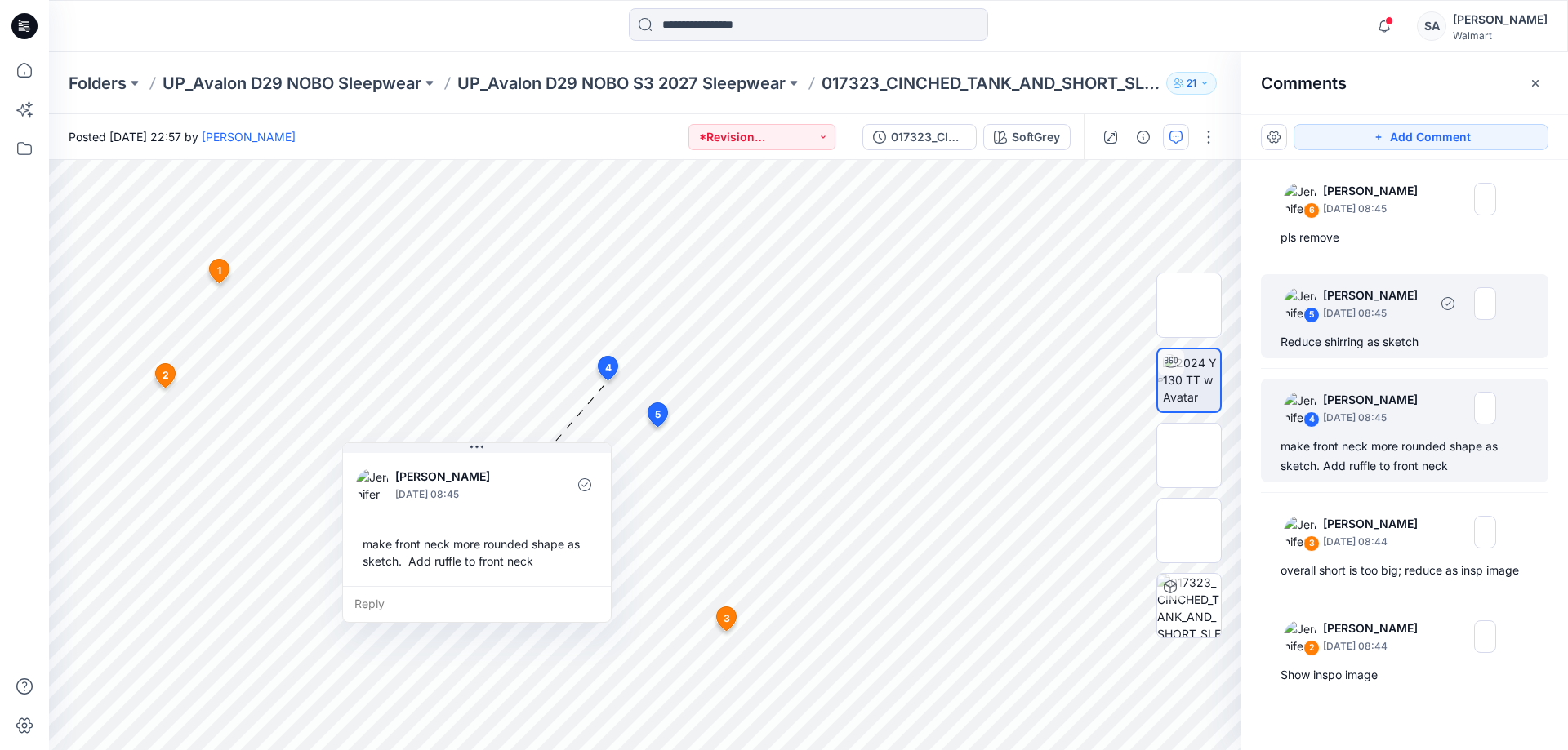
click at [1253, 331] on div "5 [PERSON_NAME] [DATE] 08:45 Reduce shirring as sketch" at bounding box center [1404, 316] width 287 height 84
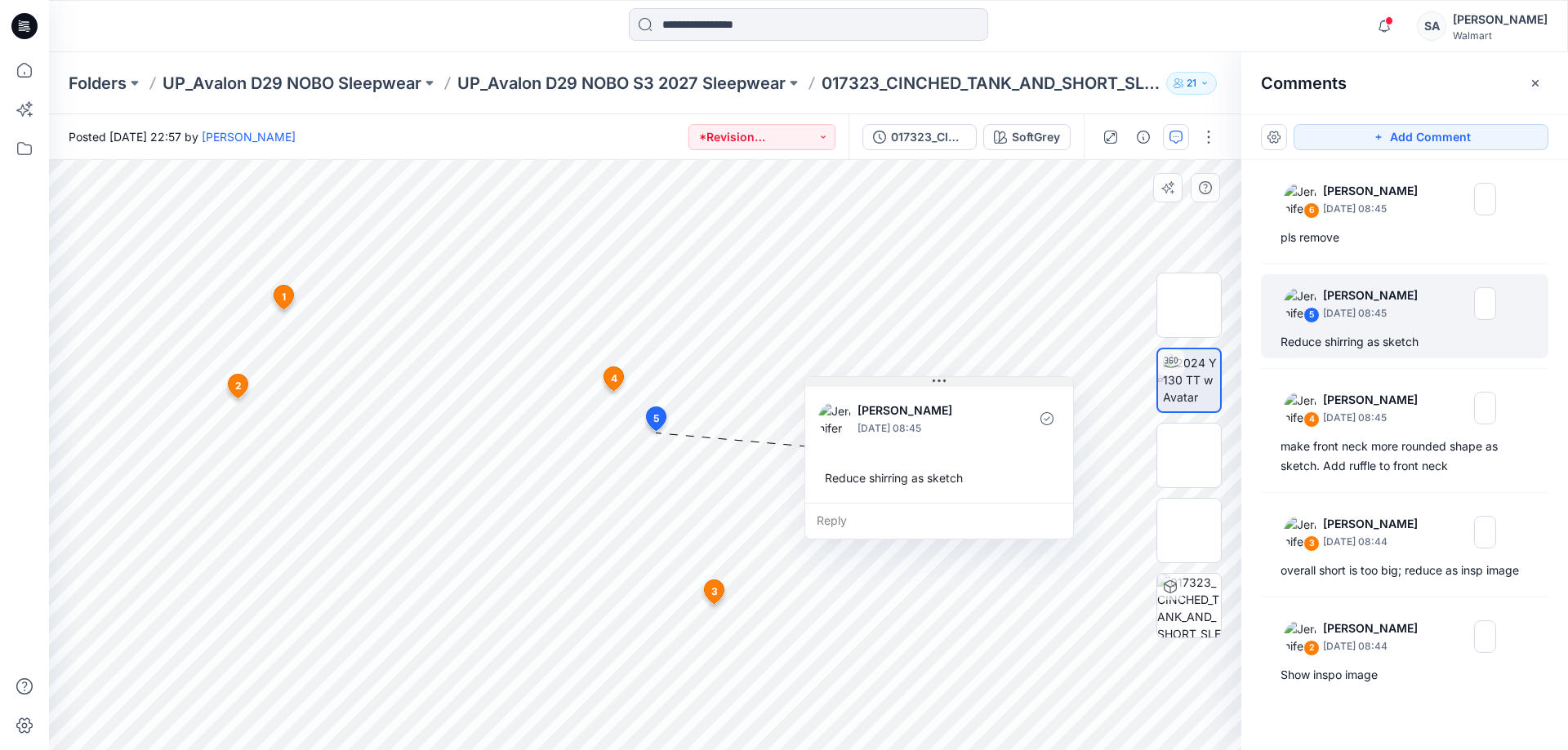
drag, startPoint x: 749, startPoint y: 451, endPoint x: 923, endPoint y: 382, distance: 187.2
click at [923, 384] on div "[PERSON_NAME] [DATE] 08:45 Reduce shirring as sketch" at bounding box center [939, 443] width 268 height 119
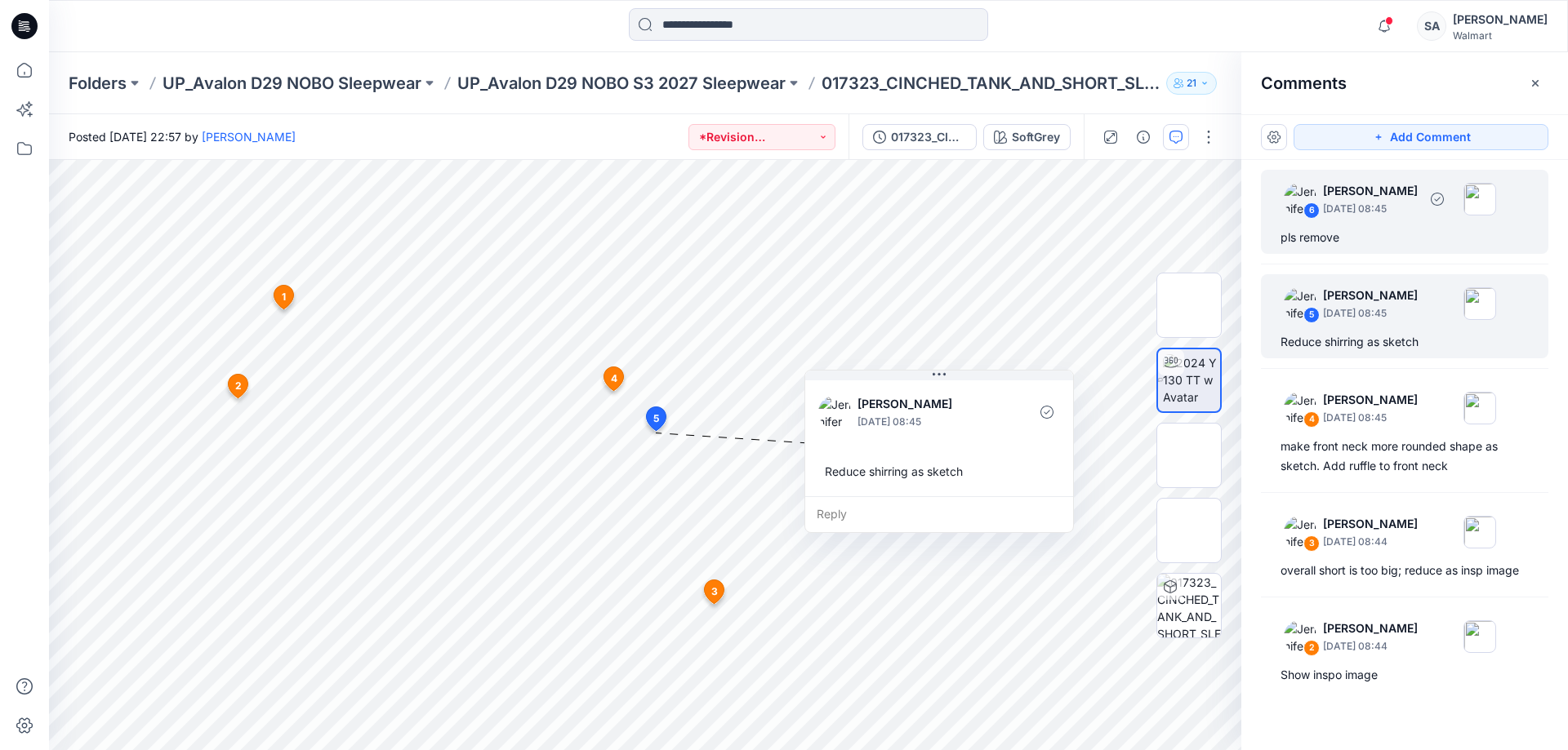
click at [1253, 234] on div "pls remove" at bounding box center [1404, 238] width 248 height 20
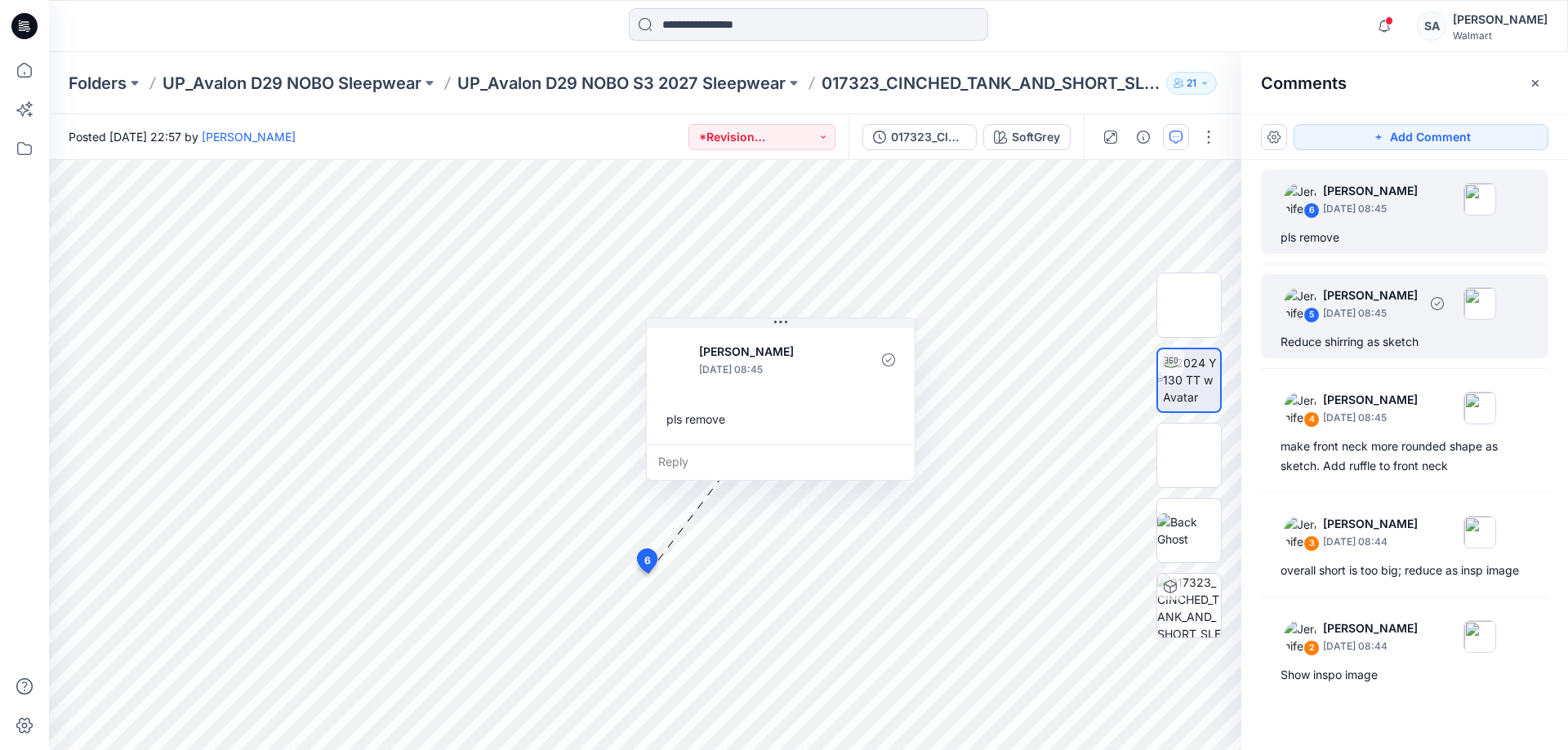
click at [1253, 295] on p "[PERSON_NAME]" at bounding box center [1370, 296] width 95 height 20
